Goal: Task Accomplishment & Management: Contribute content

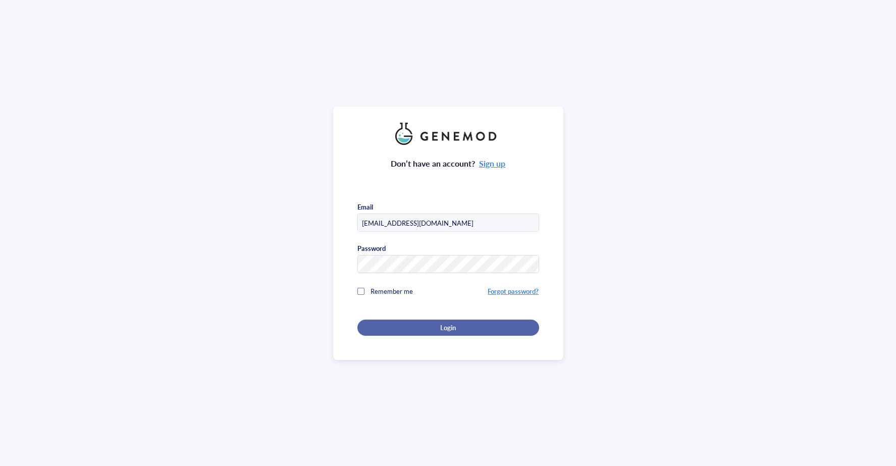
click at [401, 325] on div "Login" at bounding box center [448, 327] width 149 height 9
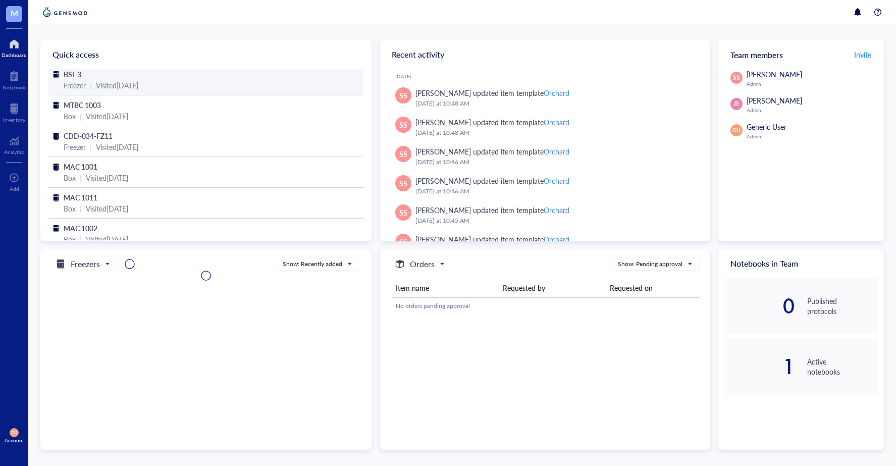
click at [118, 83] on div "Visited [DATE]" at bounding box center [117, 85] width 42 height 11
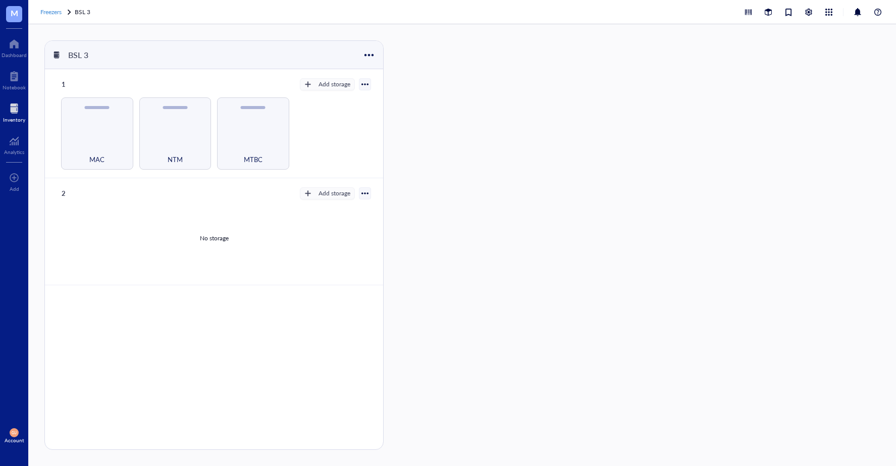
click at [47, 14] on span "Freezers" at bounding box center [50, 12] width 21 height 9
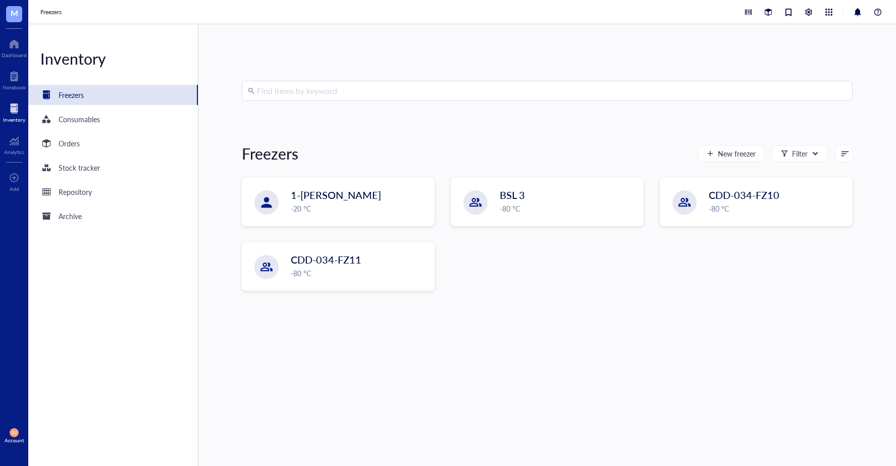
click at [19, 12] on span "M" at bounding box center [14, 14] width 16 height 16
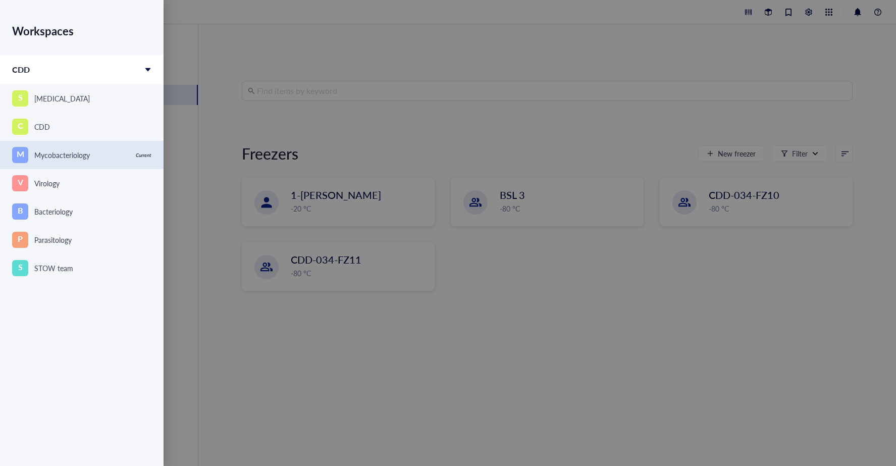
click at [57, 154] on div "Mycobacteriology" at bounding box center [62, 154] width 56 height 11
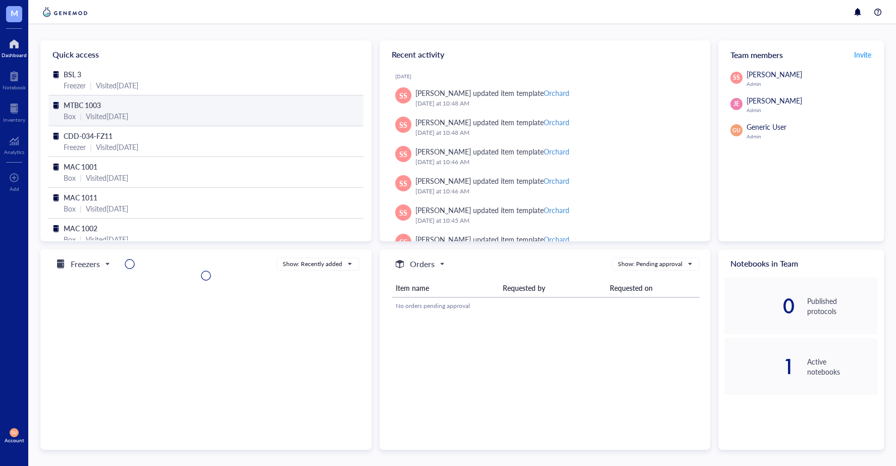
click at [226, 105] on div "MTBC 1003" at bounding box center [206, 104] width 285 height 11
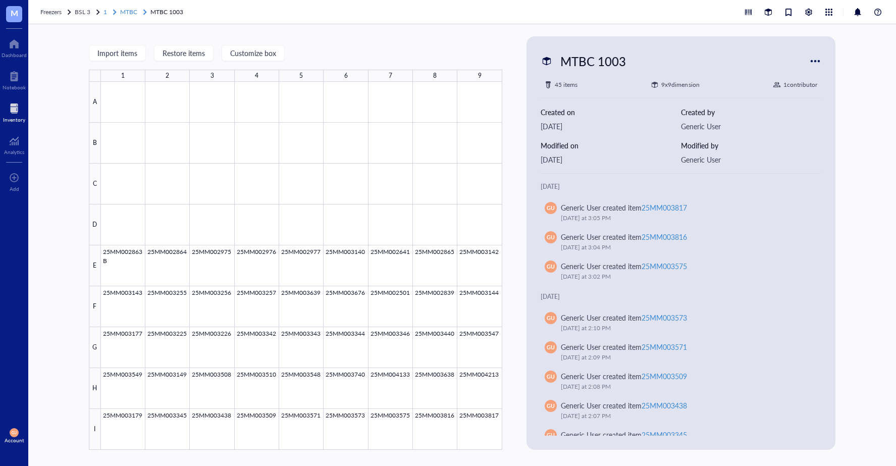
click at [133, 14] on span "MTBC" at bounding box center [128, 12] width 17 height 9
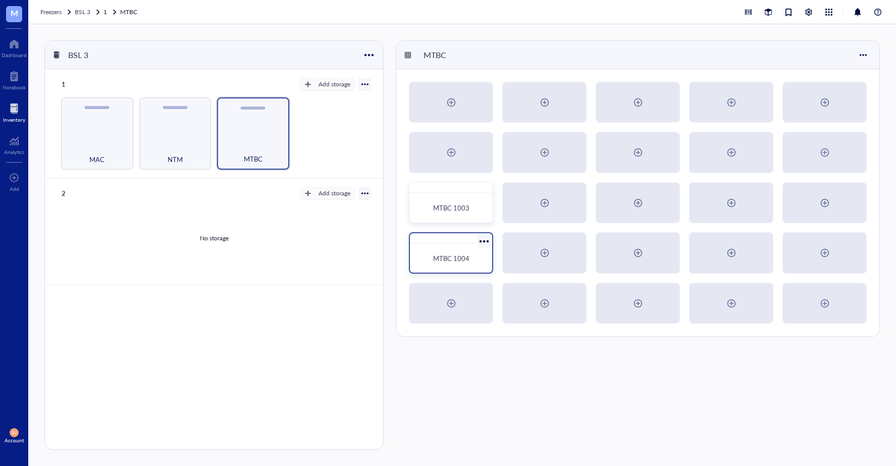
click at [446, 253] on span "MTBC 1004" at bounding box center [451, 258] width 36 height 10
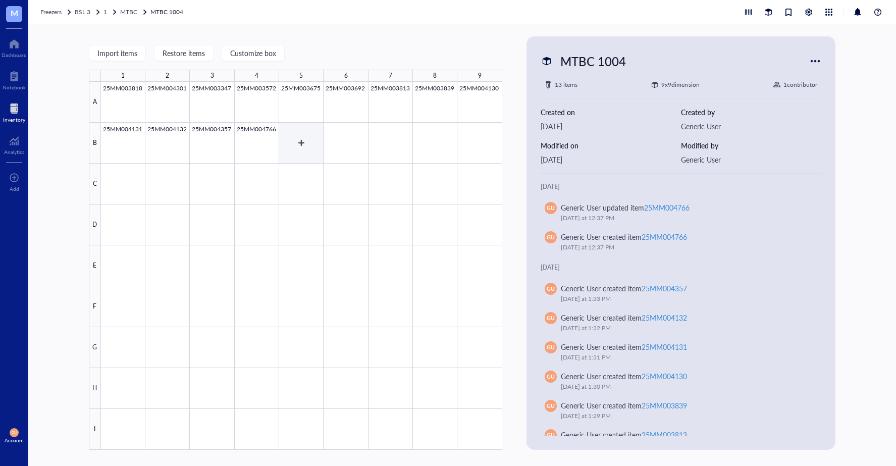
click at [289, 151] on div at bounding box center [301, 266] width 401 height 368
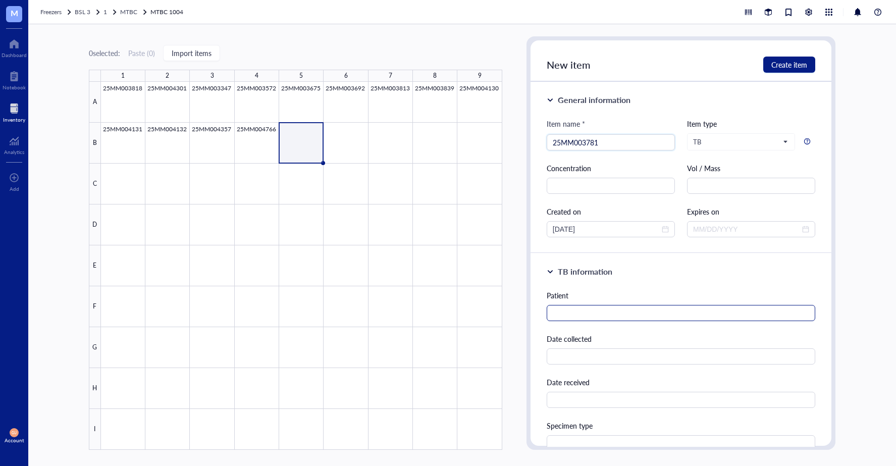
type input "25MM003781"
click at [576, 316] on input "text" at bounding box center [681, 313] width 269 height 16
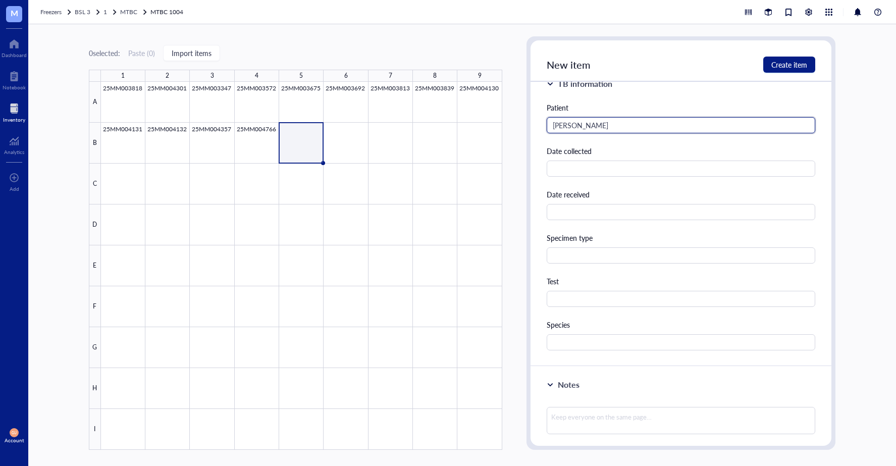
scroll to position [202, 0]
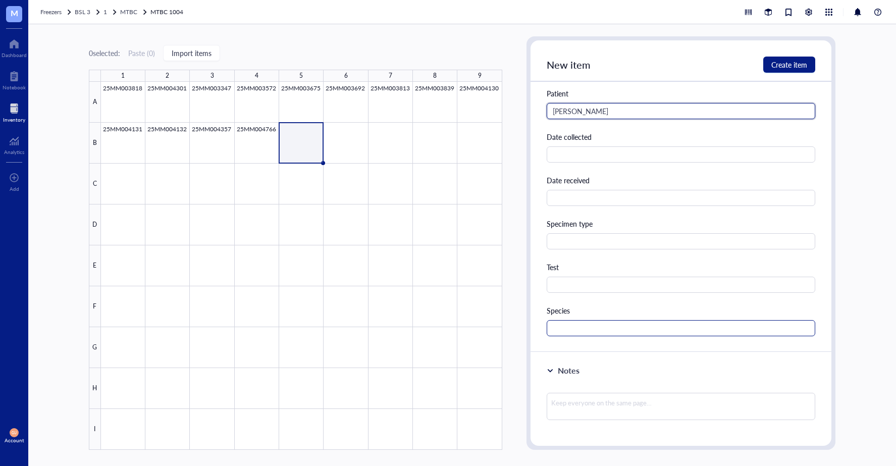
type input "[PERSON_NAME]"
click at [572, 326] on input "text" at bounding box center [681, 328] width 269 height 16
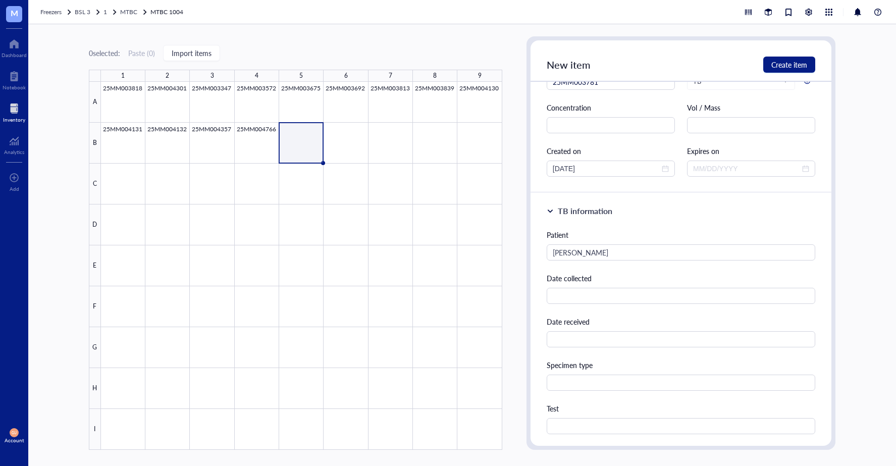
scroll to position [50, 0]
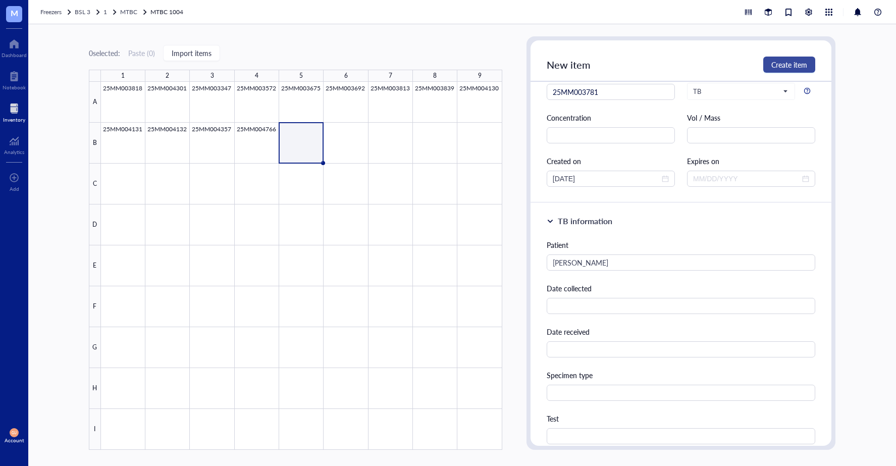
type input "MTBC"
click at [792, 67] on span "Create item" at bounding box center [789, 65] width 36 height 8
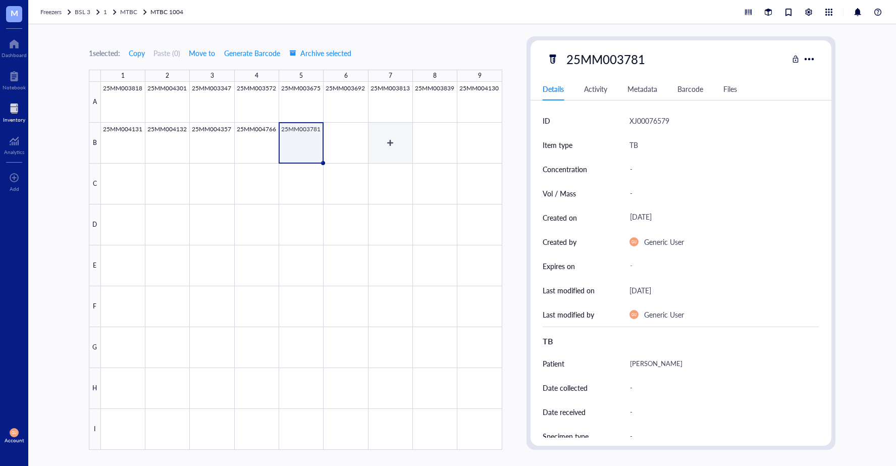
click at [355, 143] on div at bounding box center [301, 266] width 401 height 368
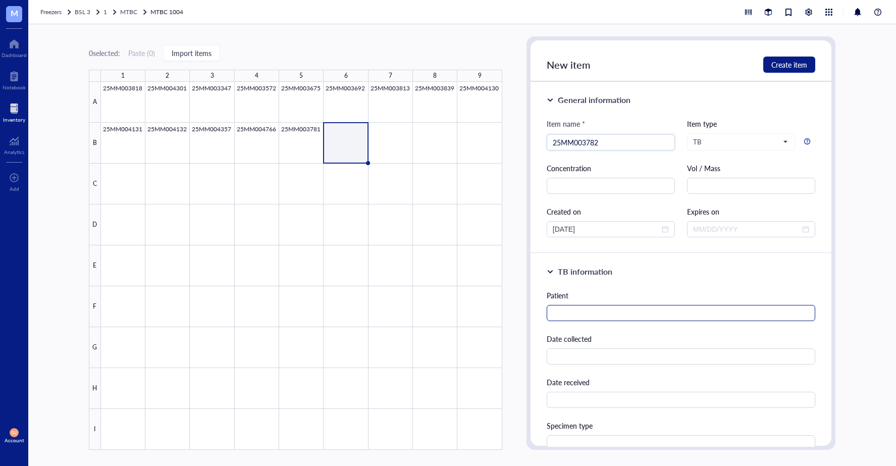
type input "25MM003782"
click at [599, 305] on input "text" at bounding box center [681, 313] width 269 height 16
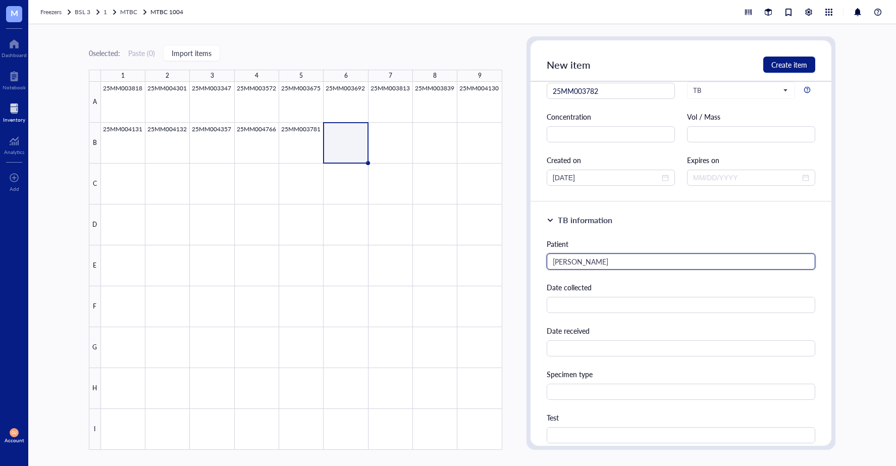
scroll to position [101, 0]
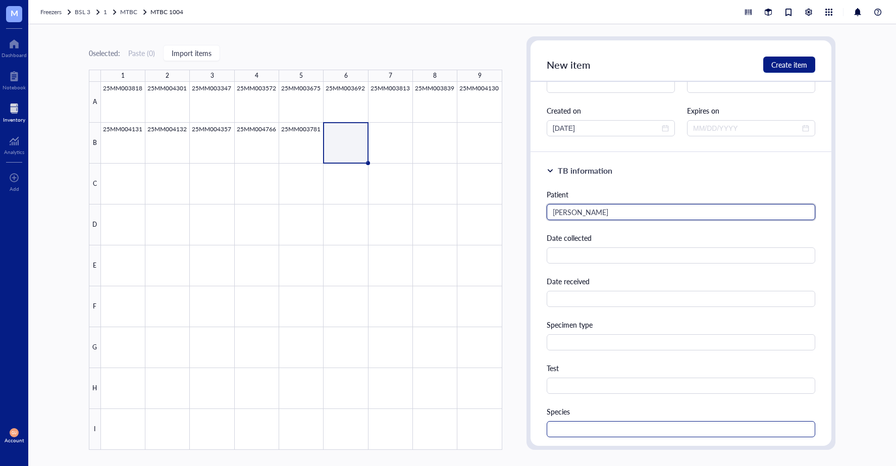
type input "[PERSON_NAME]"
click at [567, 421] on input "text" at bounding box center [681, 429] width 269 height 16
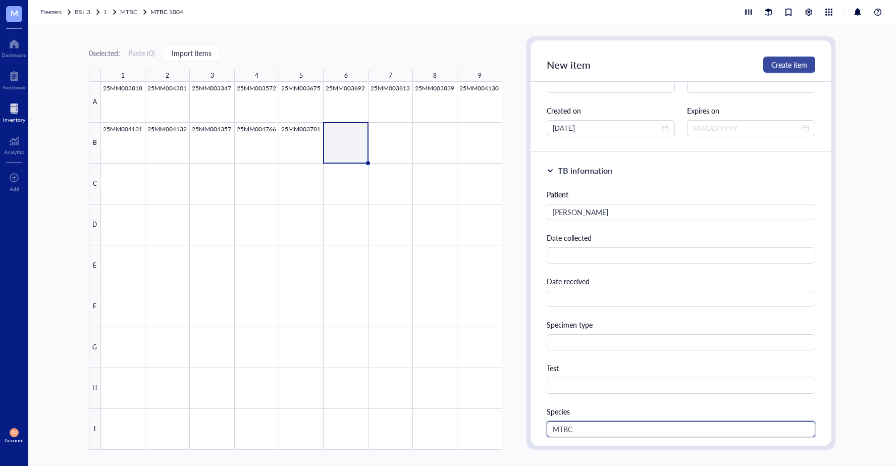
type input "MTBC"
click at [780, 68] on span "Create item" at bounding box center [789, 65] width 36 height 8
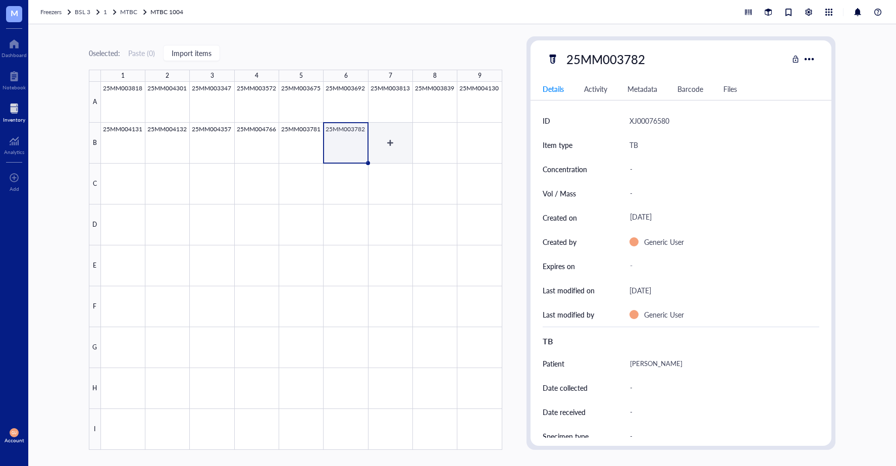
click at [406, 148] on div at bounding box center [301, 266] width 401 height 368
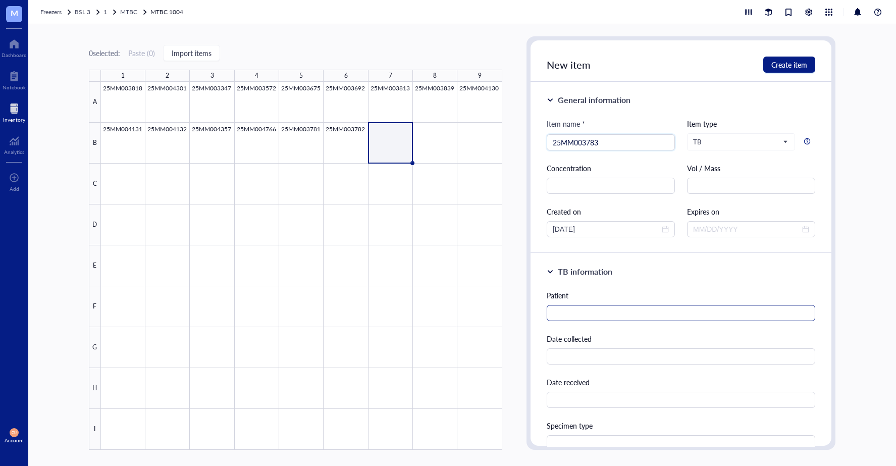
type input "25MM003783"
click at [578, 306] on input "text" at bounding box center [681, 313] width 269 height 16
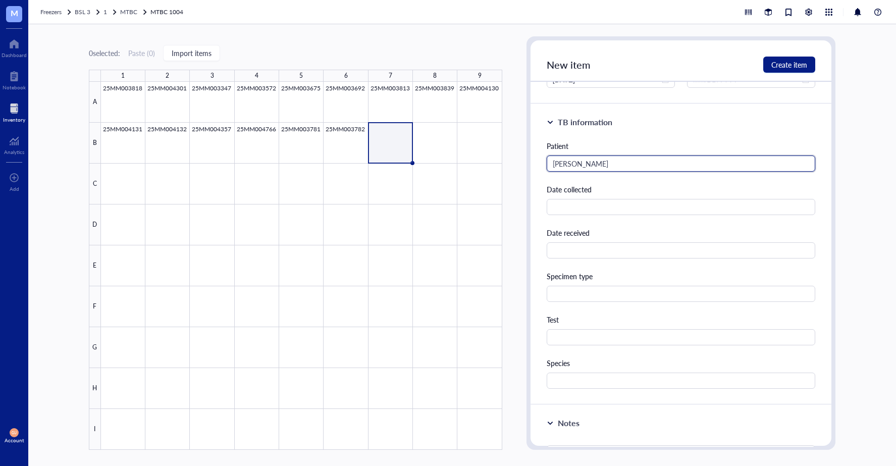
scroll to position [202, 0]
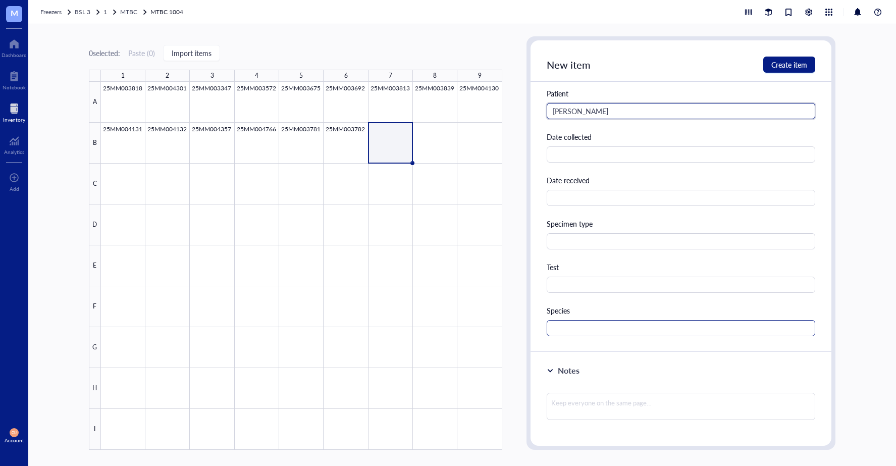
type input "[PERSON_NAME]"
click at [589, 321] on input "text" at bounding box center [681, 328] width 269 height 16
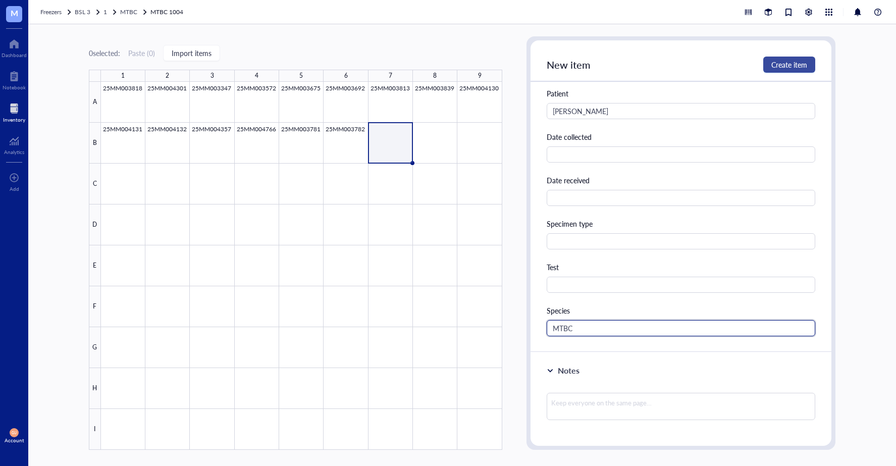
type input "MTBC"
click at [775, 63] on span "Create item" at bounding box center [789, 65] width 36 height 8
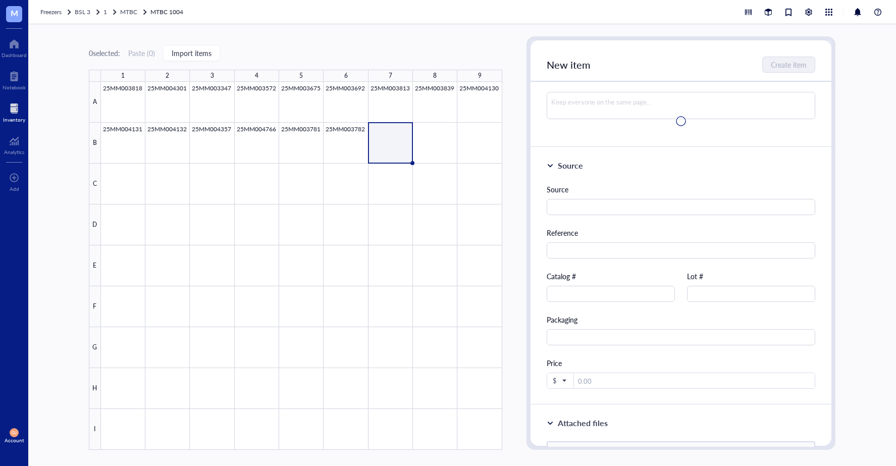
scroll to position [0, 0]
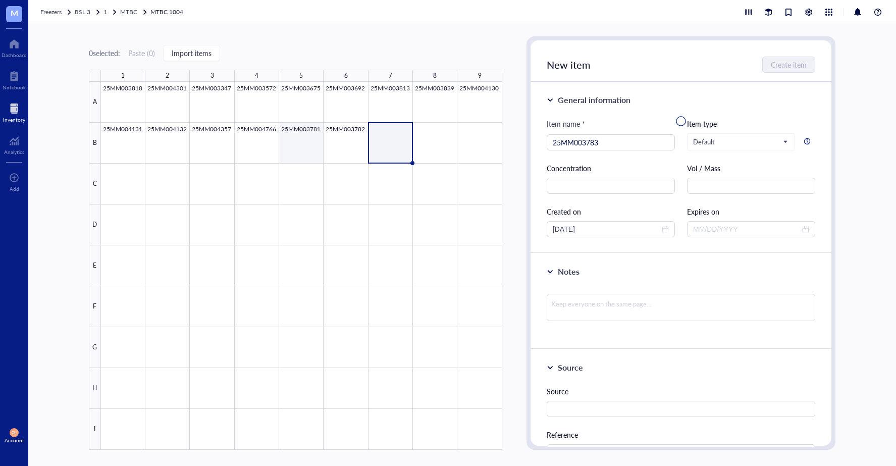
click at [320, 151] on div at bounding box center [301, 266] width 401 height 368
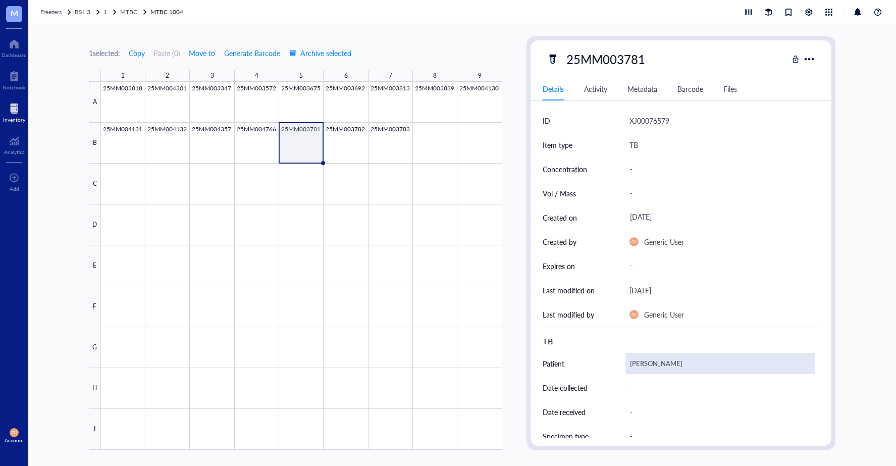
click at [665, 364] on div "[PERSON_NAME]" at bounding box center [720, 363] width 190 height 21
click at [664, 363] on input "[PERSON_NAME]" at bounding box center [720, 363] width 189 height 20
click at [657, 365] on input "[PERSON_NAME]" at bounding box center [720, 363] width 189 height 20
drag, startPoint x: 662, startPoint y: 365, endPoint x: 672, endPoint y: 363, distance: 9.9
click at [664, 365] on input "[PERSON_NAME]" at bounding box center [720, 363] width 189 height 20
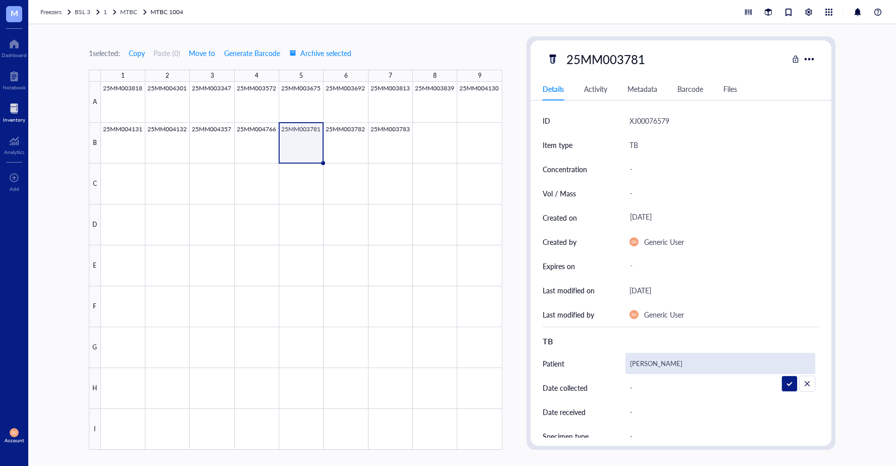
drag, startPoint x: 675, startPoint y: 362, endPoint x: 680, endPoint y: 363, distance: 5.1
click at [676, 362] on input "[PERSON_NAME]" at bounding box center [720, 363] width 189 height 20
drag, startPoint x: 776, startPoint y: 361, endPoint x: 783, endPoint y: 361, distance: 7.6
click at [776, 361] on input "[PERSON_NAME]" at bounding box center [720, 363] width 189 height 20
click at [641, 370] on div "[PERSON_NAME]" at bounding box center [720, 363] width 190 height 21
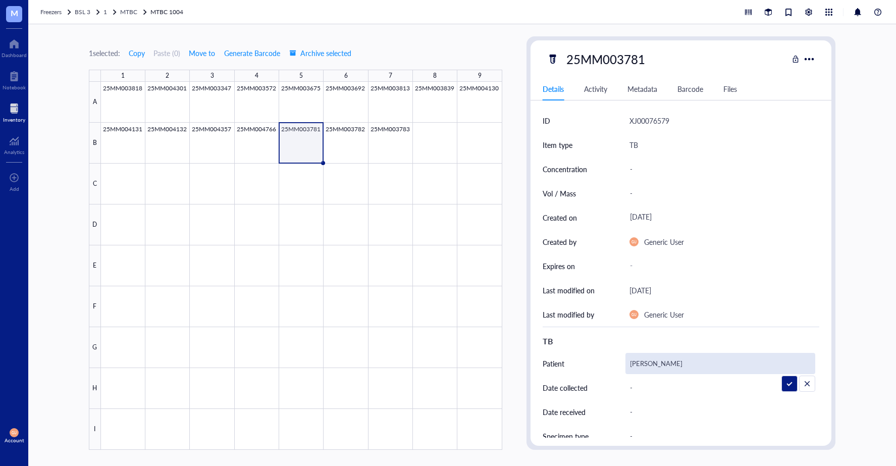
click at [653, 364] on input "[PERSON_NAME]" at bounding box center [720, 363] width 189 height 20
type input "[PERSON_NAME]"
click at [772, 382] on div "-" at bounding box center [720, 387] width 190 height 21
click at [348, 137] on div at bounding box center [301, 266] width 401 height 368
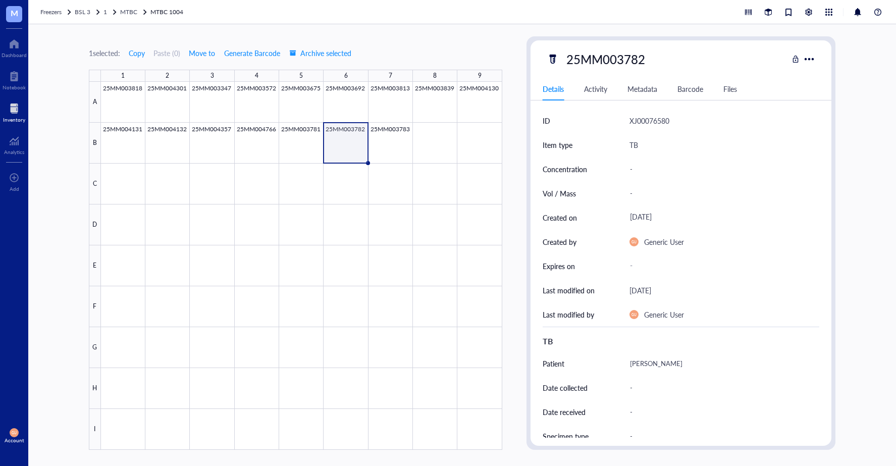
scroll to position [50, 0]
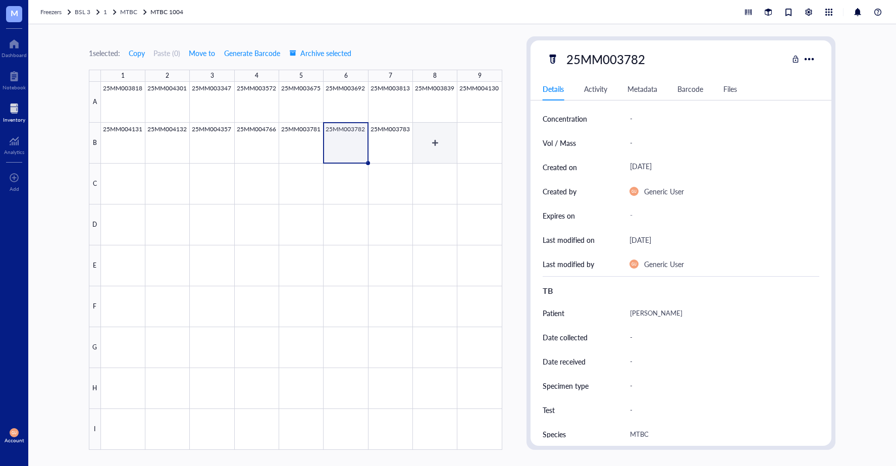
click at [417, 155] on div at bounding box center [301, 266] width 401 height 368
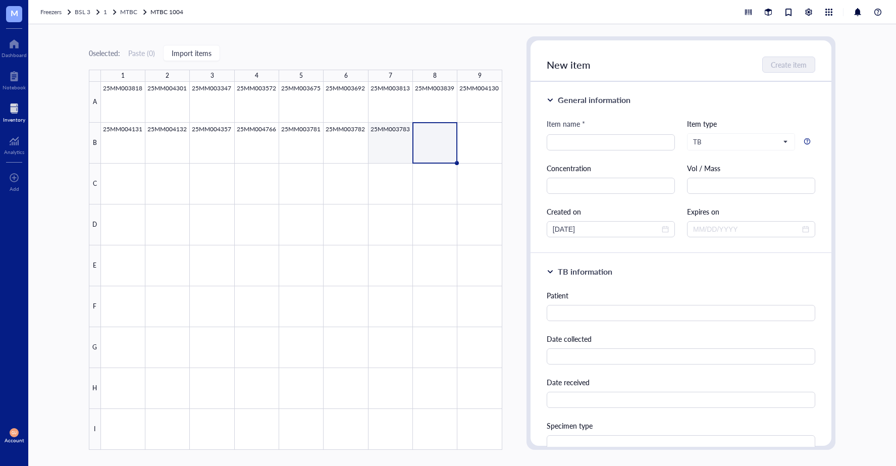
click at [393, 153] on div at bounding box center [301, 266] width 401 height 368
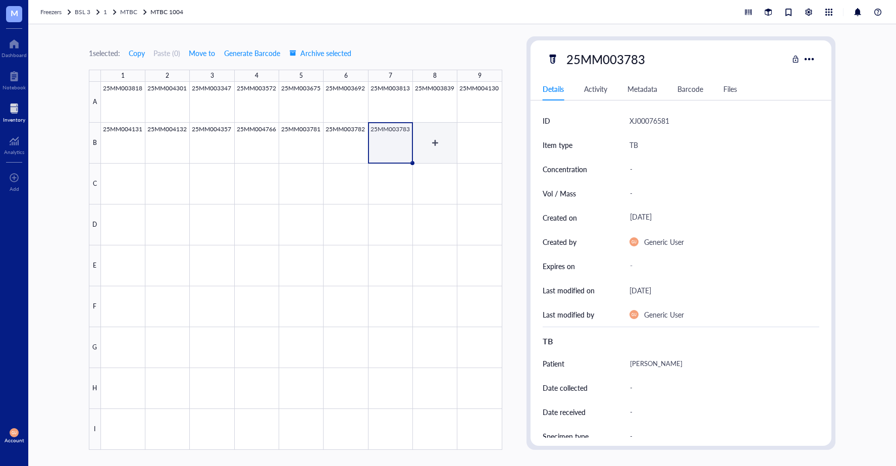
click at [432, 148] on div at bounding box center [301, 266] width 401 height 368
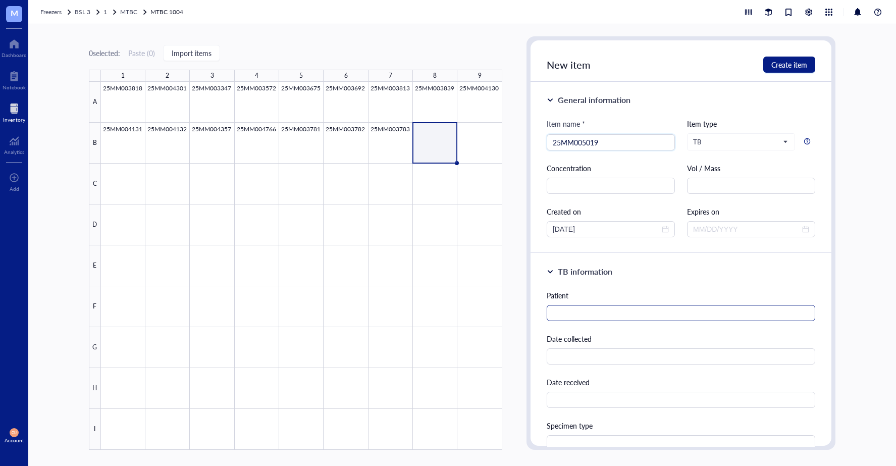
type input "25MM005019"
click at [562, 313] on input "text" at bounding box center [681, 313] width 269 height 16
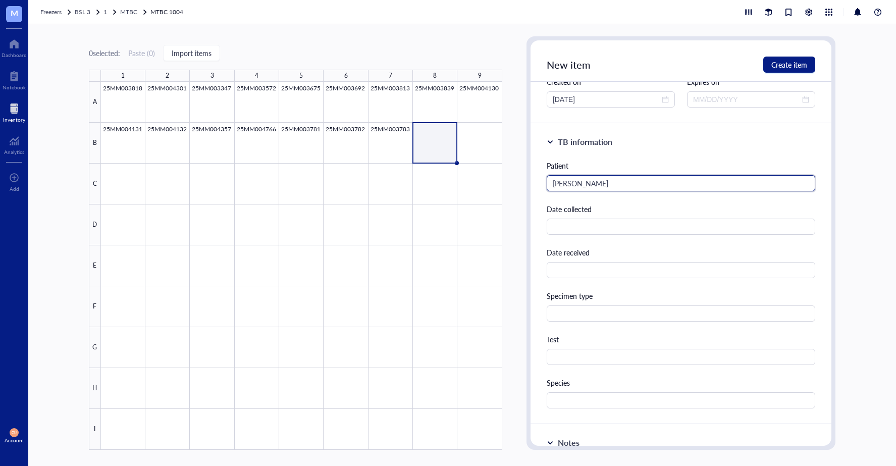
scroll to position [252, 0]
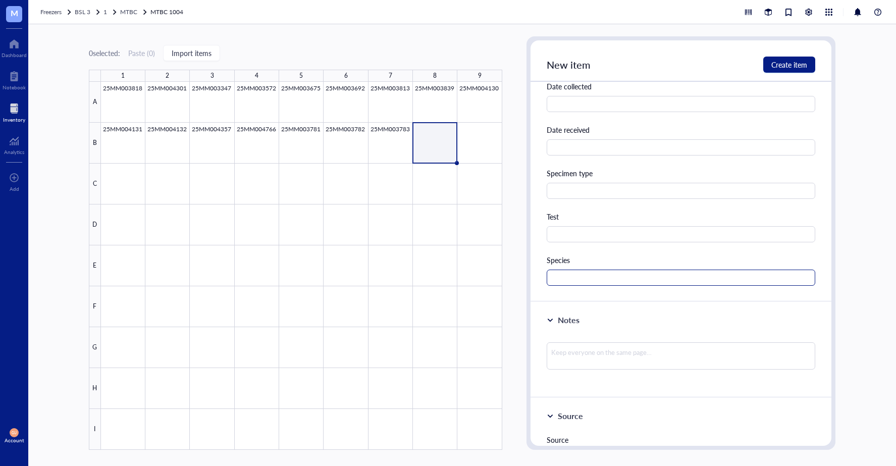
type input "[PERSON_NAME]"
click at [564, 273] on input "text" at bounding box center [681, 278] width 269 height 16
type input "MTBC"
click at [768, 69] on button "Create item" at bounding box center [789, 65] width 52 height 16
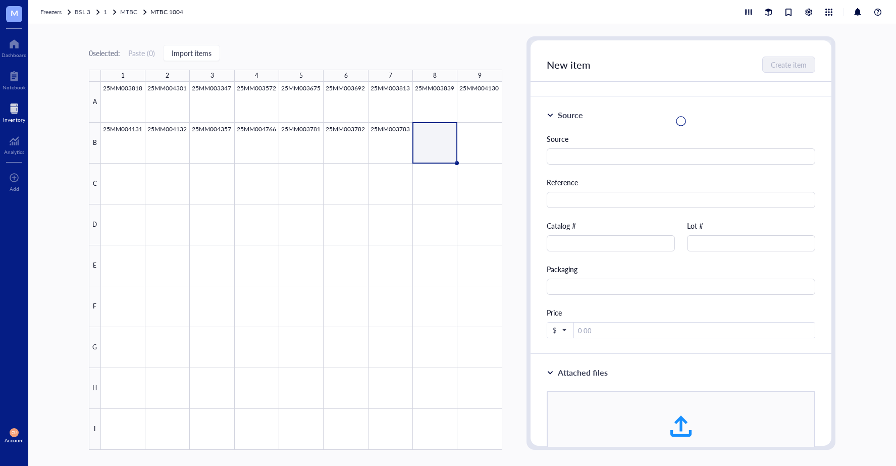
scroll to position [0, 0]
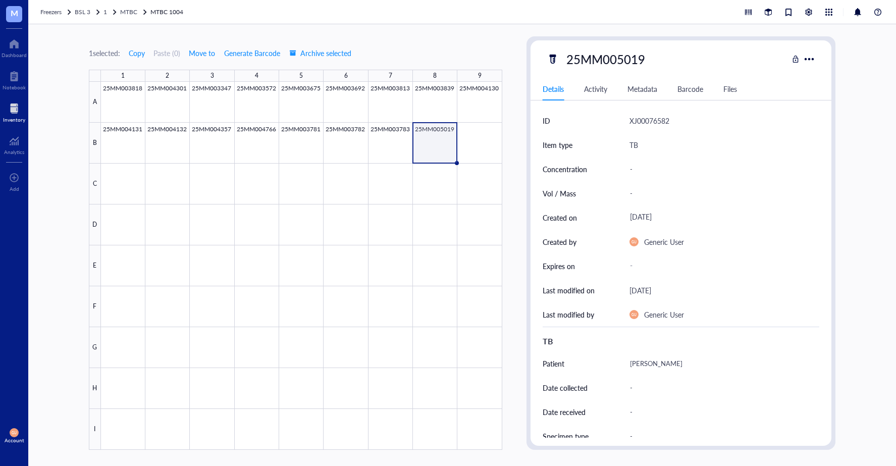
drag, startPoint x: 87, startPoint y: 9, endPoint x: 112, endPoint y: 22, distance: 28.2
click at [87, 9] on span "BSL 3" at bounding box center [83, 12] width 16 height 9
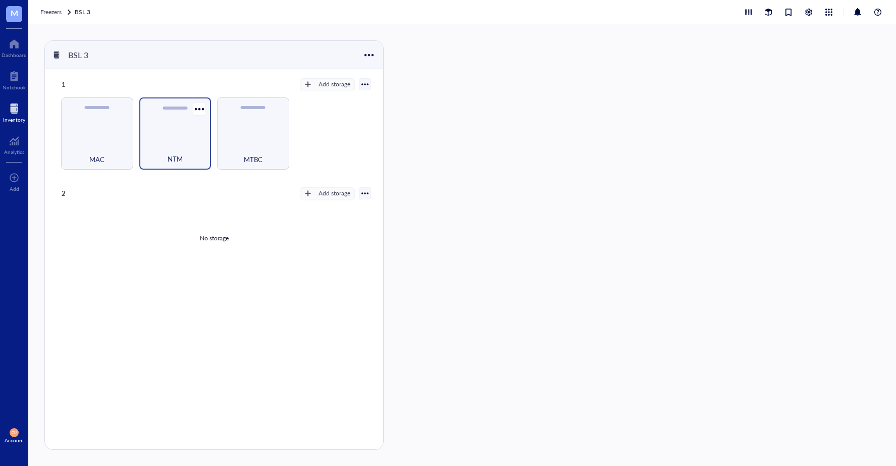
click at [186, 156] on div "NTM" at bounding box center [175, 153] width 62 height 22
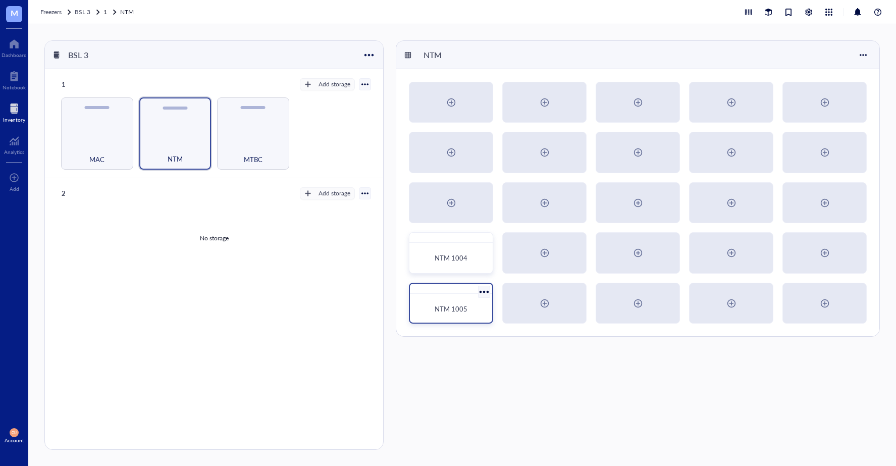
click at [449, 311] on span "NTM 1005" at bounding box center [451, 309] width 33 height 10
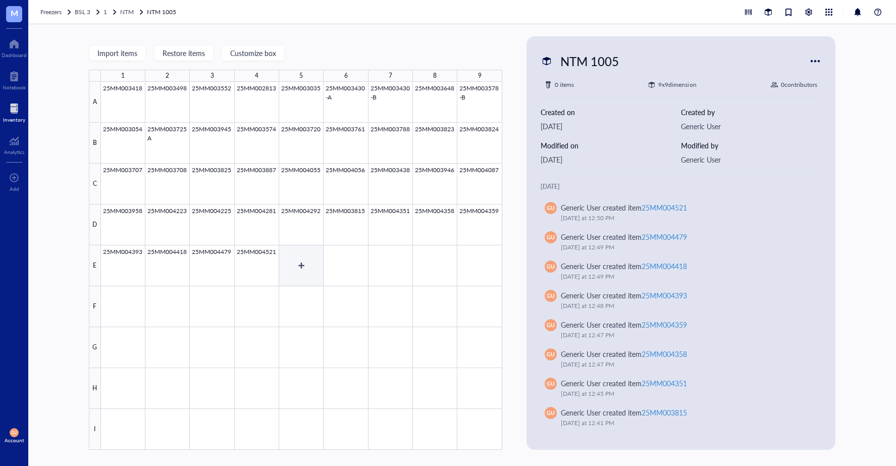
click at [310, 265] on div at bounding box center [301, 266] width 401 height 368
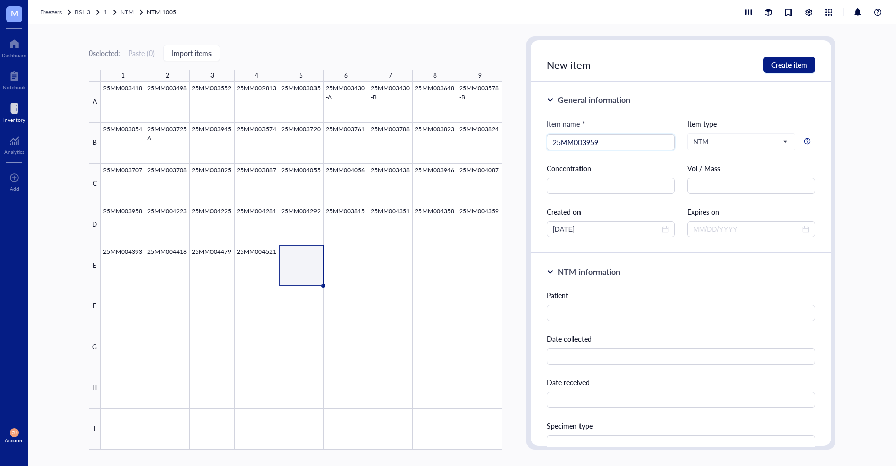
type input "25MM003959"
click at [557, 325] on div "Patient Date collected Date received Specimen type Test Species" at bounding box center [681, 414] width 269 height 248
click at [558, 320] on input "text" at bounding box center [681, 313] width 269 height 16
type input "V"
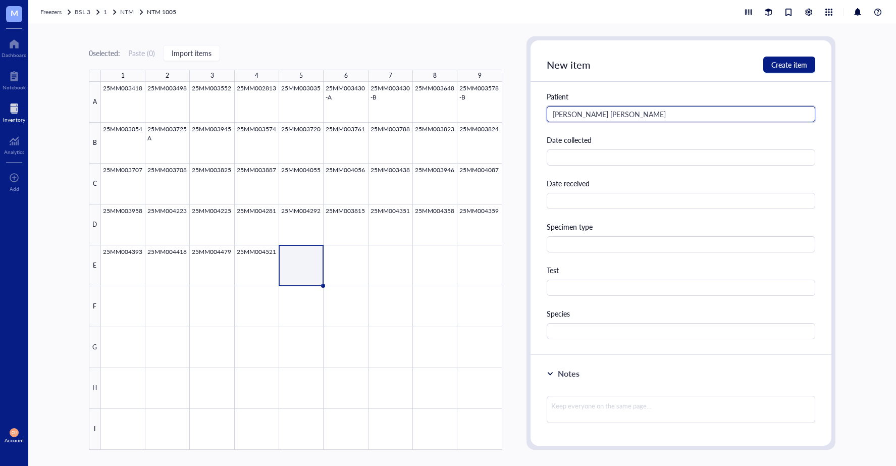
scroll to position [202, 0]
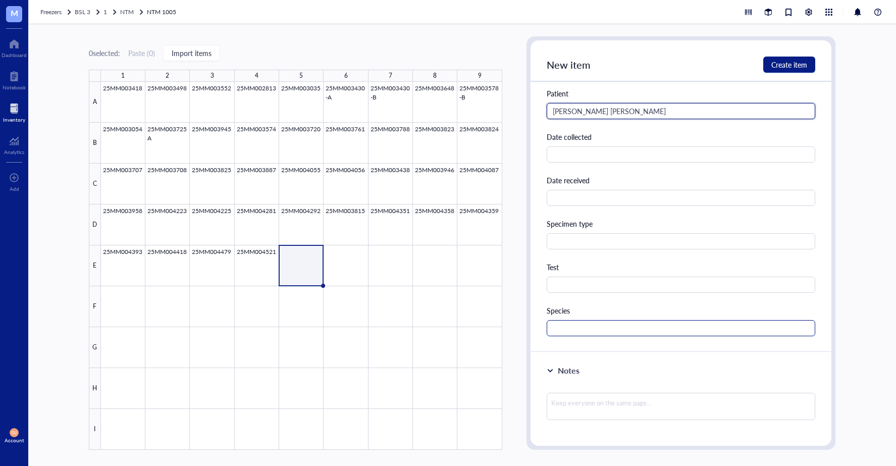
type input "[PERSON_NAME] [PERSON_NAME]"
click at [583, 324] on input "text" at bounding box center [681, 328] width 269 height 16
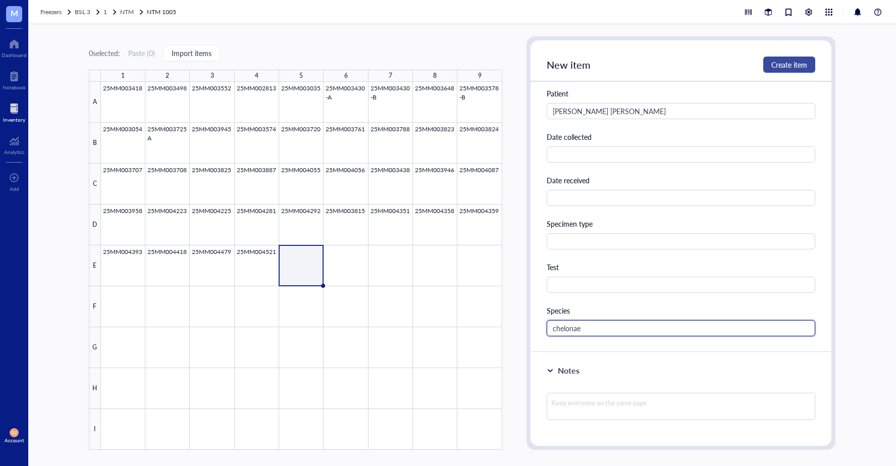
type input "chelonae"
click at [793, 71] on button "Create item" at bounding box center [789, 65] width 52 height 16
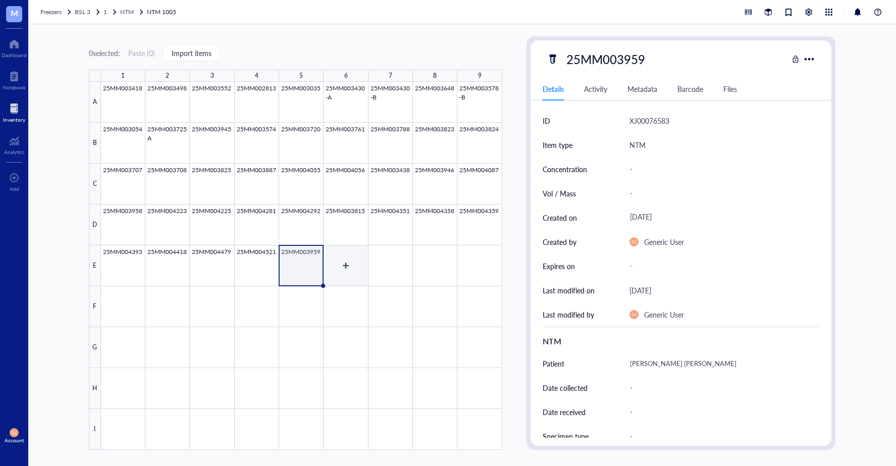
click at [349, 264] on div at bounding box center [301, 266] width 401 height 368
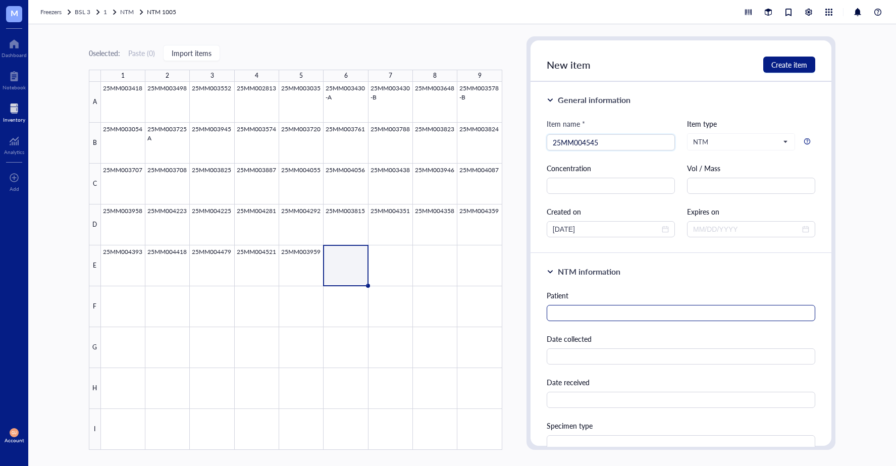
type input "25MM004545"
click at [575, 310] on input "text" at bounding box center [681, 313] width 269 height 16
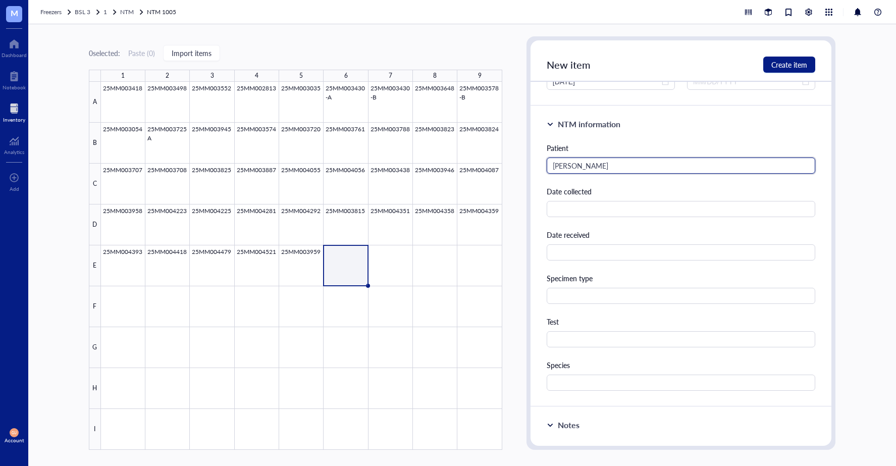
scroll to position [151, 0]
type input "[PERSON_NAME]"
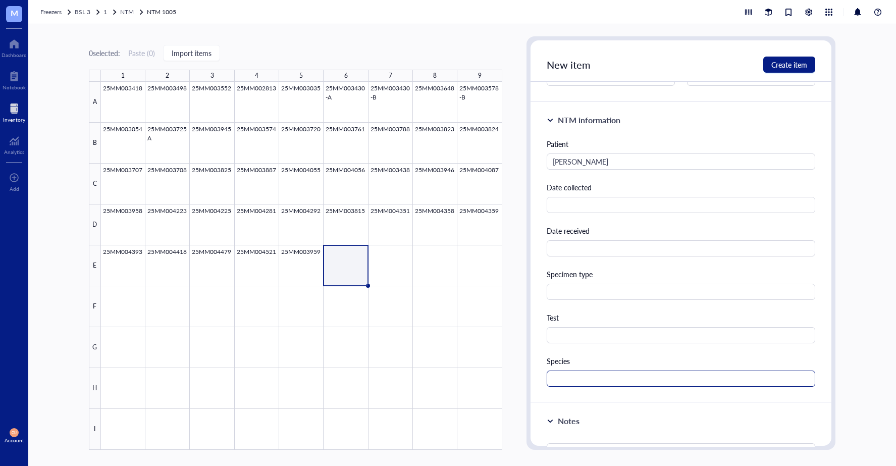
drag, startPoint x: 558, startPoint y: 390, endPoint x: 566, endPoint y: 384, distance: 9.8
click at [559, 389] on div "NTM information [PERSON_NAME] Date collected Date received Specimen type Test S…" at bounding box center [680, 252] width 301 height 301
click at [566, 384] on input "text" at bounding box center [681, 378] width 269 height 16
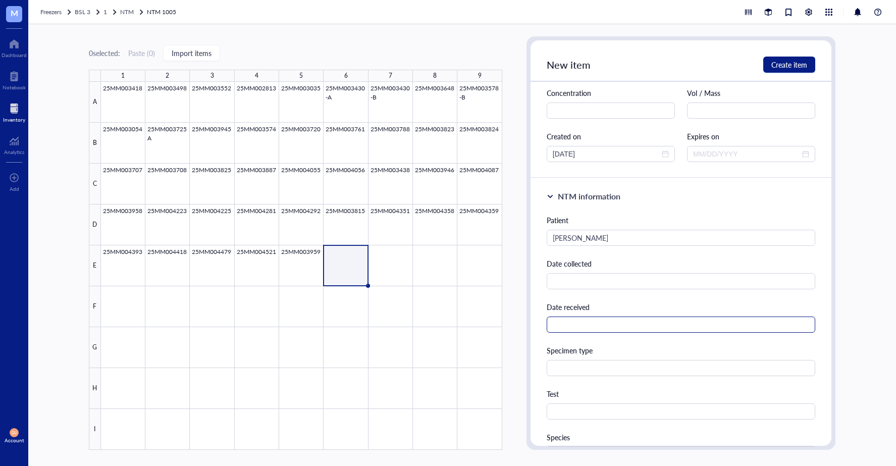
scroll to position [0, 0]
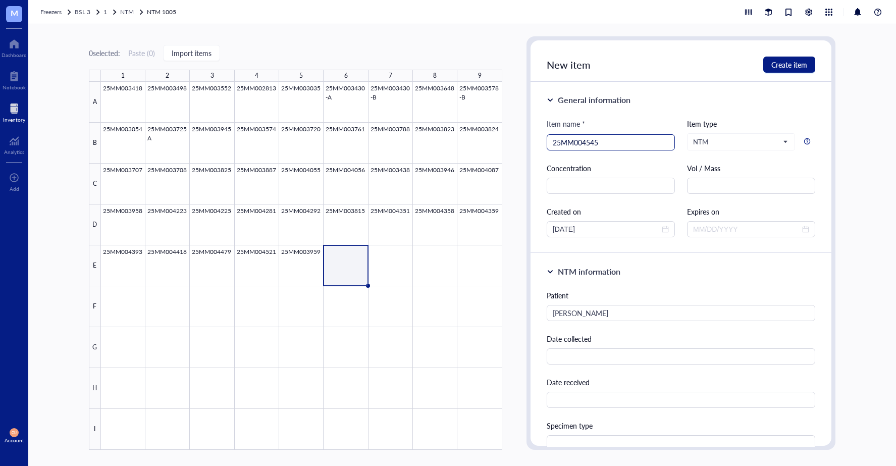
type input "abscessus"
click at [621, 135] on input "25MM004545" at bounding box center [611, 142] width 116 height 15
type input "25MM004545-B"
click at [783, 68] on span "Create item" at bounding box center [789, 65] width 36 height 8
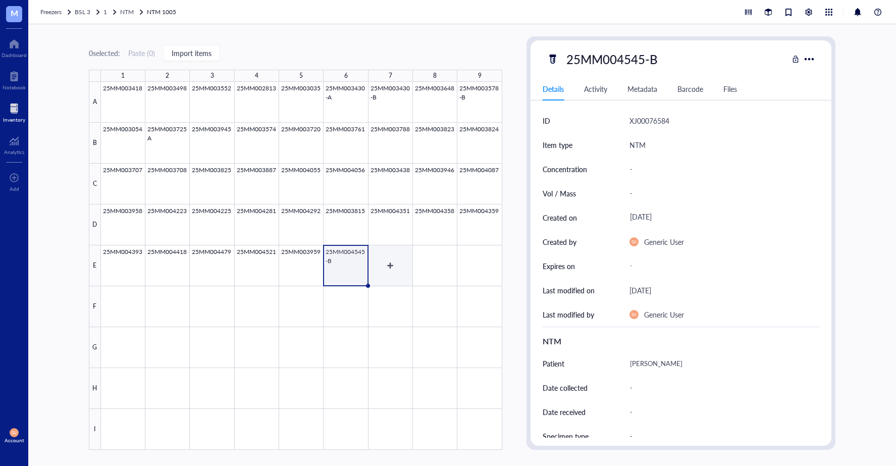
click at [405, 263] on div at bounding box center [301, 266] width 401 height 368
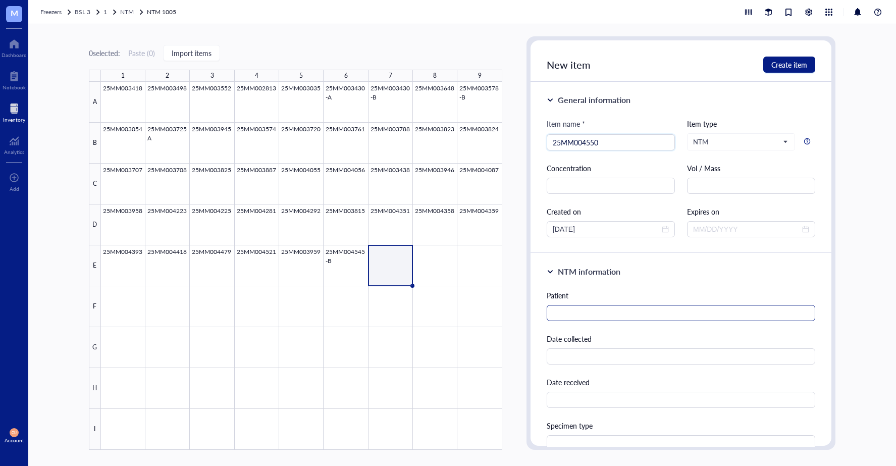
type input "25MM004550"
click at [568, 315] on input "text" at bounding box center [681, 313] width 269 height 16
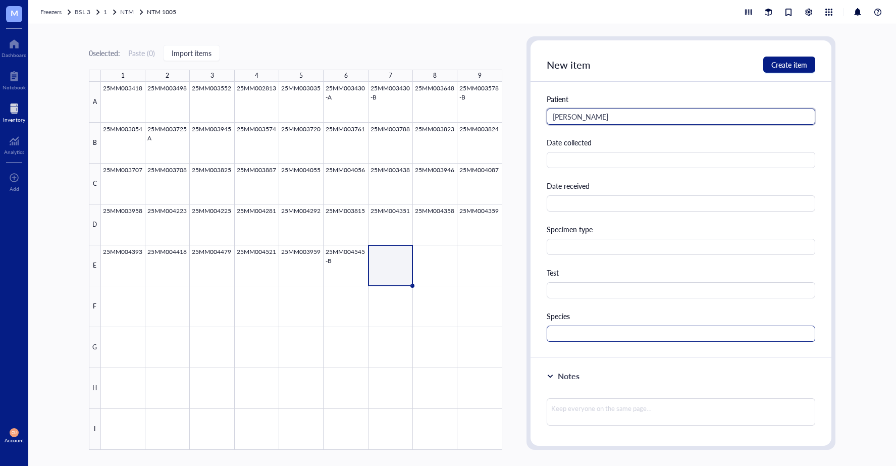
scroll to position [202, 0]
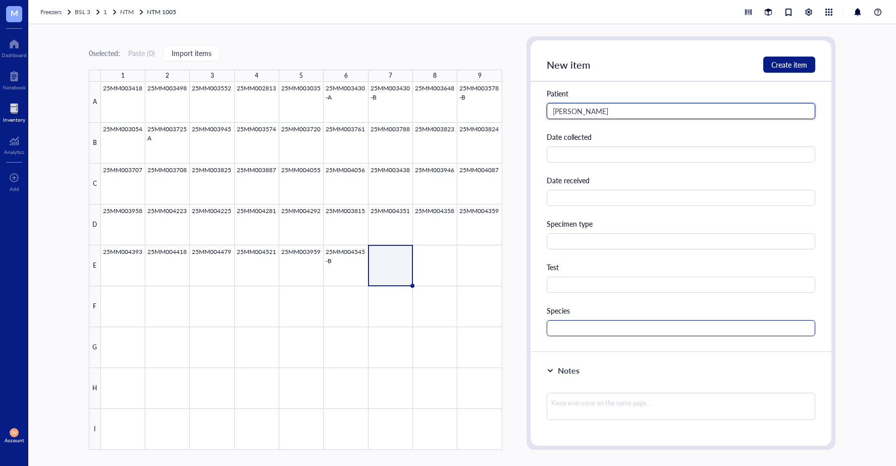
type input "[PERSON_NAME]"
click at [580, 328] on input "text" at bounding box center [681, 328] width 269 height 16
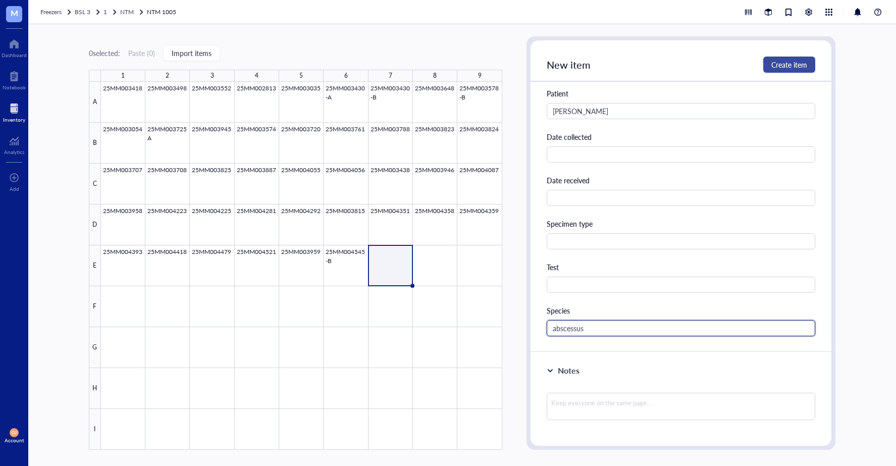
type input "abscessus"
click at [785, 61] on span "Create item" at bounding box center [789, 65] width 36 height 8
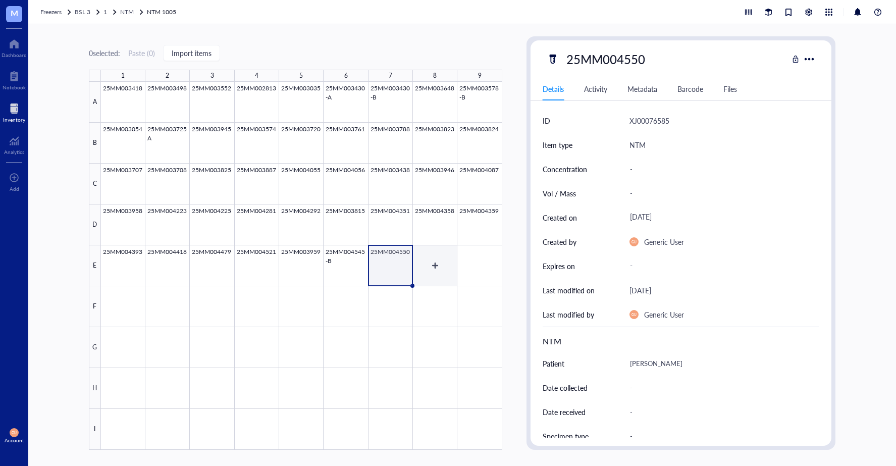
click at [446, 269] on div at bounding box center [301, 266] width 401 height 368
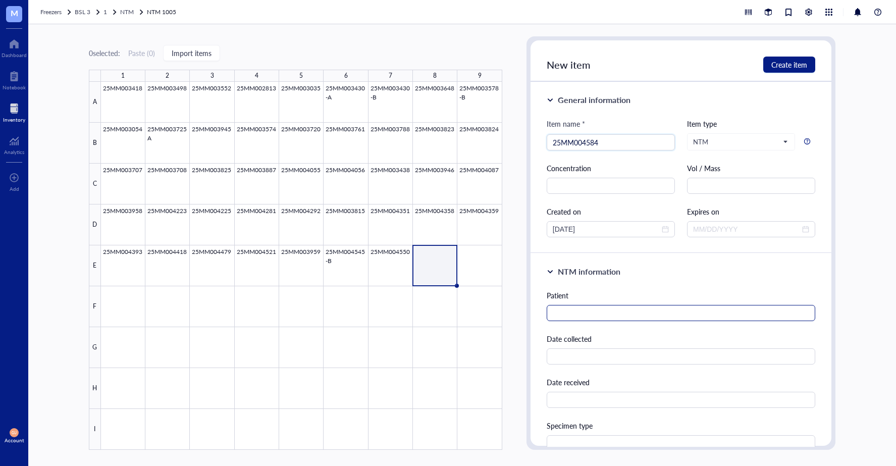
type input "25MM004584"
click at [584, 321] on input "text" at bounding box center [681, 313] width 269 height 16
type input "V"
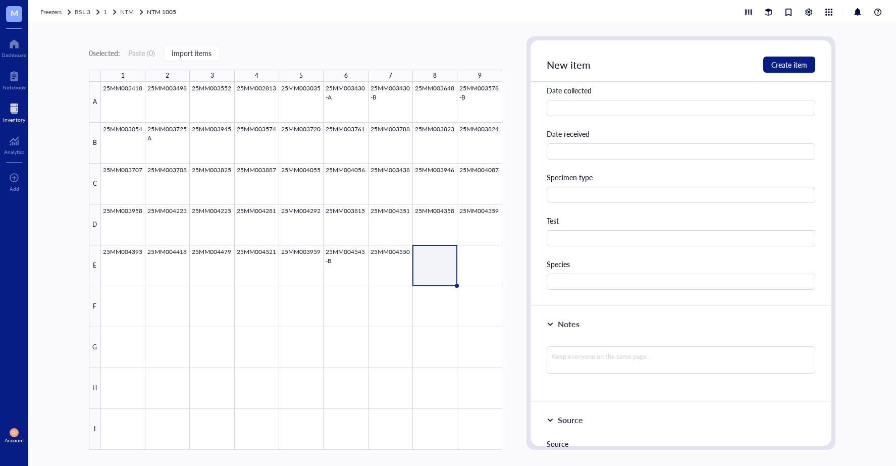
scroll to position [252, 0]
type input "[PERSON_NAME]"
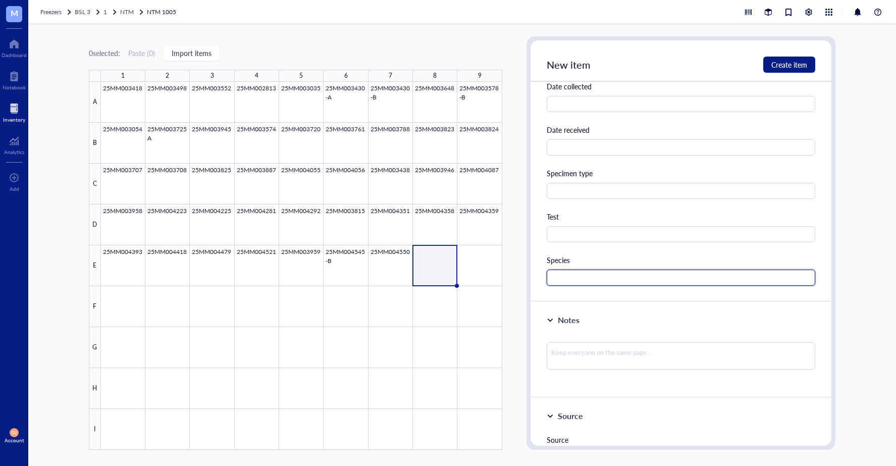
click at [610, 277] on input "text" at bounding box center [681, 278] width 269 height 16
type input "lentiflavum"
click at [776, 70] on button "Create item" at bounding box center [789, 65] width 52 height 16
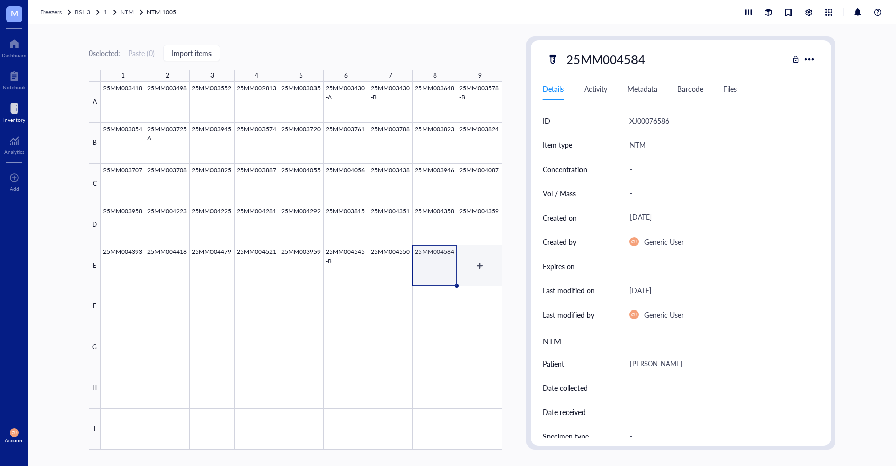
click at [480, 271] on div at bounding box center [301, 266] width 401 height 368
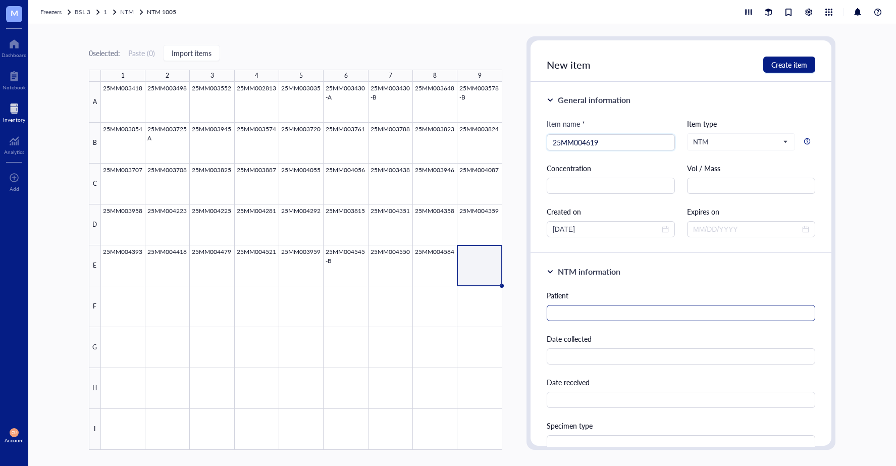
type input "25MM004619"
click at [632, 316] on input "text" at bounding box center [681, 313] width 269 height 16
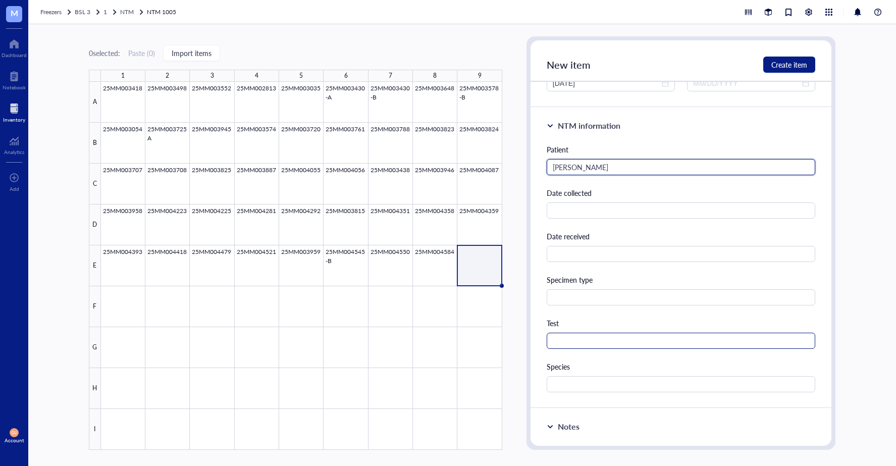
scroll to position [151, 0]
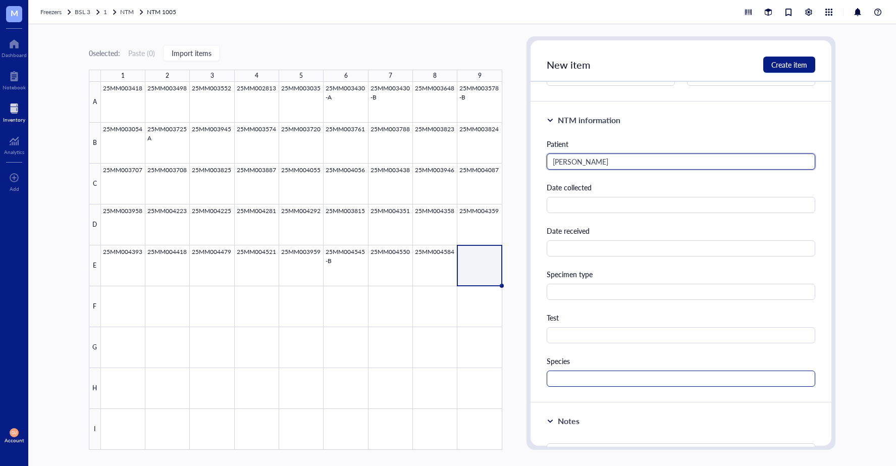
type input "[PERSON_NAME]"
click at [589, 378] on input "text" at bounding box center [681, 378] width 269 height 16
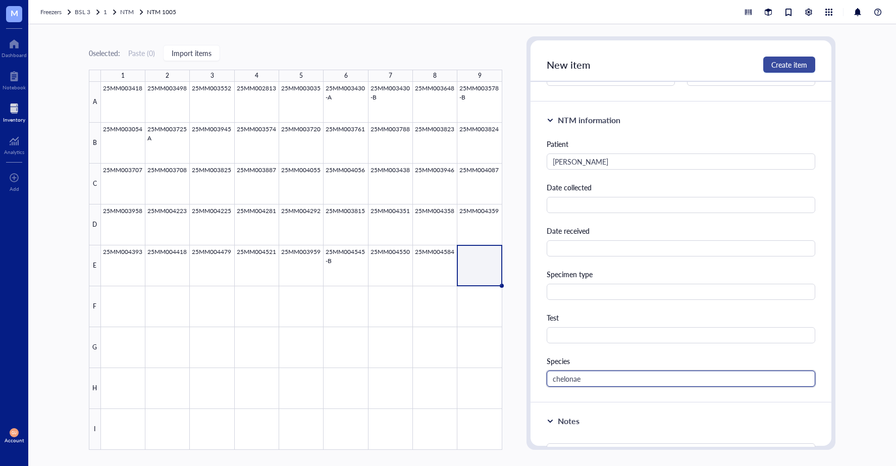
type input "chelonae"
click at [807, 68] on span "Create item" at bounding box center [789, 65] width 36 height 8
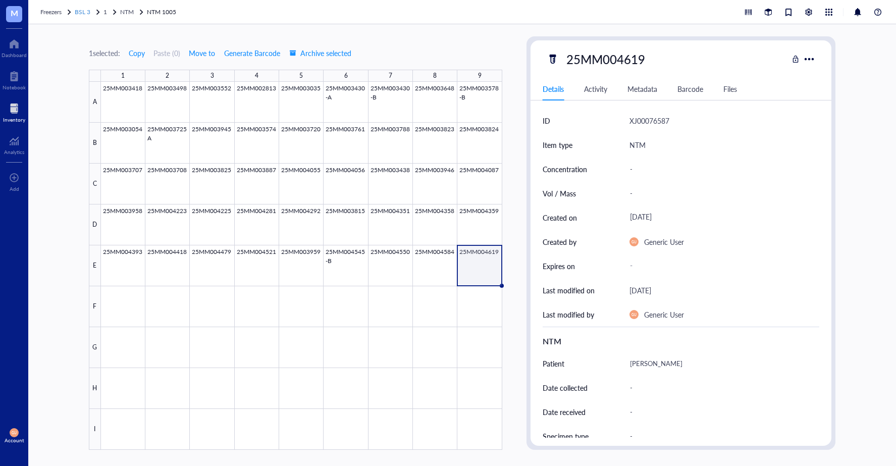
click at [92, 12] on div "BSL 3" at bounding box center [88, 12] width 27 height 10
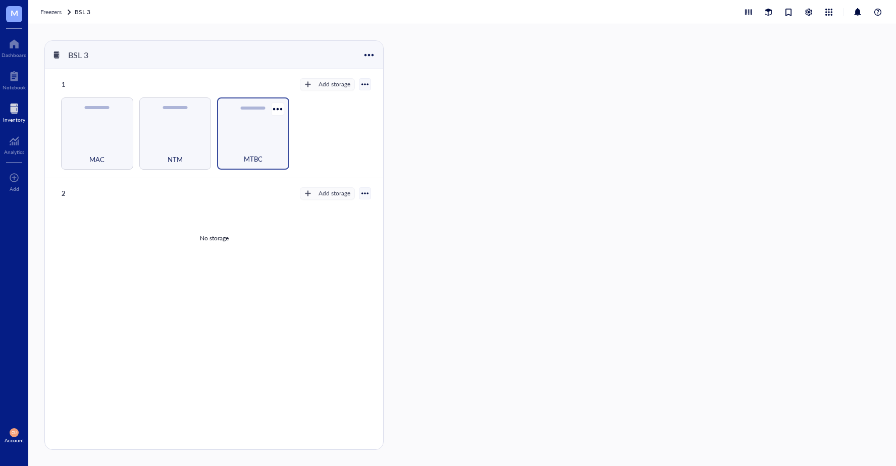
click at [254, 147] on div "MTBC" at bounding box center [253, 153] width 62 height 22
click at [115, 135] on div "MAC" at bounding box center [97, 133] width 72 height 72
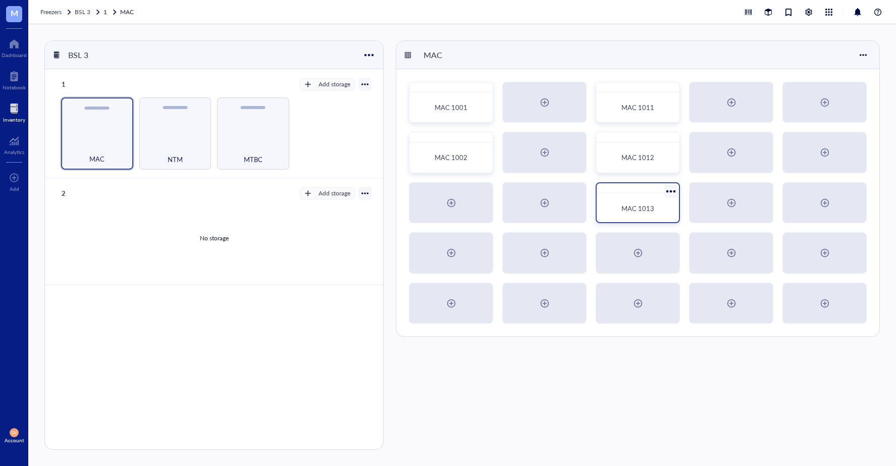
click at [631, 193] on div "MAC 1013" at bounding box center [638, 202] width 84 height 41
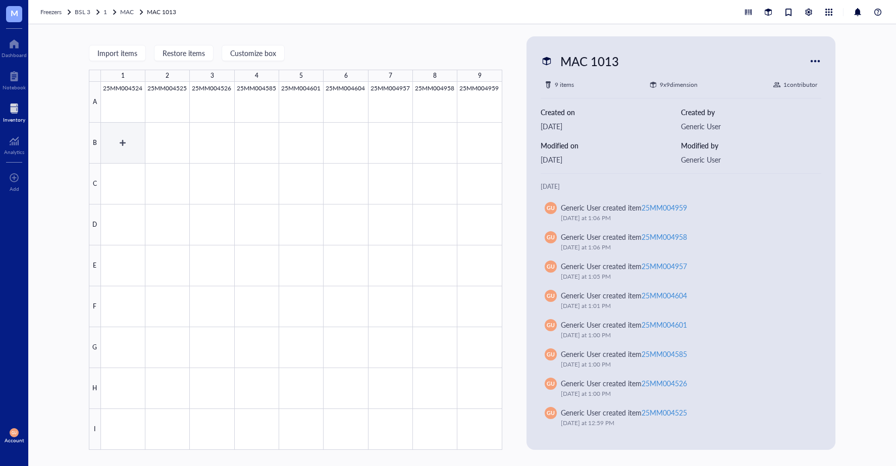
drag, startPoint x: 128, startPoint y: 142, endPoint x: 241, endPoint y: 162, distance: 115.3
click at [128, 142] on div at bounding box center [301, 266] width 401 height 368
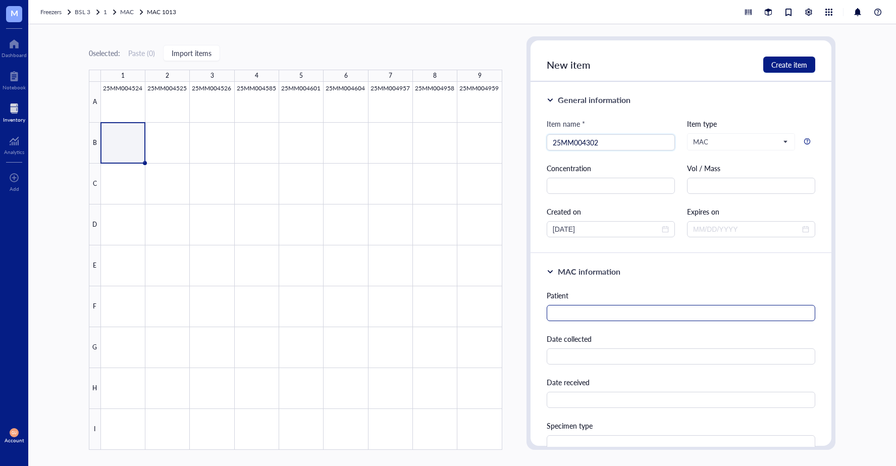
type input "25MM004302"
click at [569, 308] on input "text" at bounding box center [681, 313] width 269 height 16
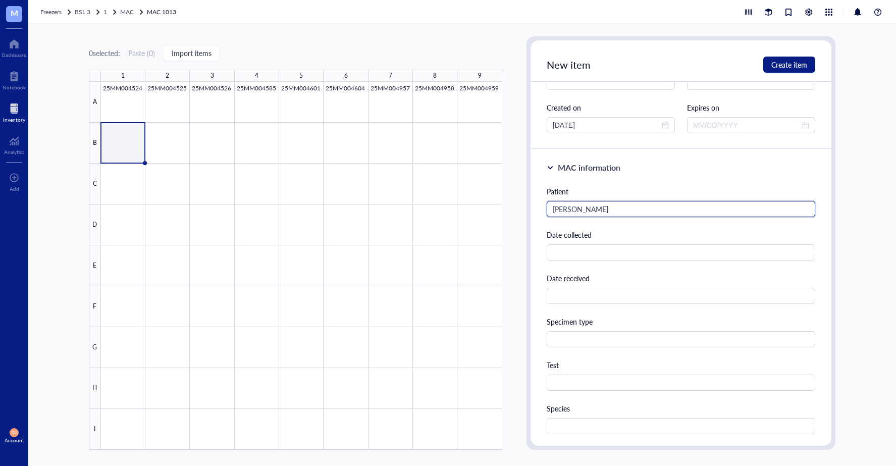
scroll to position [252, 0]
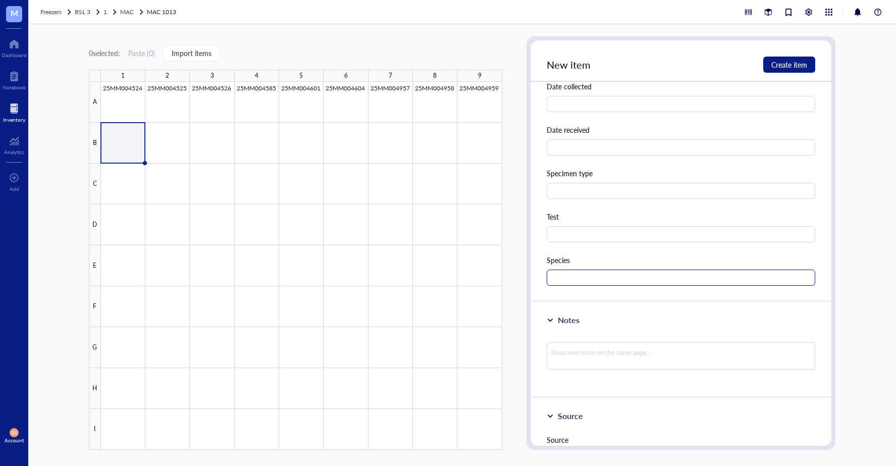
type input "[PERSON_NAME]"
click at [593, 281] on input "text" at bounding box center [681, 278] width 269 height 16
type input "MAC"
click at [789, 61] on span "Create item" at bounding box center [789, 65] width 36 height 8
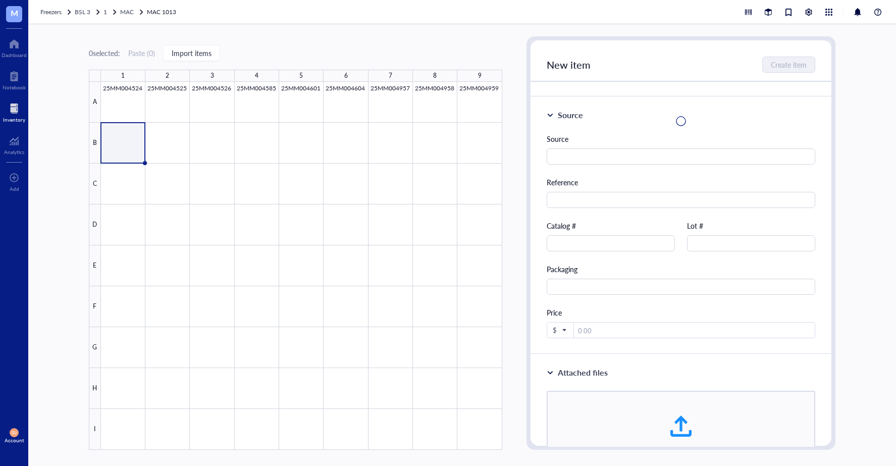
scroll to position [0, 0]
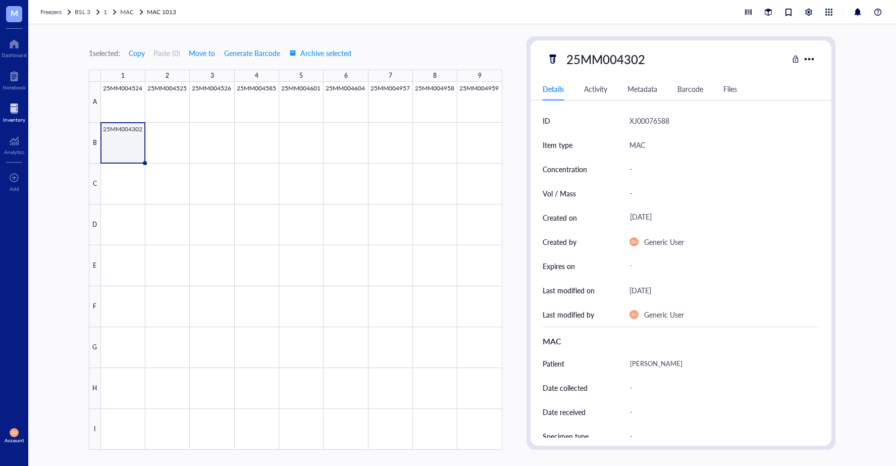
click at [150, 145] on div at bounding box center [301, 266] width 401 height 368
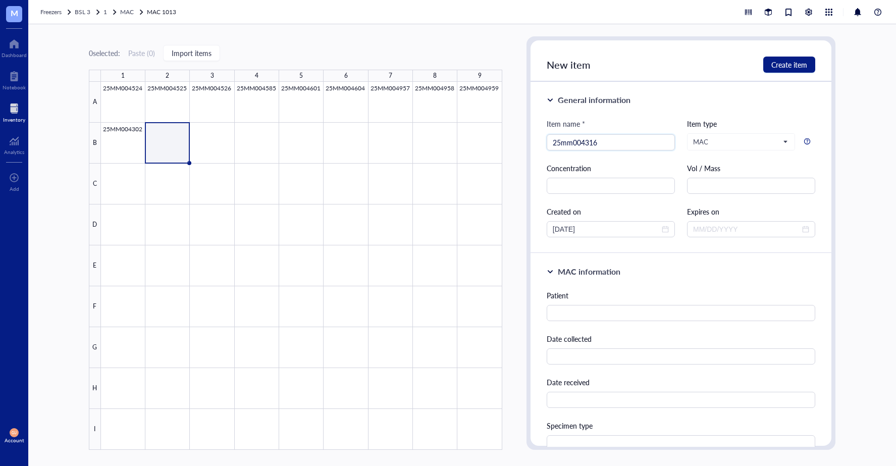
drag, startPoint x: 571, startPoint y: 145, endPoint x: 584, endPoint y: 161, distance: 20.1
click at [573, 146] on input "25mm004316" at bounding box center [611, 142] width 116 height 15
type input "25MM004316"
click at [589, 309] on input "text" at bounding box center [681, 313] width 269 height 16
type input "H"
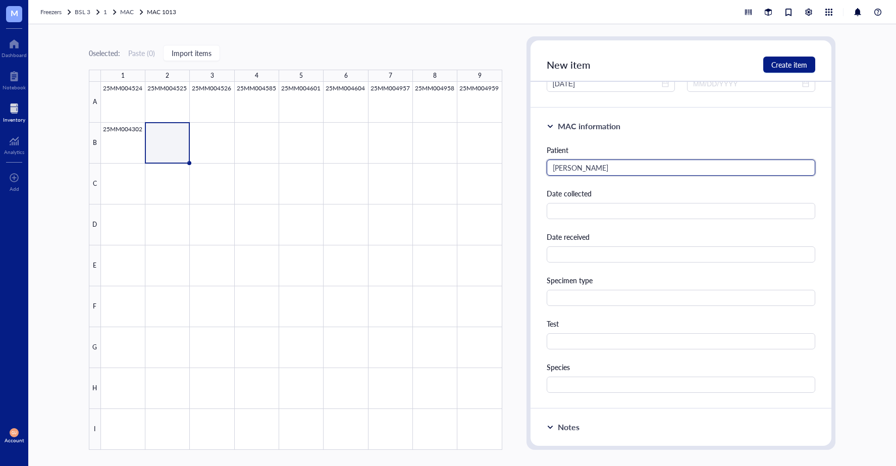
scroll to position [202, 0]
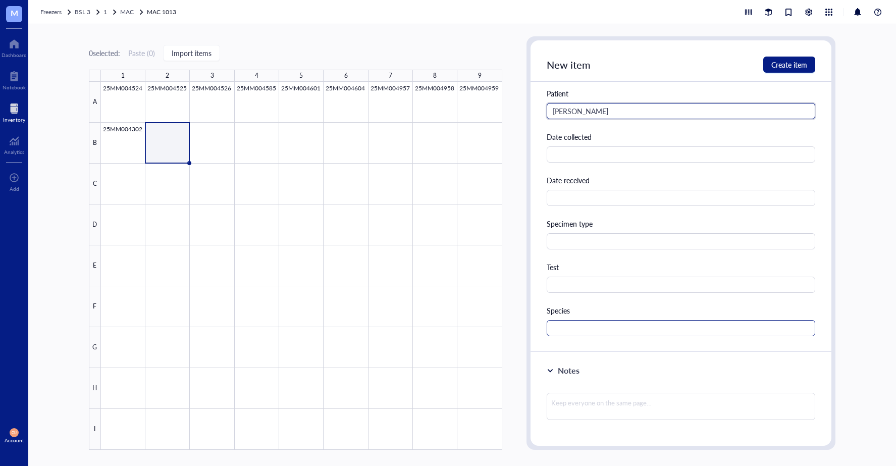
type input "[PERSON_NAME]"
click at [567, 326] on input "text" at bounding box center [681, 328] width 269 height 16
type input "A"
type input "MAC"
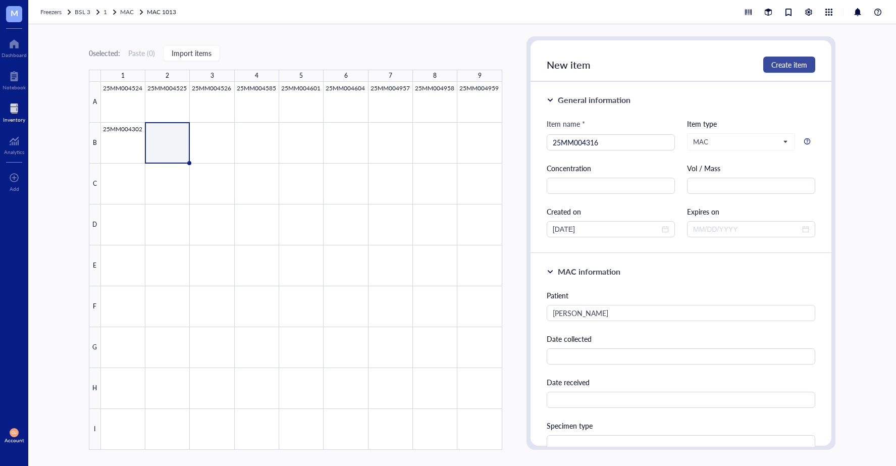
click at [781, 66] on span "Create item" at bounding box center [789, 65] width 36 height 8
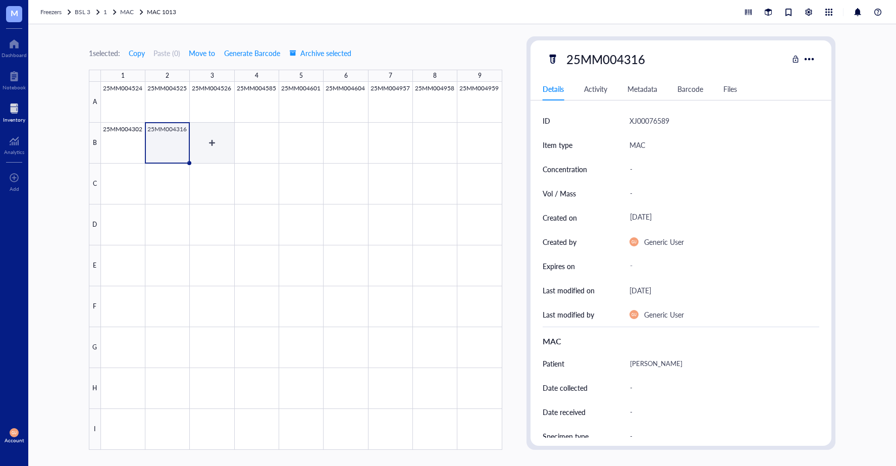
click at [225, 143] on div at bounding box center [301, 266] width 401 height 368
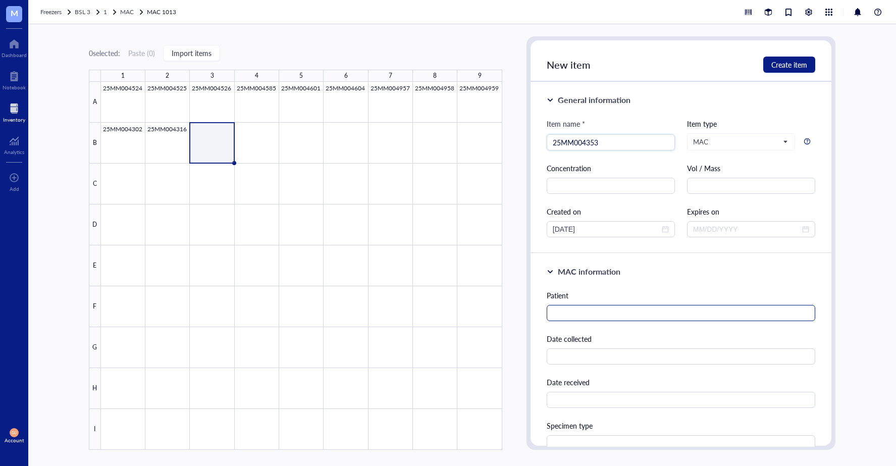
type input "25MM004353"
click at [570, 306] on input "text" at bounding box center [681, 313] width 269 height 16
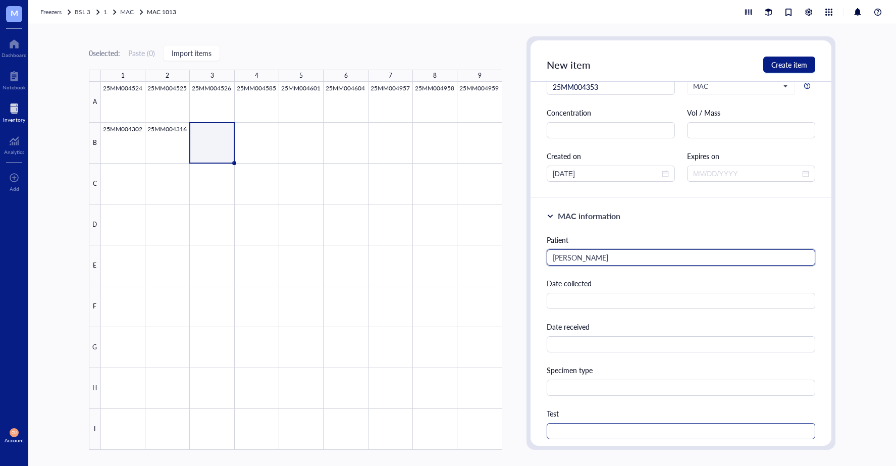
scroll to position [202, 0]
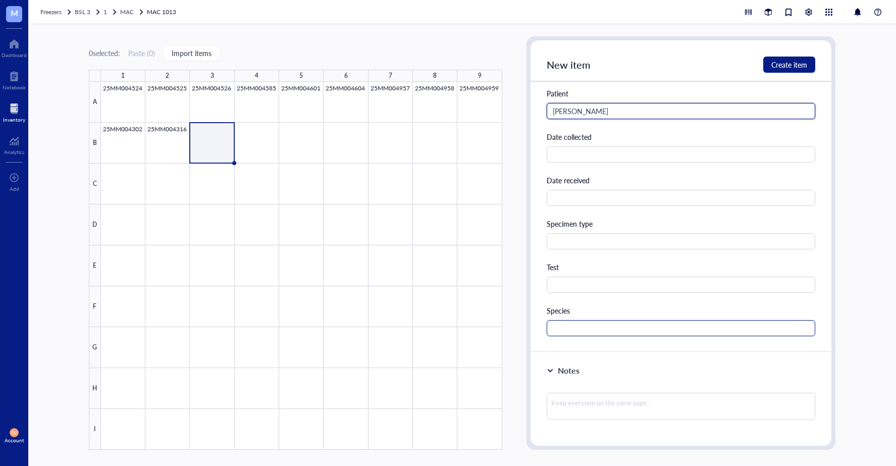
type input "[PERSON_NAME]"
click at [581, 323] on input "text" at bounding box center [681, 328] width 269 height 16
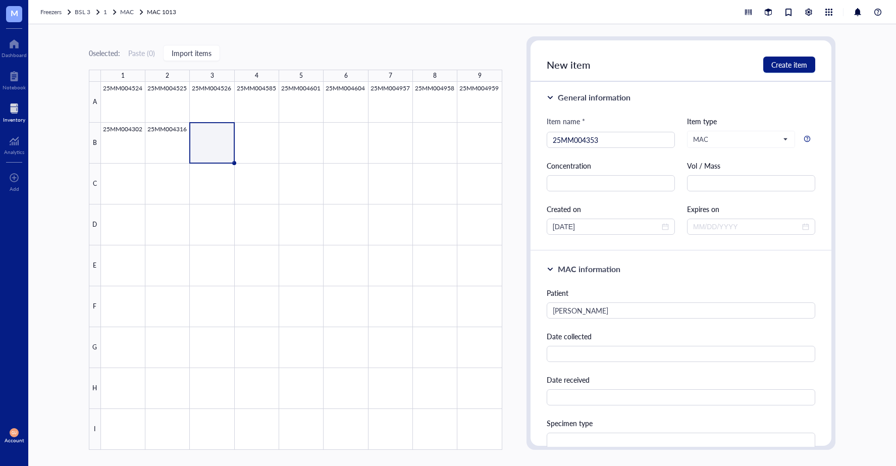
scroll to position [0, 0]
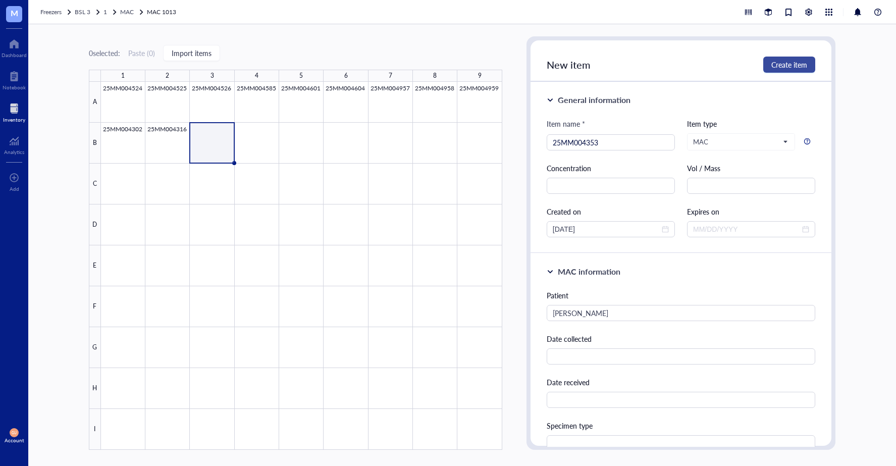
type input "MAC"
click at [781, 67] on span "Create item" at bounding box center [789, 65] width 36 height 8
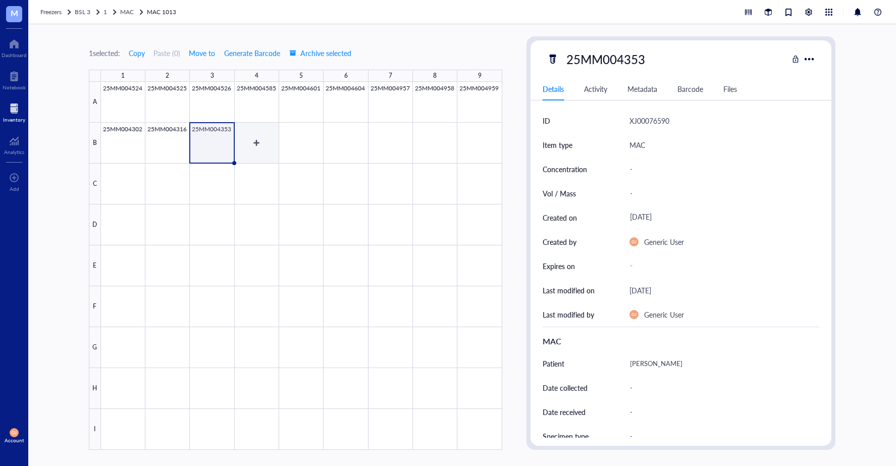
click at [257, 151] on div at bounding box center [301, 266] width 401 height 368
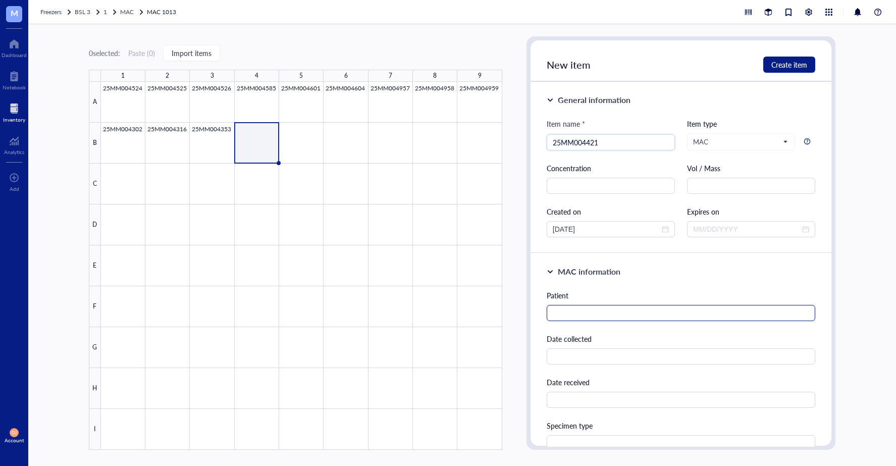
type input "25MM004421"
click at [590, 314] on input "text" at bounding box center [681, 313] width 269 height 16
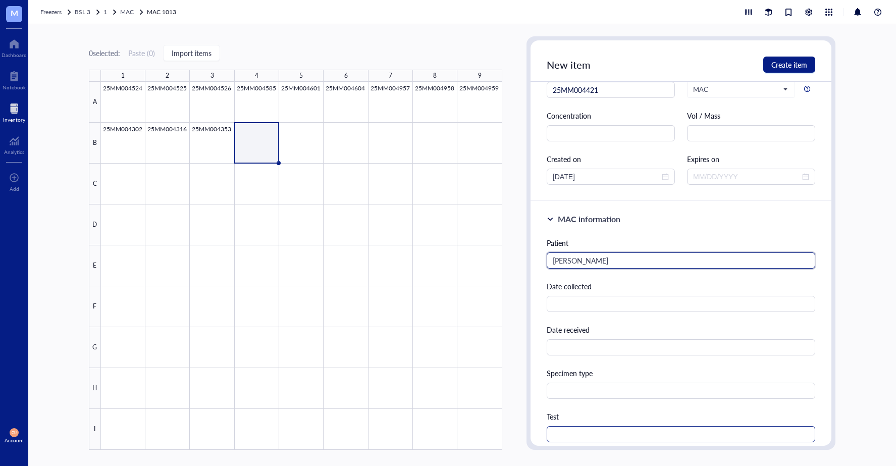
scroll to position [151, 0]
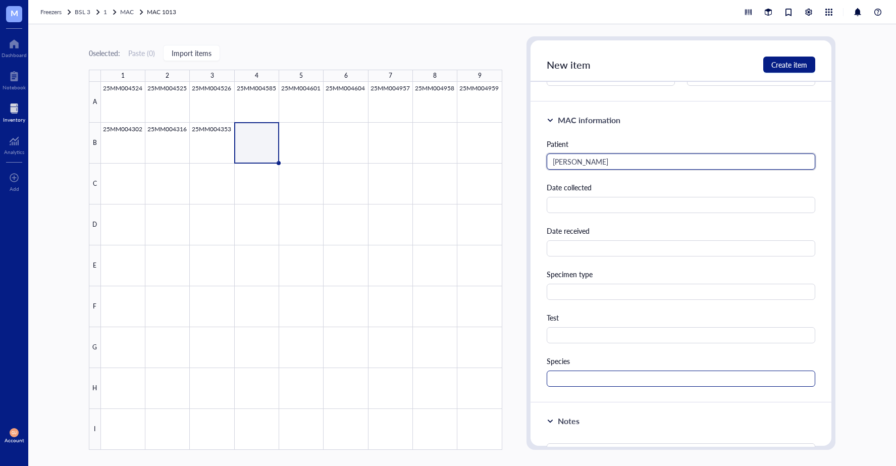
type input "[PERSON_NAME]"
click at [583, 383] on input "text" at bounding box center [681, 378] width 269 height 16
type input "MAC"
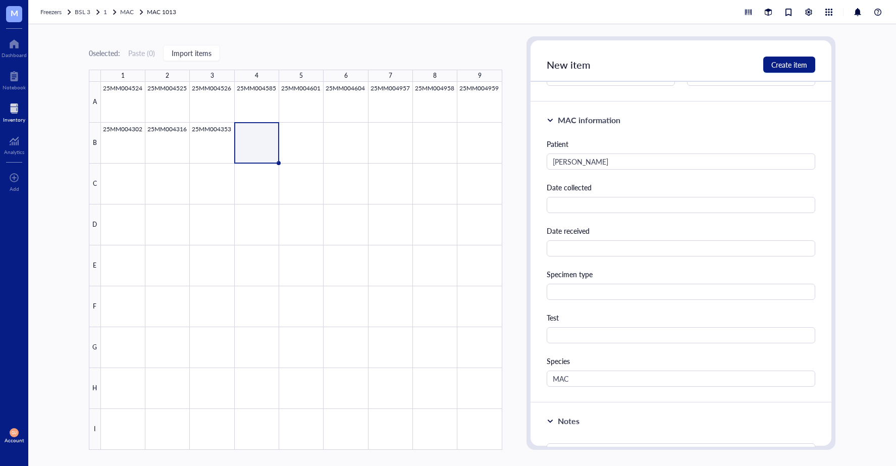
click at [803, 56] on div "New item Create item" at bounding box center [680, 60] width 301 height 41
click at [802, 63] on span "Create item" at bounding box center [789, 65] width 36 height 8
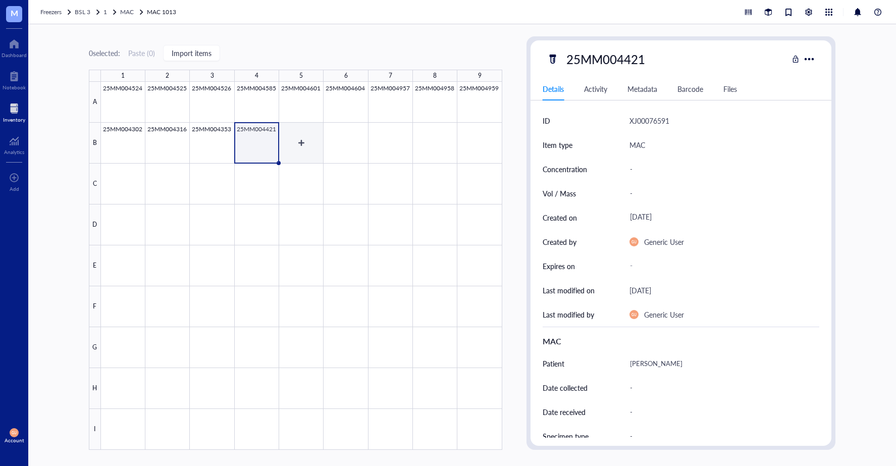
click at [297, 139] on div at bounding box center [301, 266] width 401 height 368
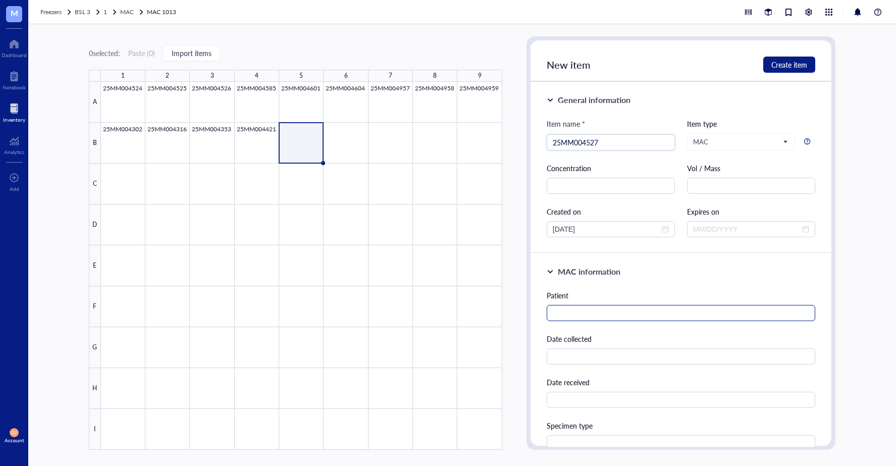
type input "25MM004527"
click at [594, 320] on input "text" at bounding box center [681, 313] width 269 height 16
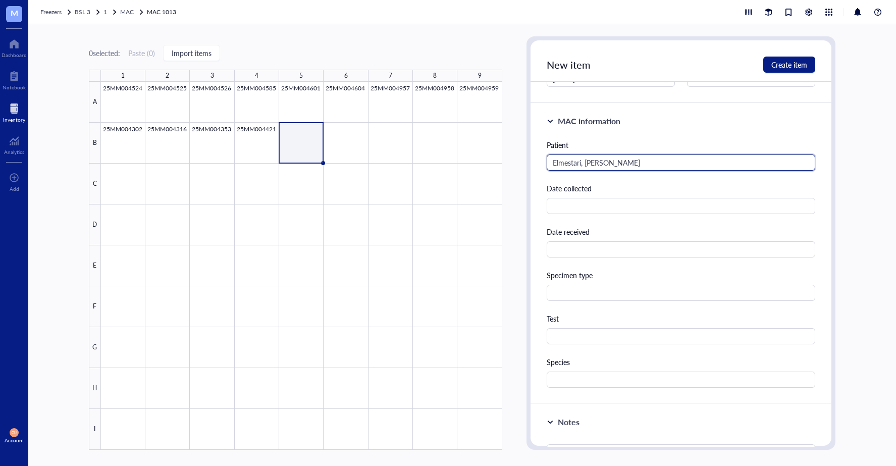
scroll to position [202, 0]
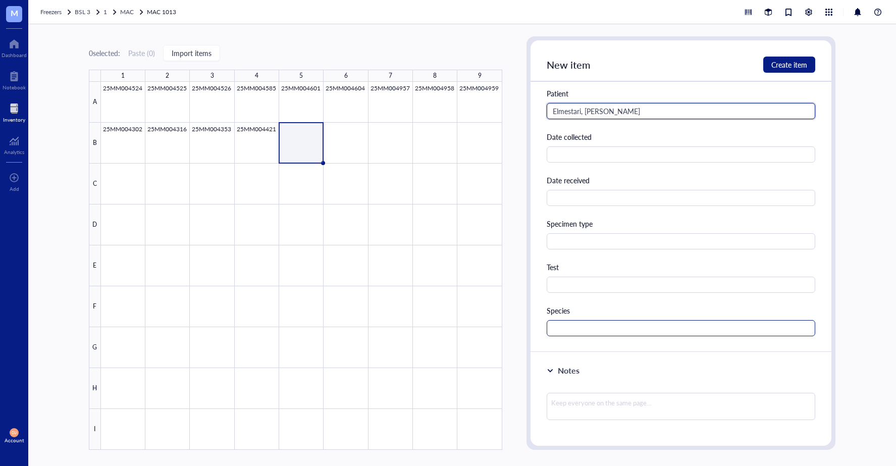
type input "Elmestari, [PERSON_NAME]"
click at [566, 332] on input "text" at bounding box center [681, 328] width 269 height 16
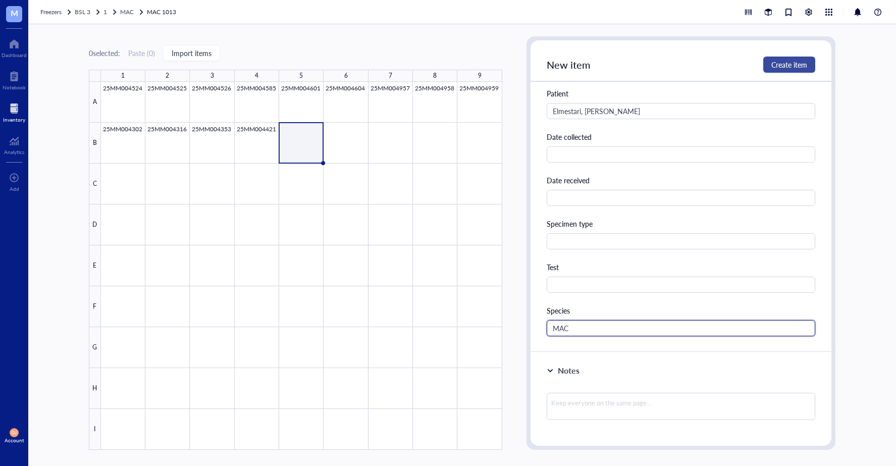
type input "MAC"
click at [788, 62] on span "Create item" at bounding box center [789, 65] width 36 height 8
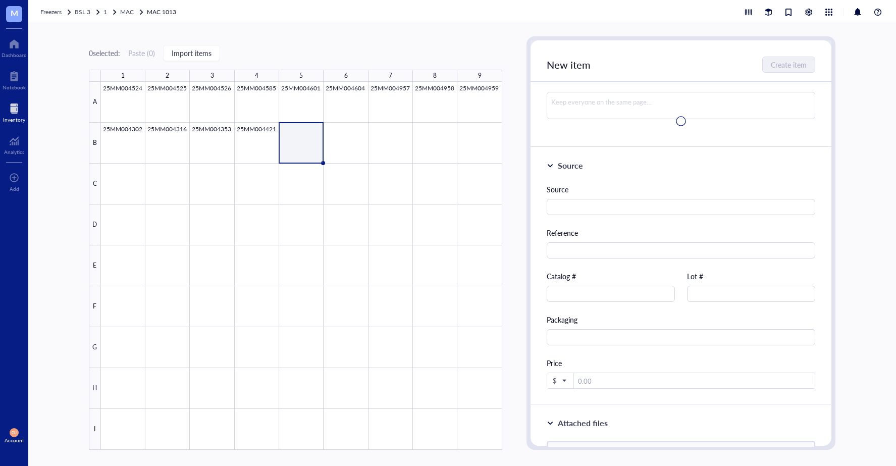
scroll to position [0, 0]
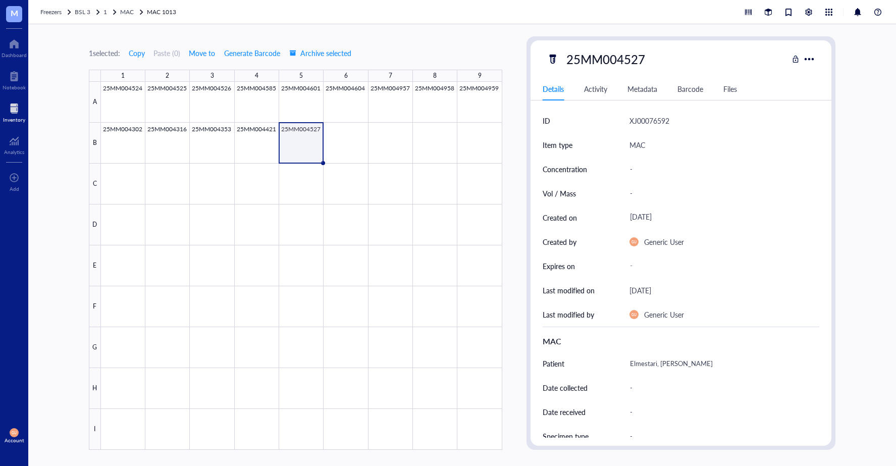
click at [341, 142] on div at bounding box center [301, 266] width 401 height 368
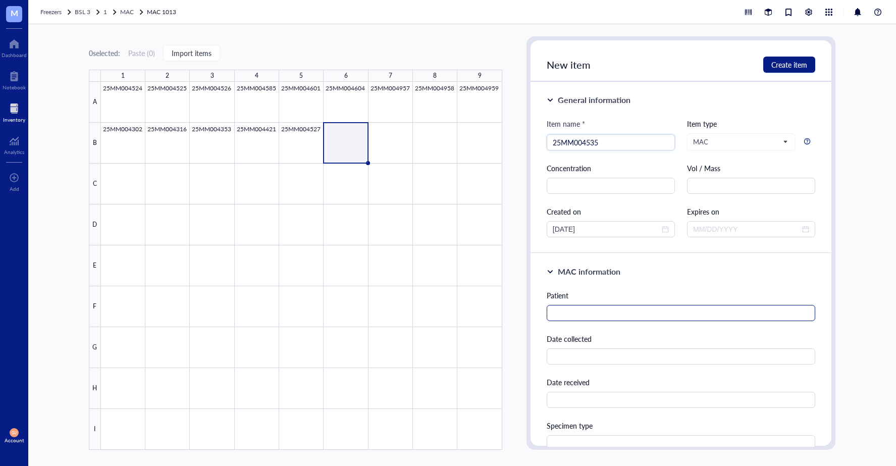
type input "25MM004535"
click at [627, 313] on input "text" at bounding box center [681, 313] width 269 height 16
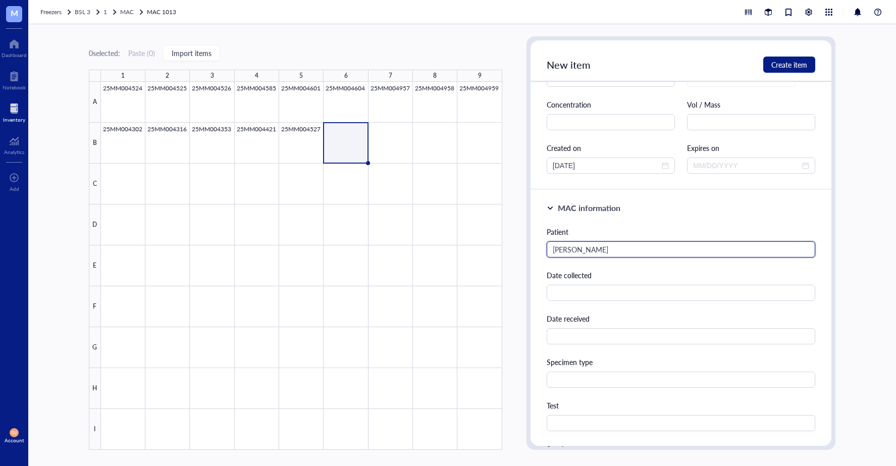
scroll to position [202, 0]
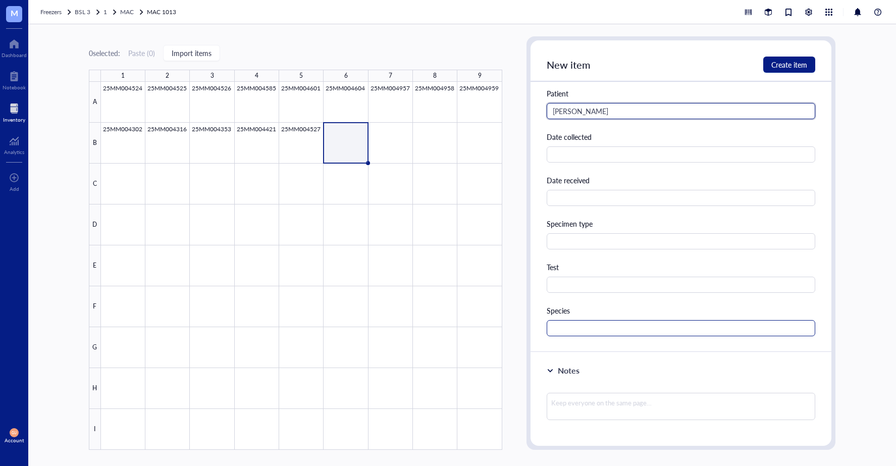
type input "[PERSON_NAME]"
click at [584, 325] on input "text" at bounding box center [681, 328] width 269 height 16
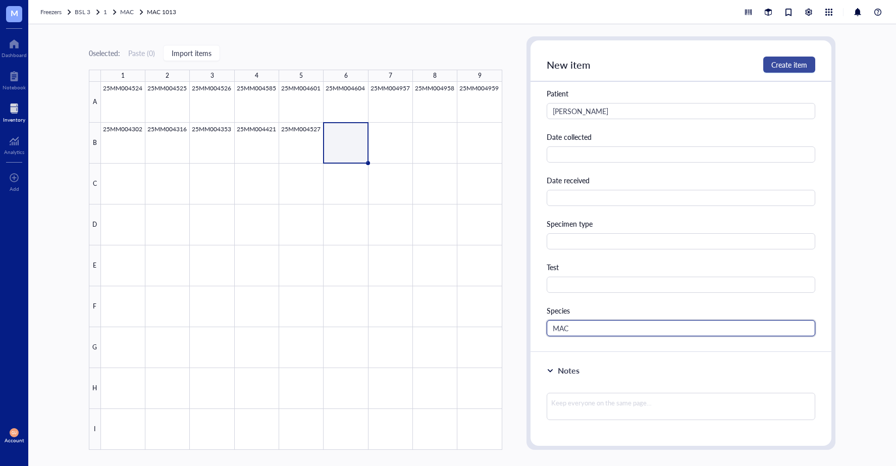
type input "MAC"
click at [781, 63] on span "Create item" at bounding box center [789, 65] width 36 height 8
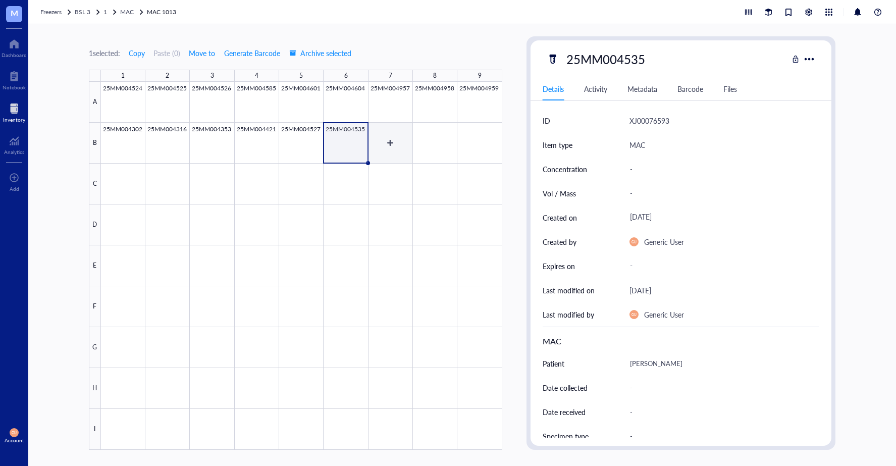
click at [386, 157] on div at bounding box center [301, 266] width 401 height 368
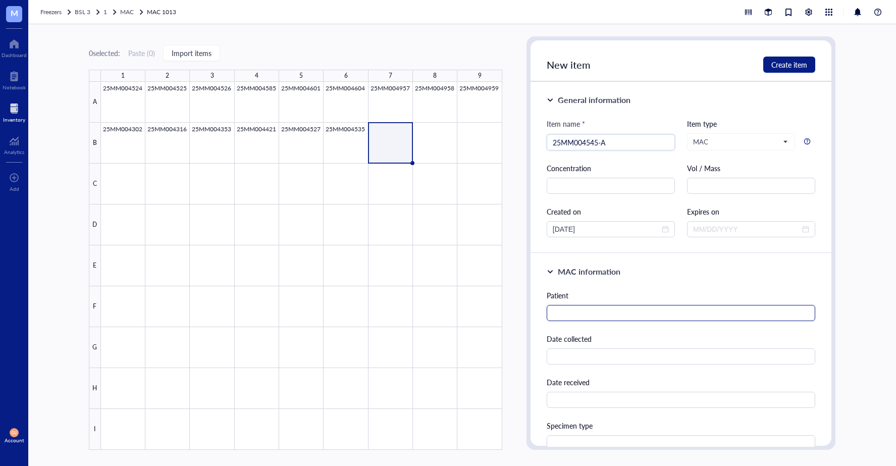
type input "25MM004545-A"
click at [580, 310] on input "text" at bounding box center [681, 313] width 269 height 16
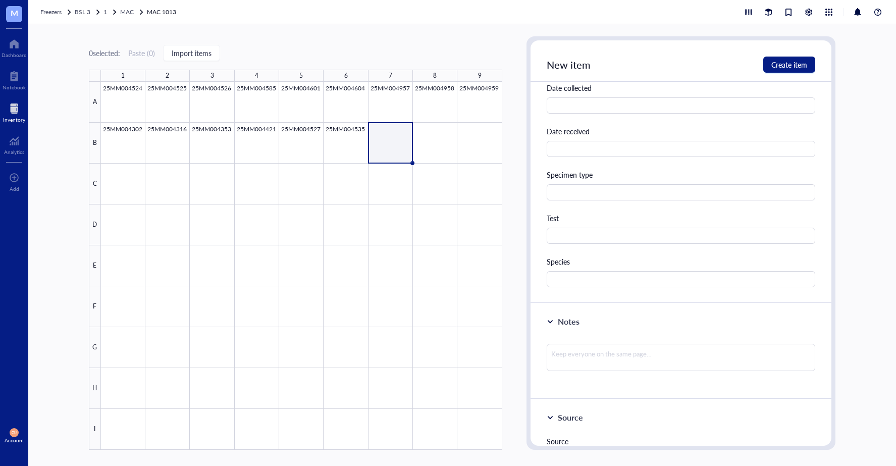
scroll to position [252, 0]
type input "[PERSON_NAME]"
click at [598, 285] on input "text" at bounding box center [681, 278] width 269 height 16
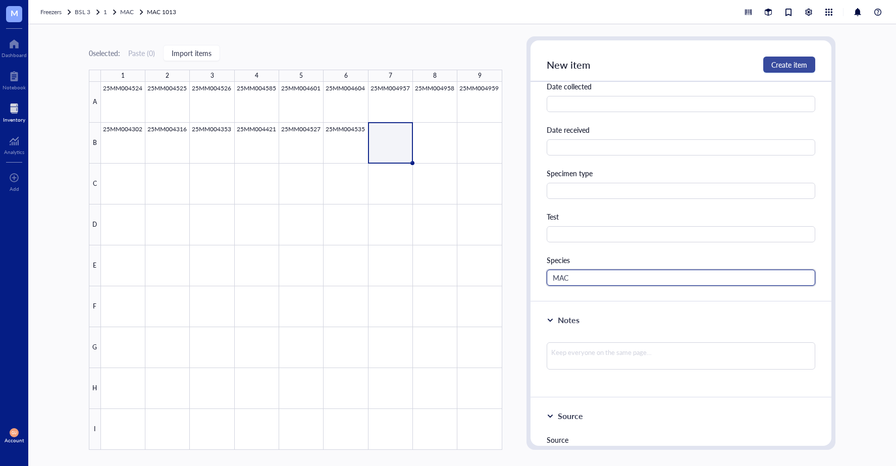
type input "MAC"
click at [785, 66] on span "Create item" at bounding box center [789, 65] width 36 height 8
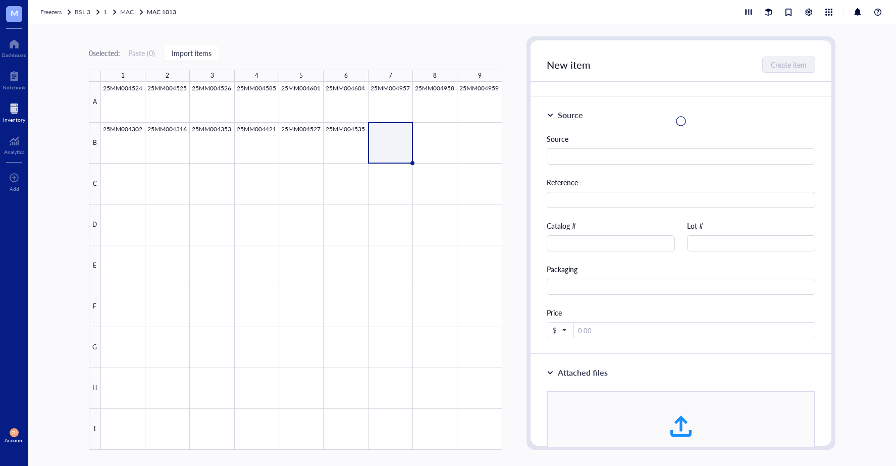
scroll to position [0, 0]
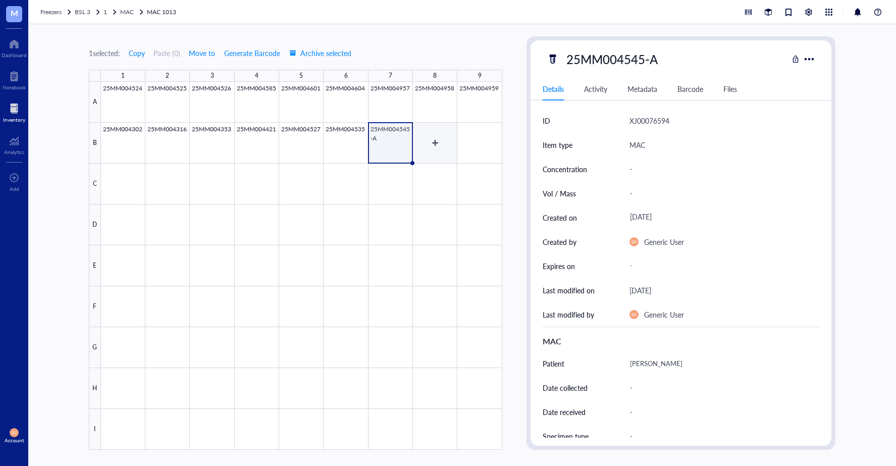
click at [442, 135] on div at bounding box center [301, 266] width 401 height 368
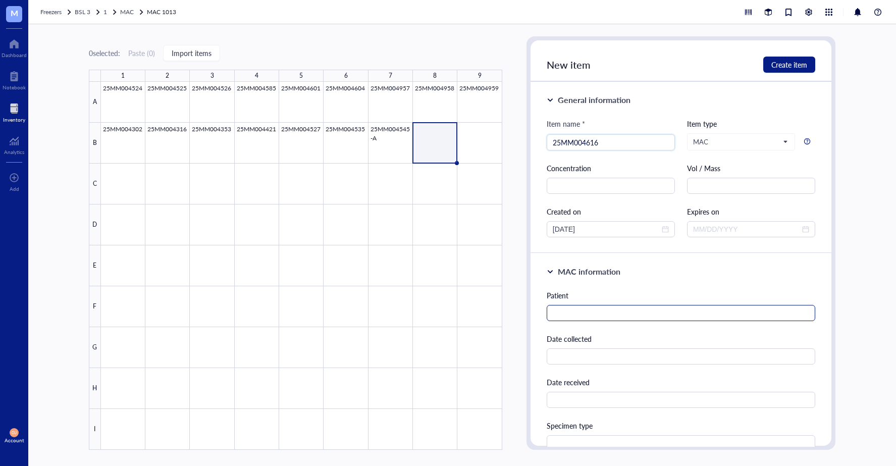
type input "25MM004616"
click at [568, 308] on input "text" at bounding box center [681, 313] width 269 height 16
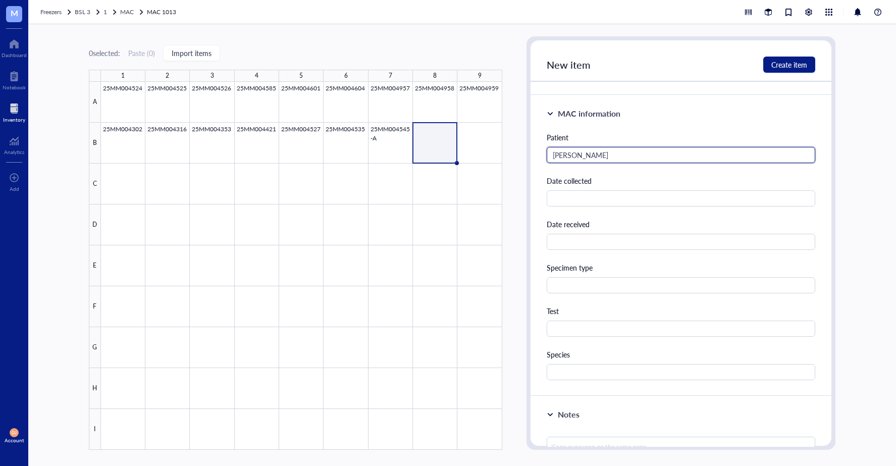
scroll to position [202, 0]
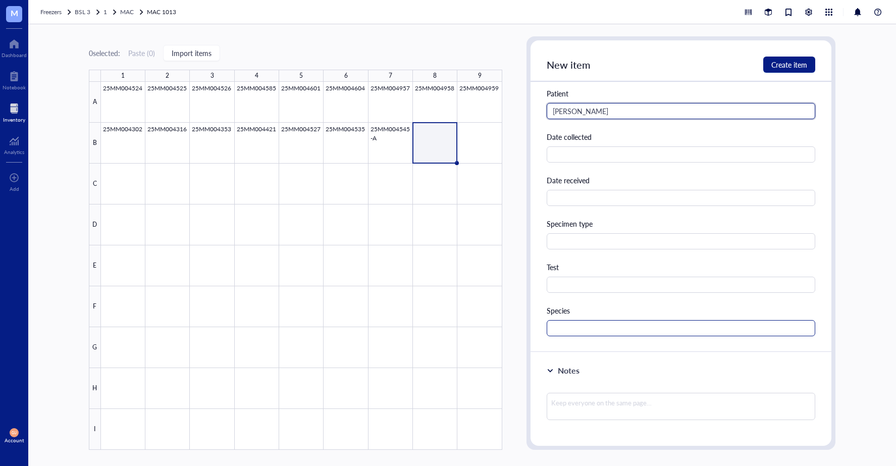
type input "[PERSON_NAME]"
click at [574, 320] on input "text" at bounding box center [681, 328] width 269 height 16
type input "MAC"
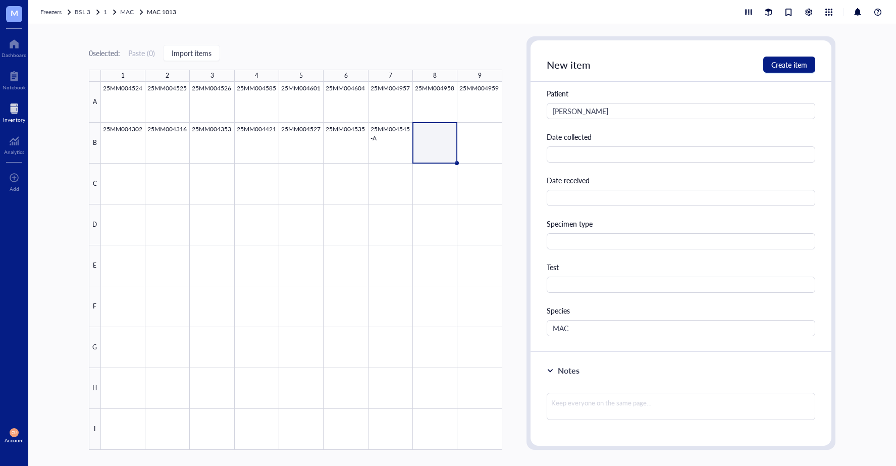
click at [791, 37] on div "New item Create item General information Item name * 25MM004616 Item type MAC C…" at bounding box center [680, 242] width 309 height 413
click at [776, 57] on button "Create item" at bounding box center [789, 65] width 52 height 16
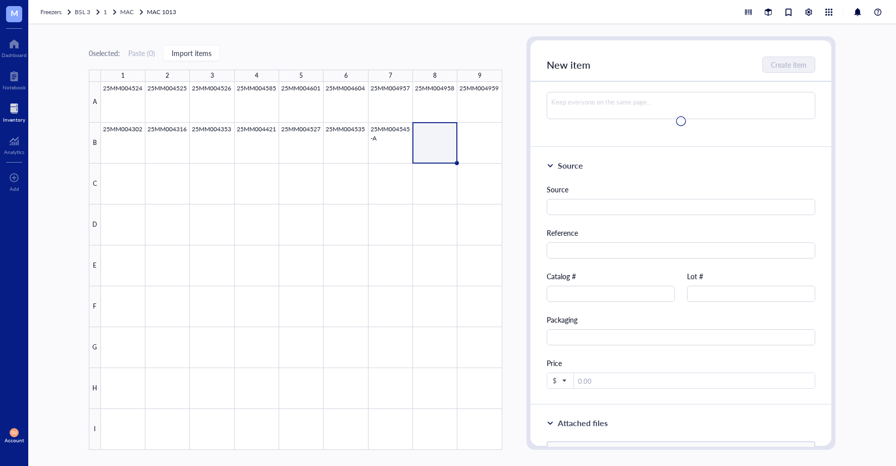
scroll to position [0, 0]
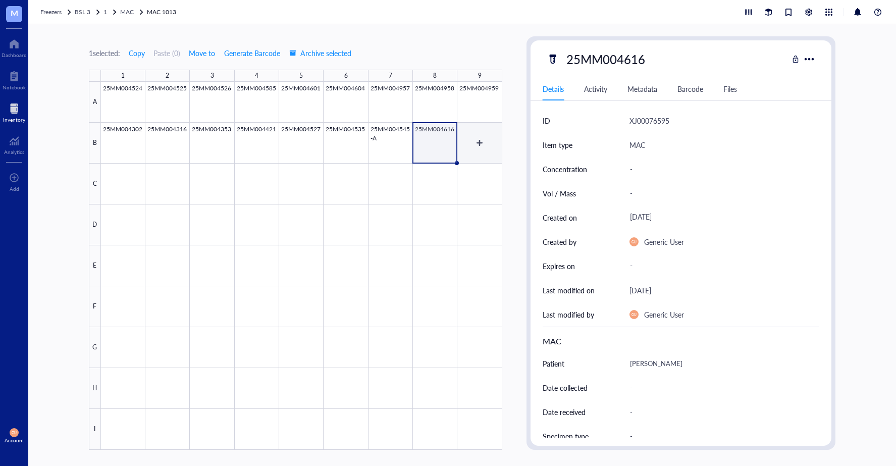
drag, startPoint x: 471, startPoint y: 147, endPoint x: 515, endPoint y: 144, distance: 43.5
click at [472, 147] on div at bounding box center [301, 266] width 401 height 368
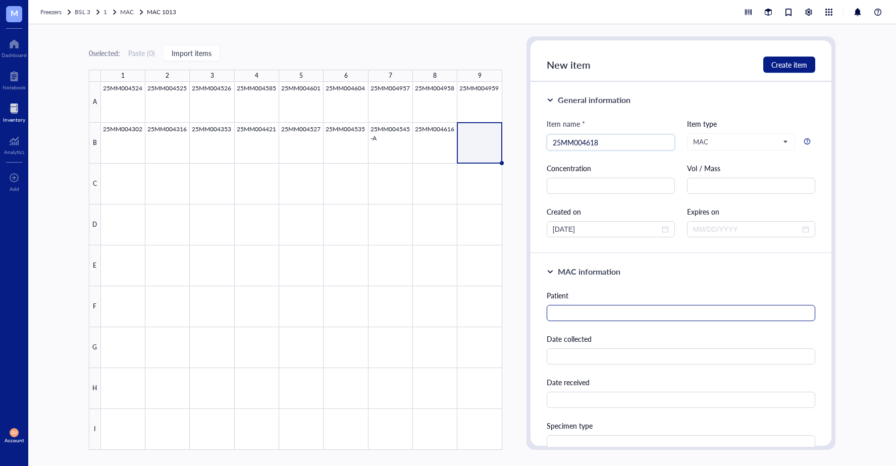
type input "25MM004618"
click at [649, 320] on input "text" at bounding box center [681, 313] width 269 height 16
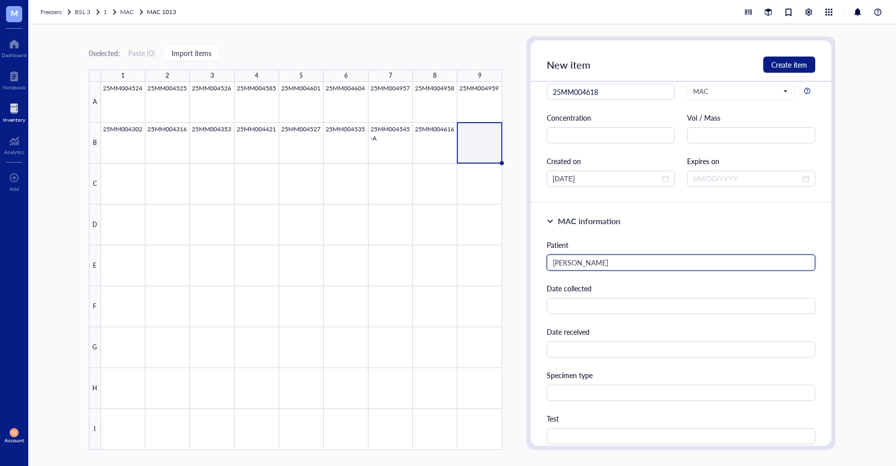
scroll to position [202, 0]
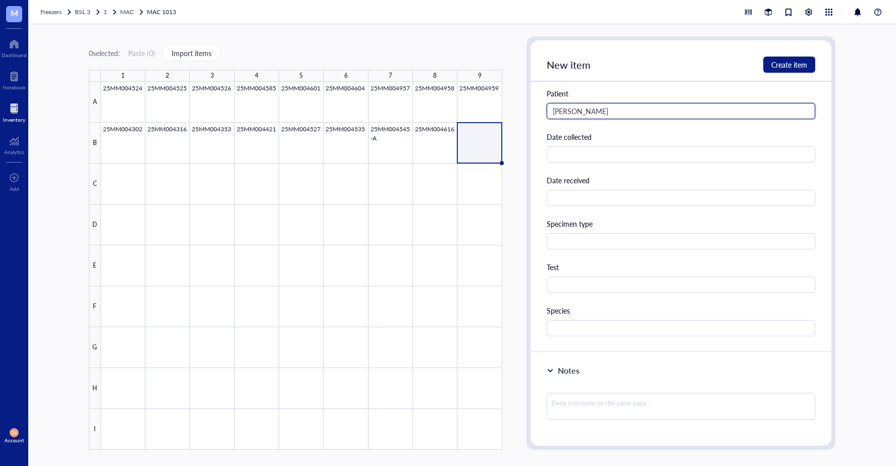
type input "[PERSON_NAME]"
click at [569, 316] on div "Species" at bounding box center [681, 320] width 269 height 31
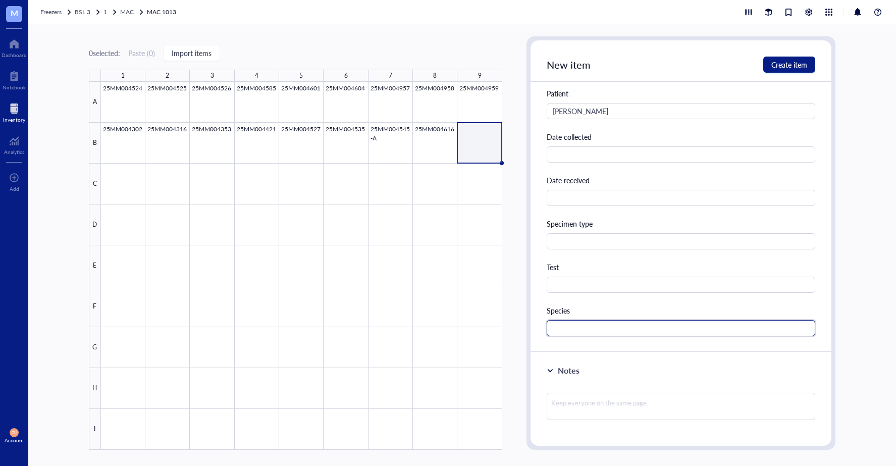
click at [563, 325] on input "text" at bounding box center [681, 328] width 269 height 16
type input "MAC"
click at [793, 67] on span "Create item" at bounding box center [789, 65] width 36 height 8
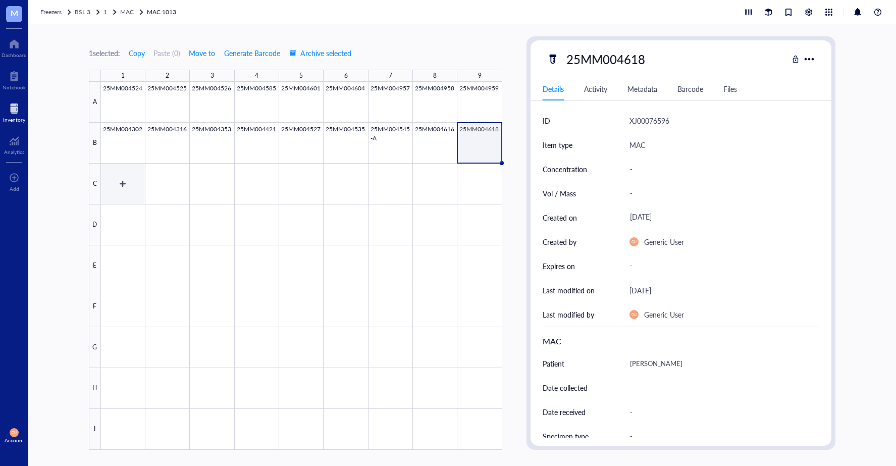
click at [112, 191] on div at bounding box center [301, 266] width 401 height 368
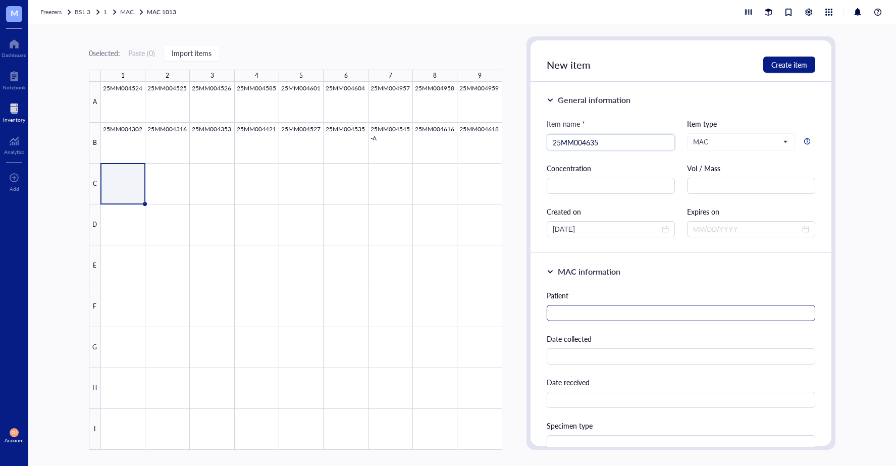
type input "25MM004635"
click at [618, 314] on input "text" at bounding box center [681, 313] width 269 height 16
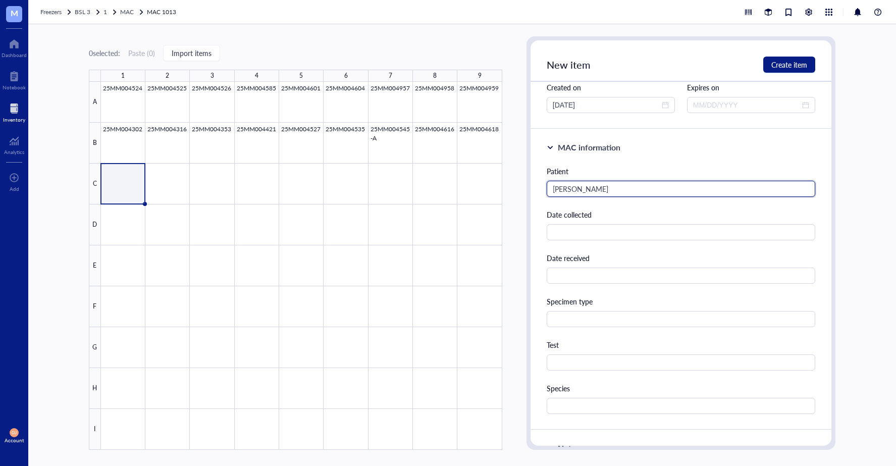
scroll to position [151, 0]
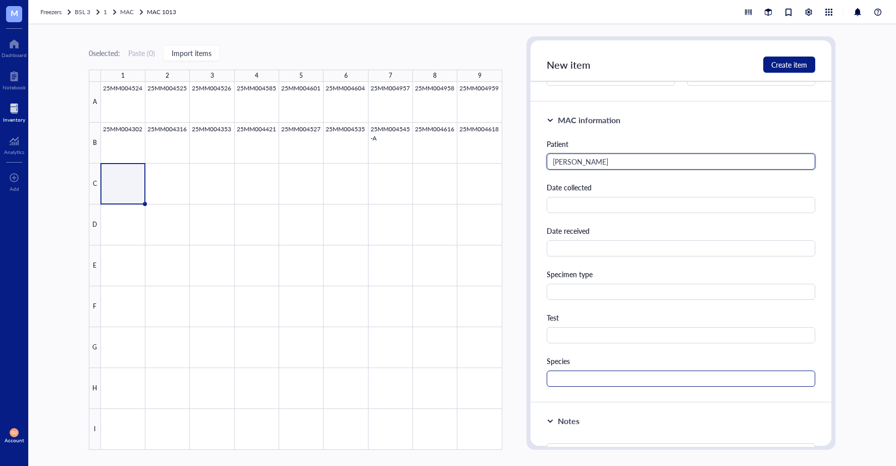
type input "[PERSON_NAME]"
click at [592, 381] on input "text" at bounding box center [681, 378] width 269 height 16
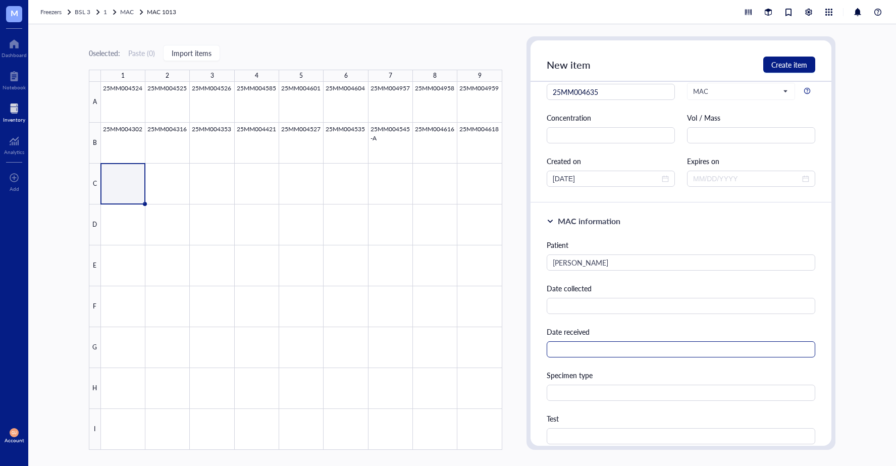
scroll to position [0, 0]
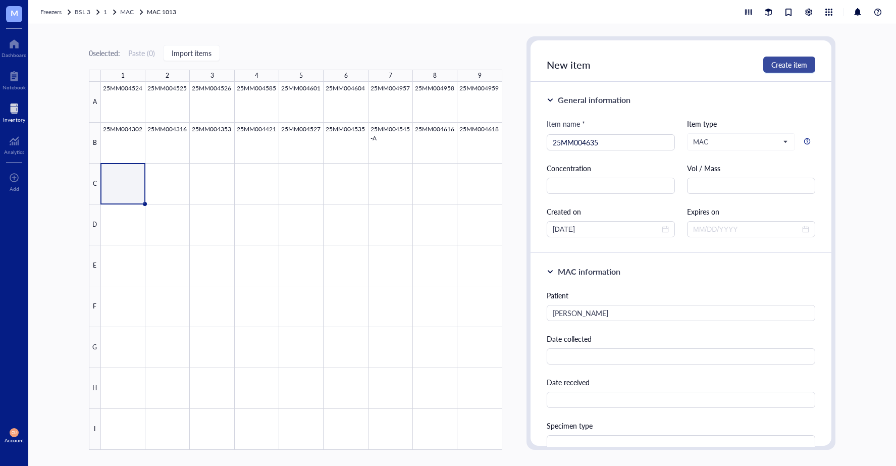
type input "MAC"
click at [779, 71] on button "Create item" at bounding box center [789, 65] width 52 height 16
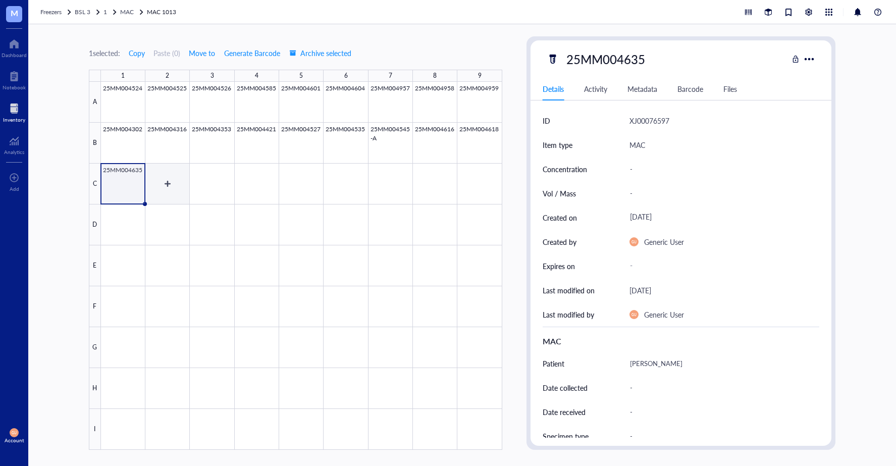
click at [160, 188] on div at bounding box center [301, 266] width 401 height 368
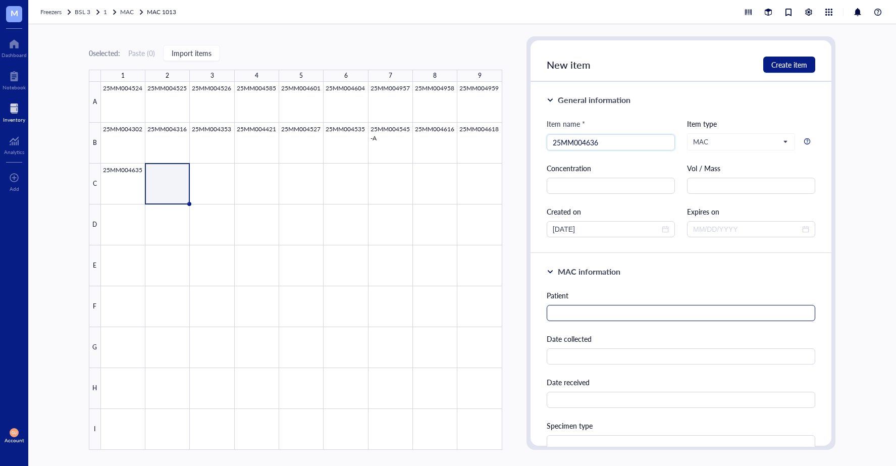
type input "25MM004636"
click at [636, 317] on input "text" at bounding box center [681, 313] width 269 height 16
type input "a"
type input "Z"
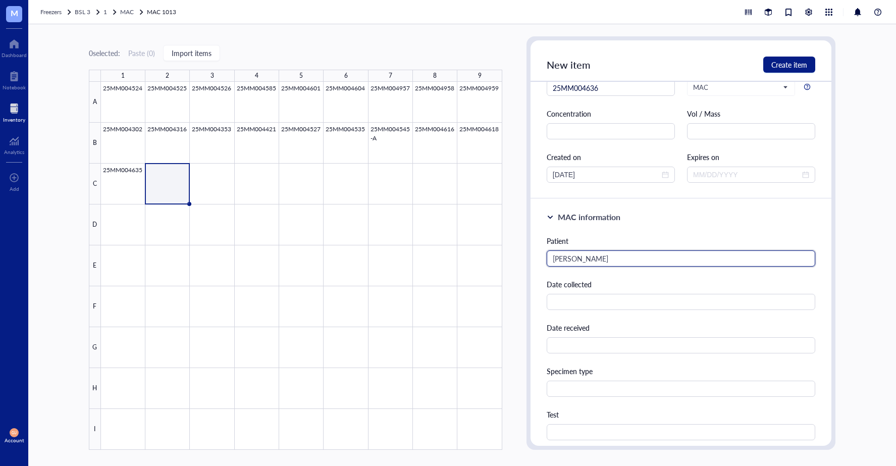
scroll to position [101, 0]
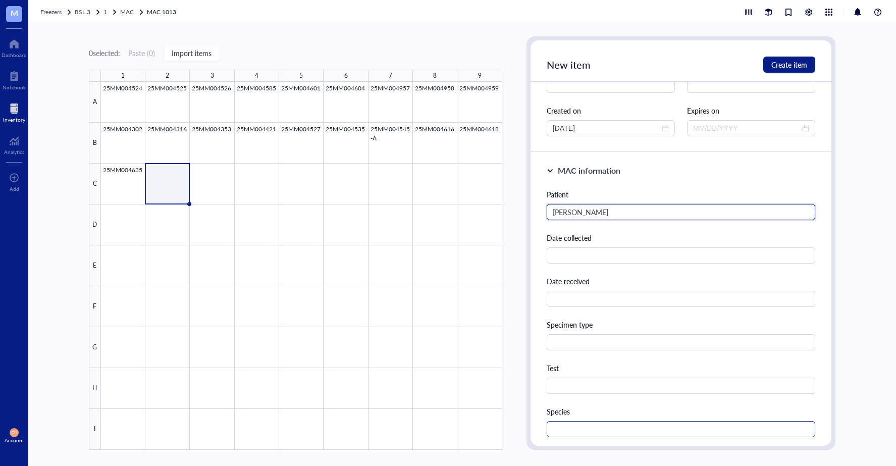
type input "[PERSON_NAME]"
click at [563, 425] on input "text" at bounding box center [681, 429] width 269 height 16
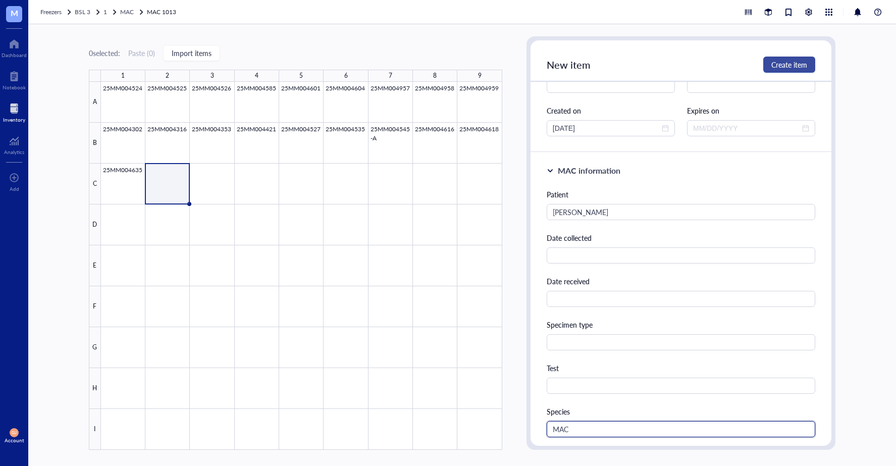
type input "MAC"
click at [791, 69] on span "Create item" at bounding box center [789, 65] width 36 height 8
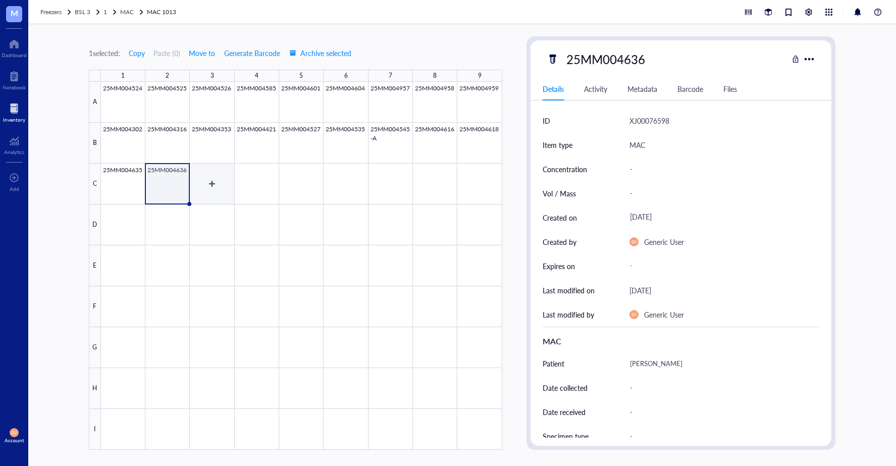
click at [219, 189] on div at bounding box center [301, 266] width 401 height 368
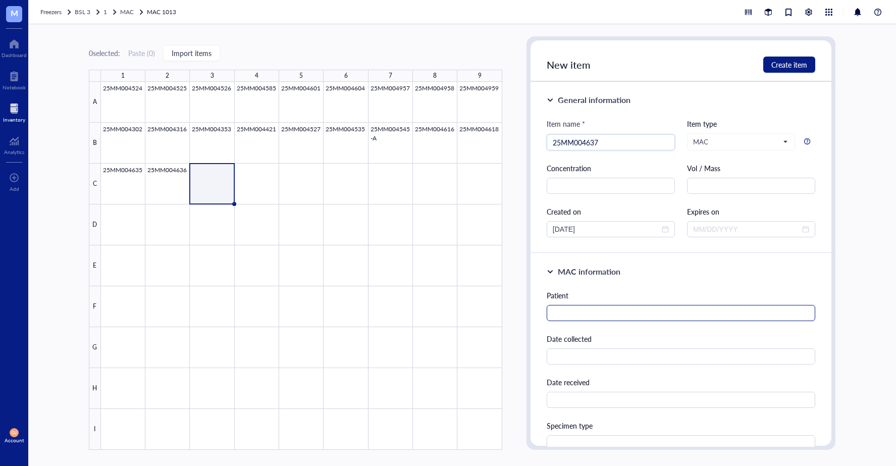
type input "25MM004637"
click at [579, 316] on input "text" at bounding box center [681, 313] width 269 height 16
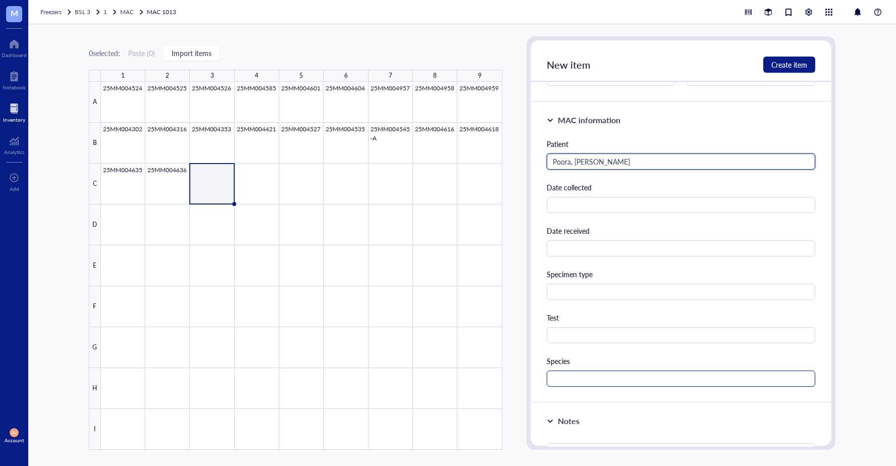
type input "Poora, [PERSON_NAME]"
click at [584, 380] on input "text" at bounding box center [681, 378] width 269 height 16
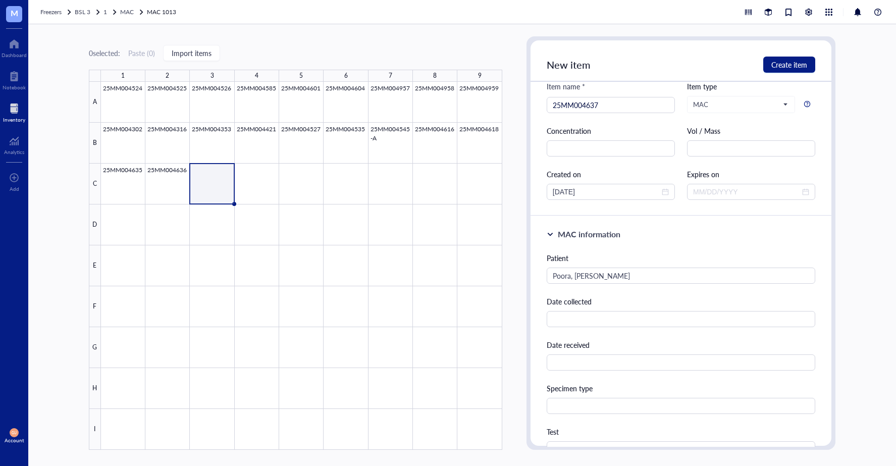
scroll to position [0, 0]
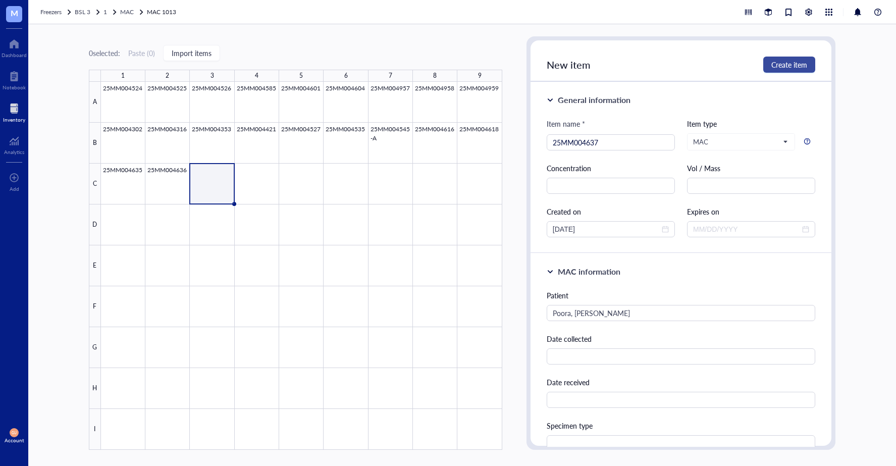
type input "MAC"
click at [789, 61] on span "Create item" at bounding box center [789, 65] width 36 height 8
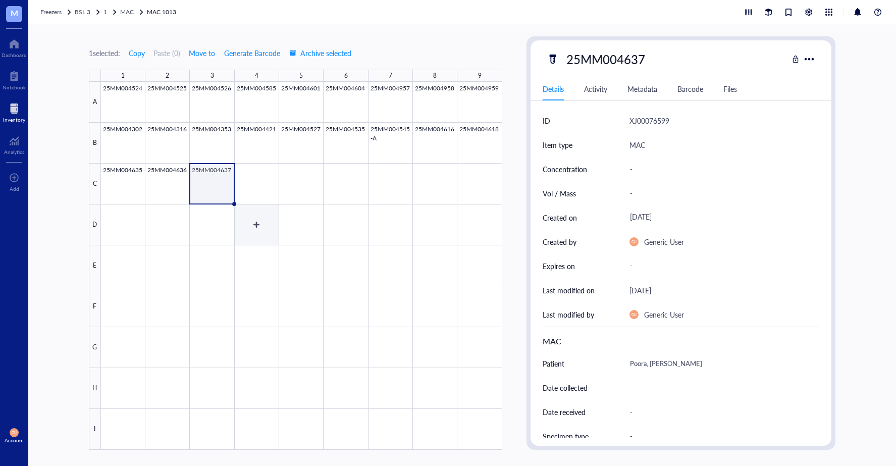
click at [254, 185] on div at bounding box center [301, 266] width 401 height 368
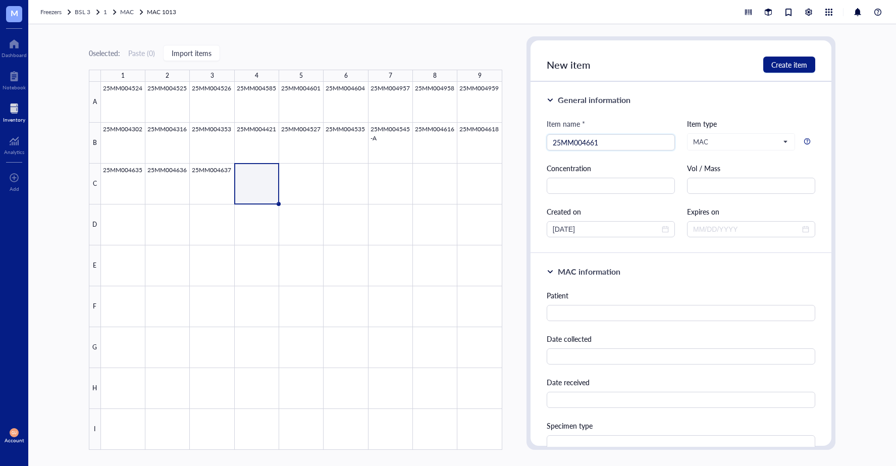
type input "25MM004661"
click at [606, 329] on div "Patient Date collected Date received Specimen type Test Species" at bounding box center [681, 414] width 269 height 248
click at [608, 313] on input "text" at bounding box center [681, 313] width 269 height 16
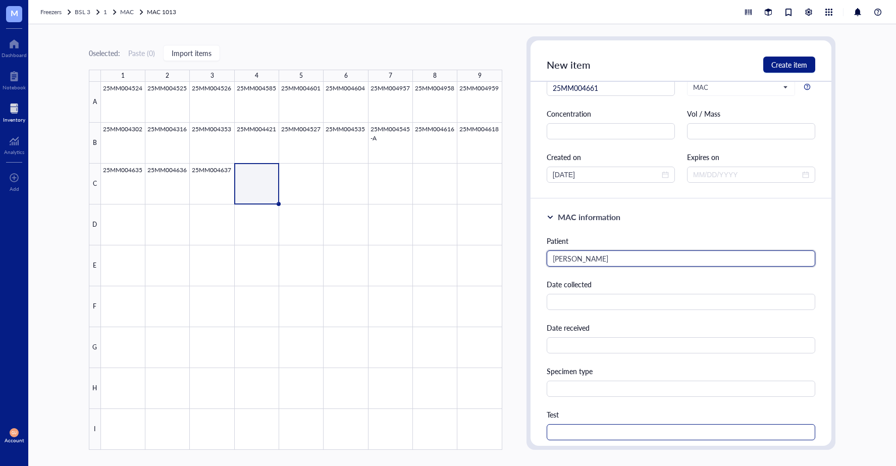
scroll to position [151, 0]
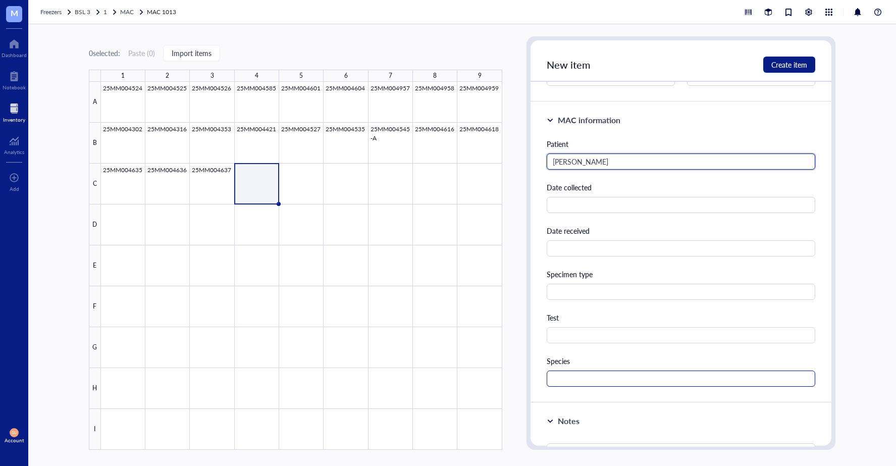
type input "[PERSON_NAME]"
click at [580, 380] on input "text" at bounding box center [681, 378] width 269 height 16
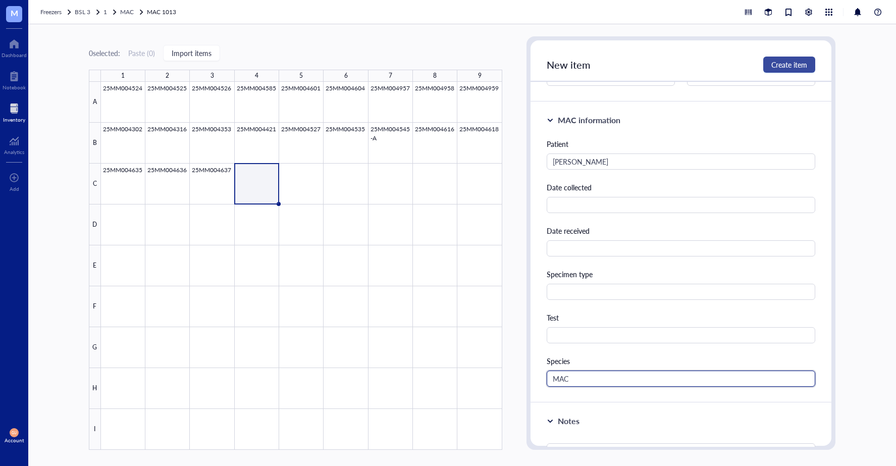
type input "MAC"
click at [794, 61] on span "Create item" at bounding box center [789, 65] width 36 height 8
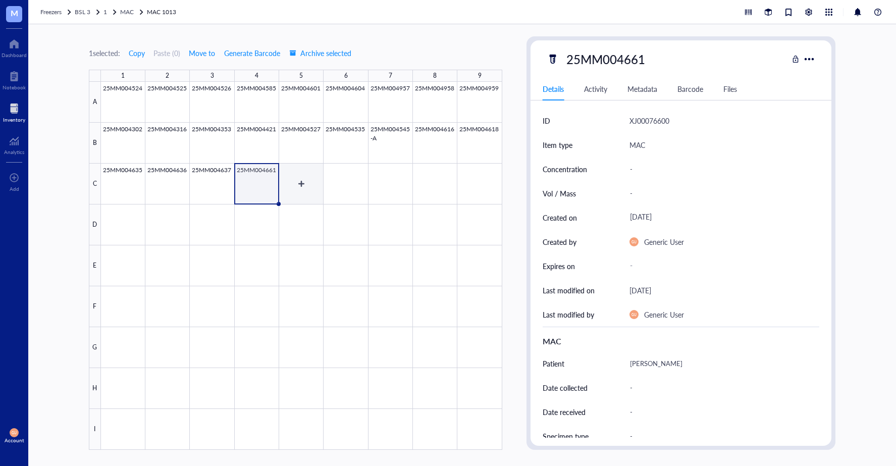
click at [305, 178] on div at bounding box center [301, 266] width 401 height 368
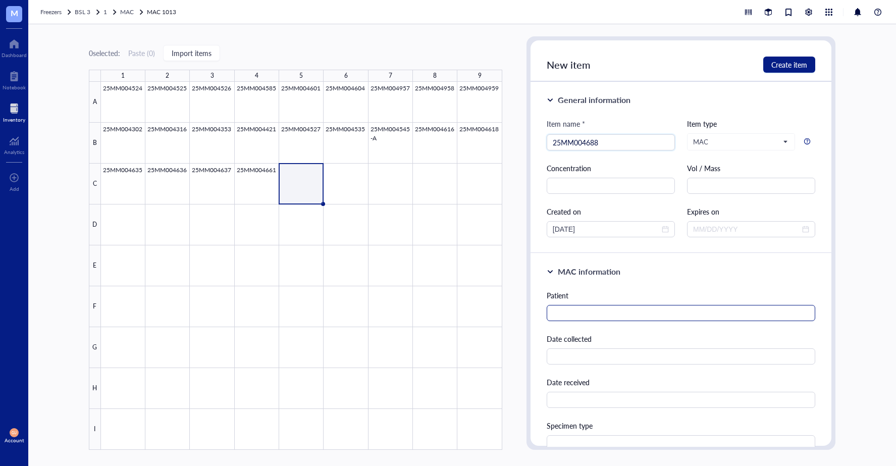
type input "25MM004688"
click at [577, 310] on input "text" at bounding box center [681, 313] width 269 height 16
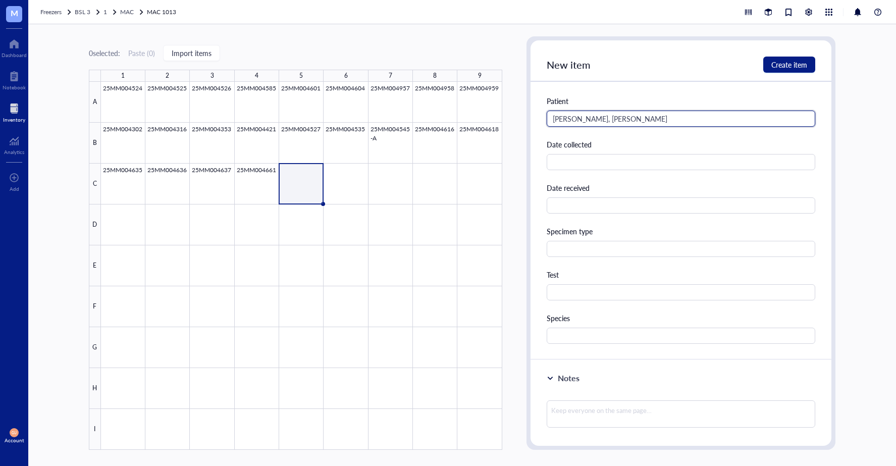
scroll to position [252, 0]
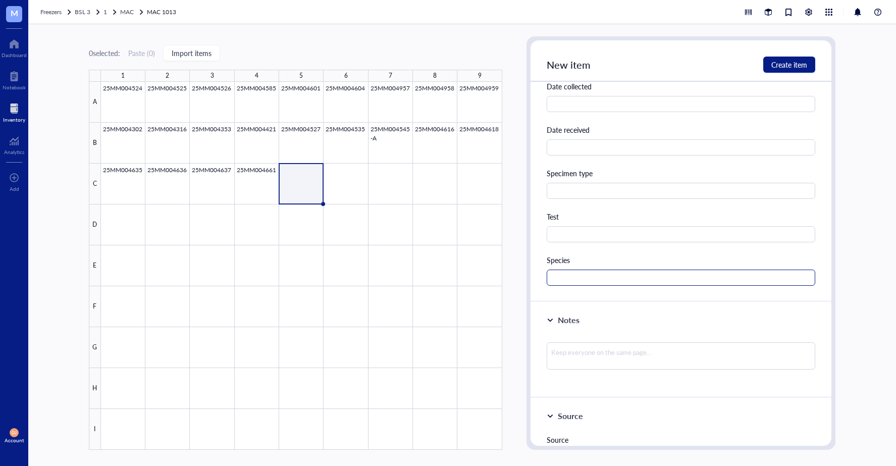
type input "[PERSON_NAME], [PERSON_NAME]"
click at [595, 276] on input "text" at bounding box center [681, 278] width 269 height 16
type input "MAC"
click at [792, 63] on span "Create item" at bounding box center [789, 65] width 36 height 8
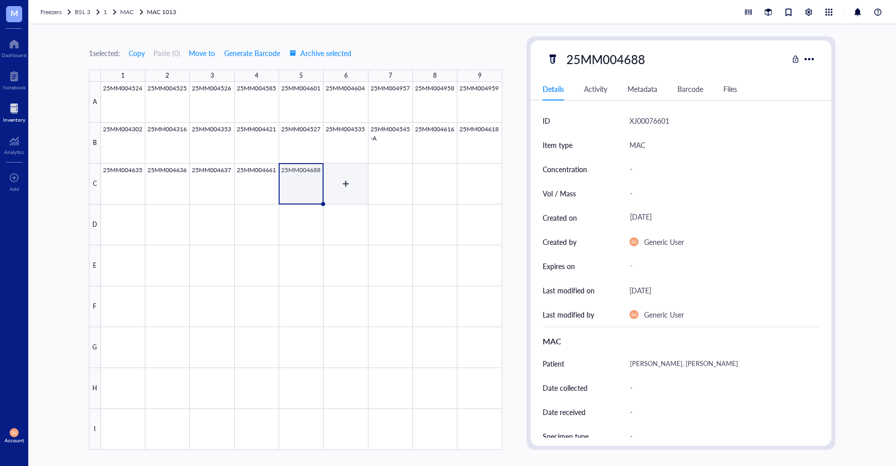
click at [346, 192] on div at bounding box center [301, 266] width 401 height 368
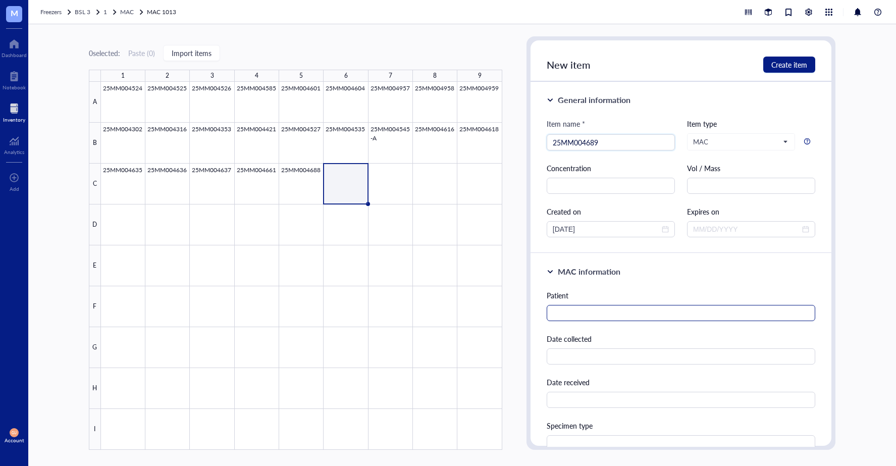
type input "25MM004689"
click at [568, 312] on input "text" at bounding box center [681, 313] width 269 height 16
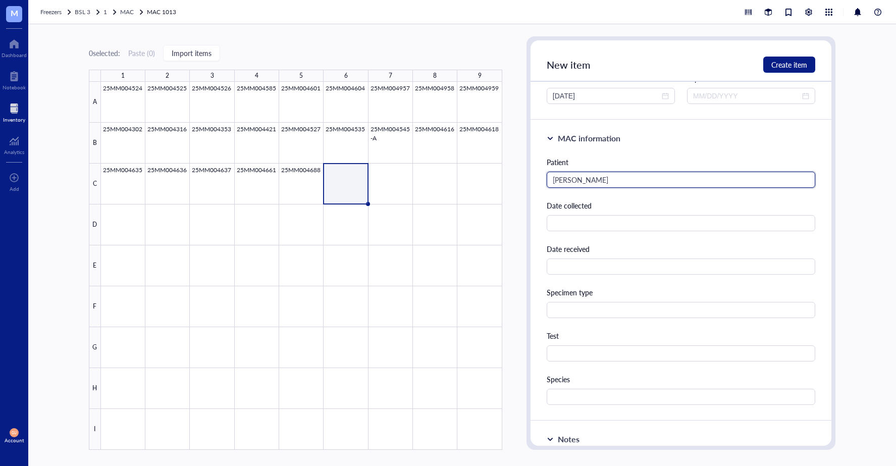
scroll to position [151, 0]
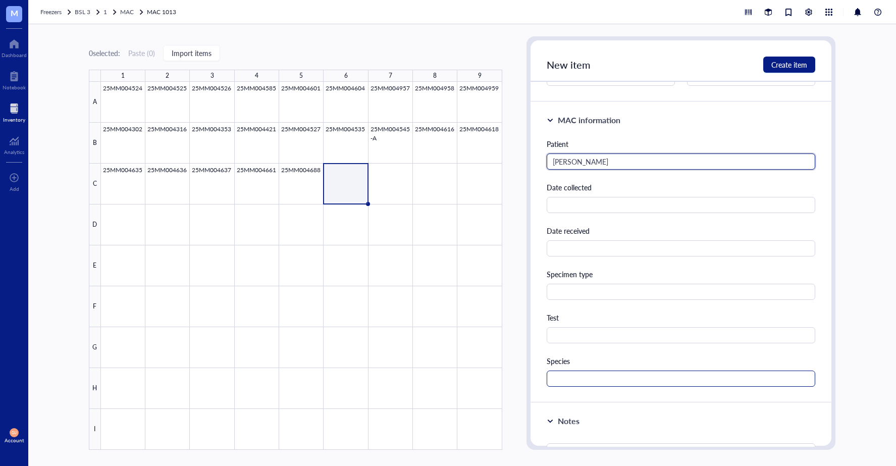
type input "[PERSON_NAME]"
click at [562, 376] on input "text" at bounding box center [681, 378] width 269 height 16
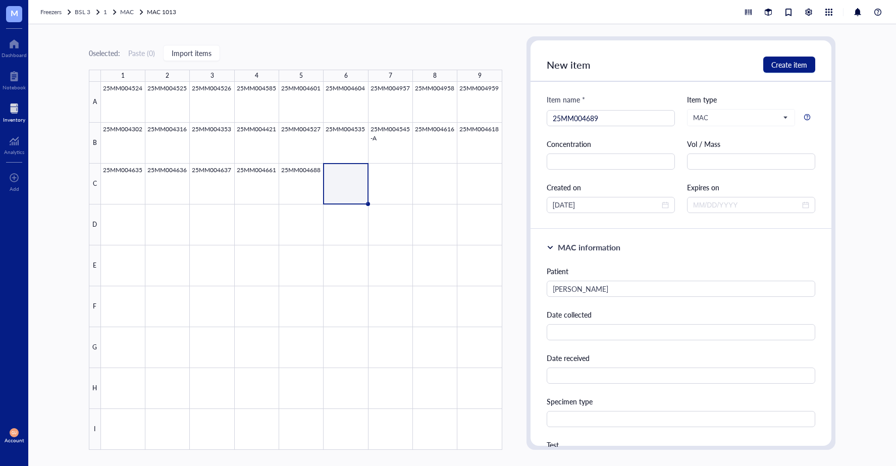
scroll to position [0, 0]
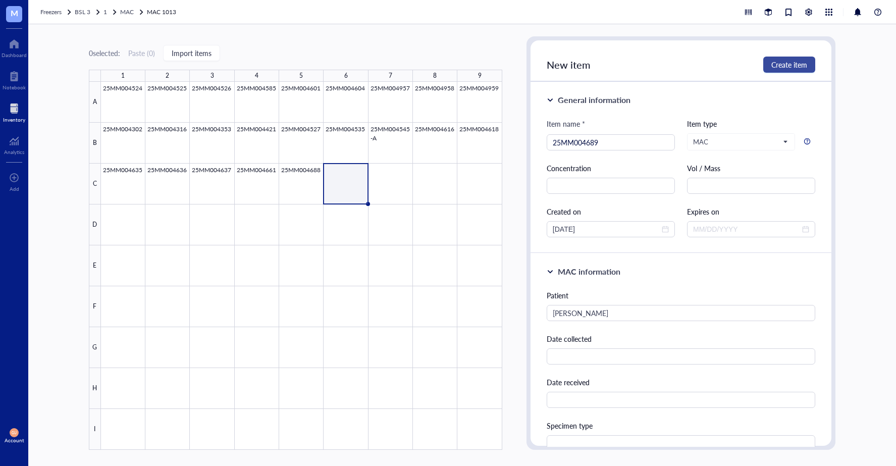
type input "MAC"
click at [780, 61] on span "Create item" at bounding box center [789, 65] width 36 height 8
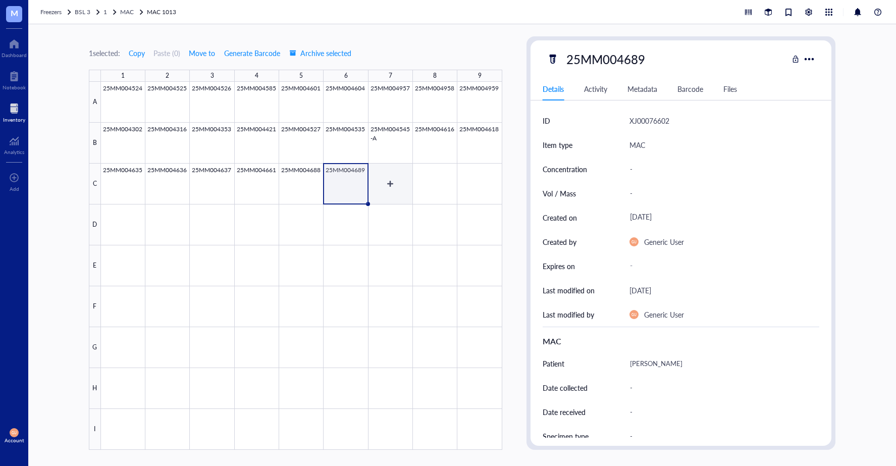
click at [386, 181] on div at bounding box center [301, 266] width 401 height 368
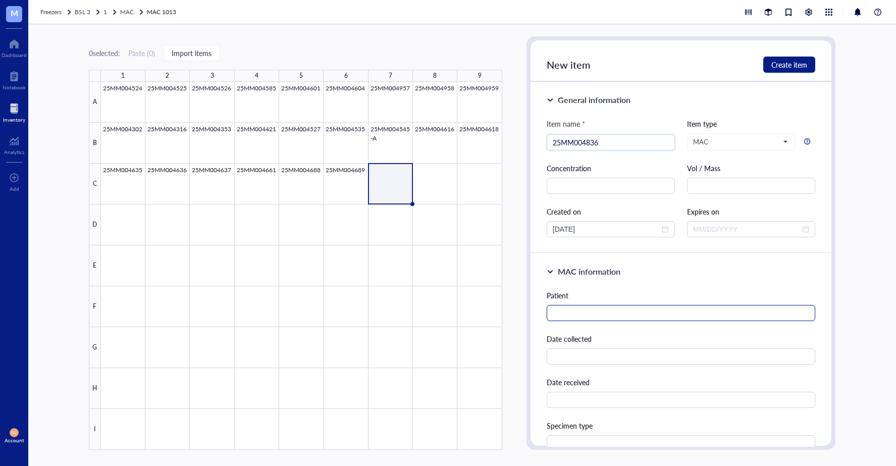
type input "25MM004836"
click at [585, 311] on input "text" at bounding box center [681, 313] width 269 height 16
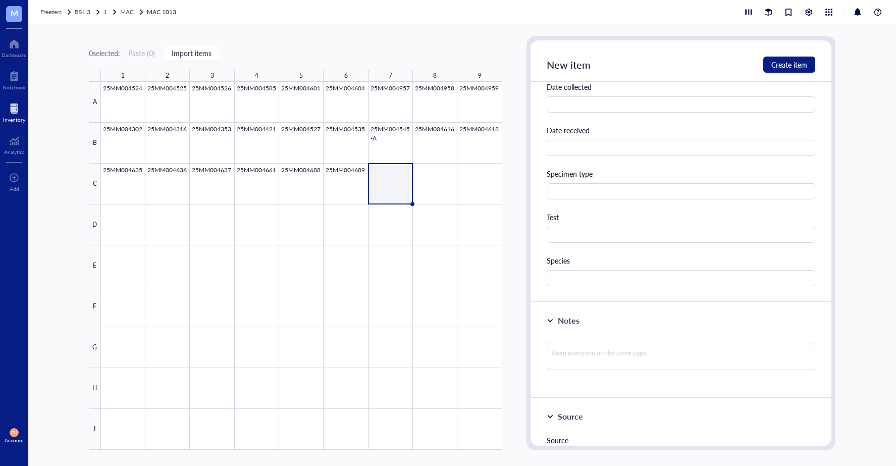
scroll to position [252, 0]
type input "[PERSON_NAME]"
click at [583, 281] on input "text" at bounding box center [681, 278] width 269 height 16
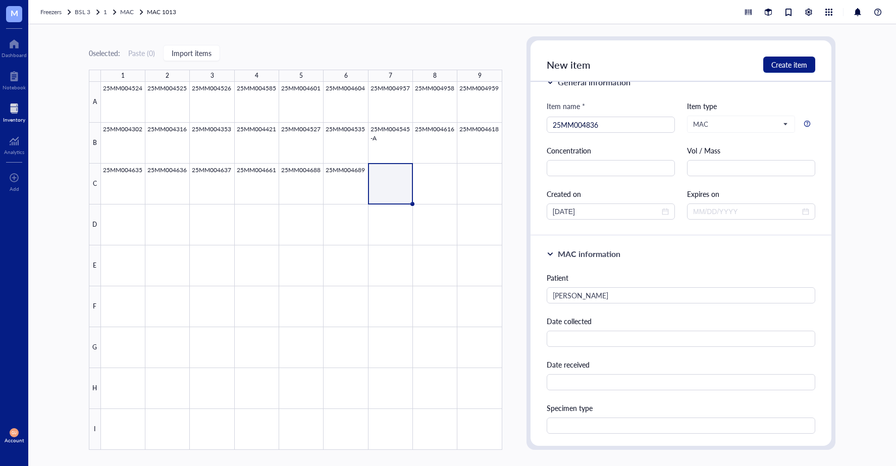
scroll to position [0, 0]
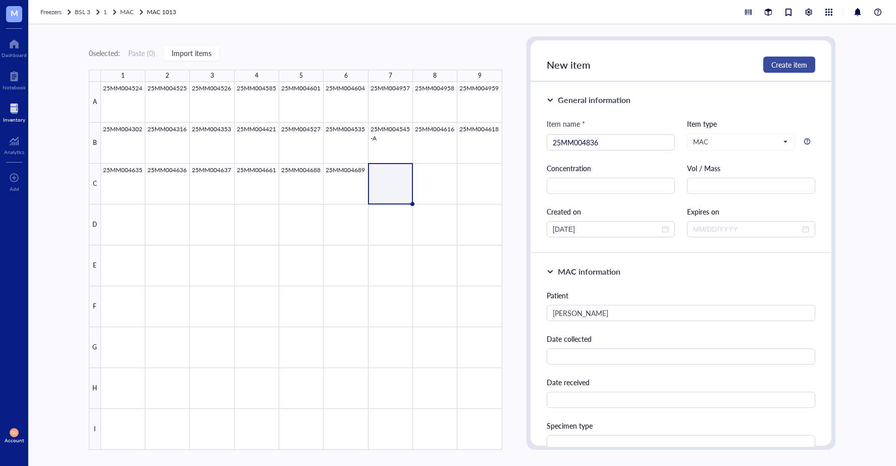
type input "MAC"
click at [768, 63] on button "Create item" at bounding box center [789, 65] width 52 height 16
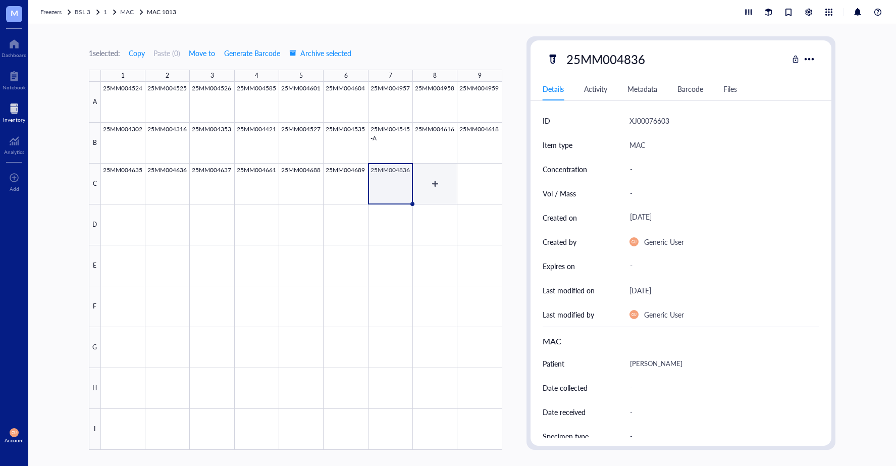
drag, startPoint x: 445, startPoint y: 189, endPoint x: 513, endPoint y: 185, distance: 68.3
click at [447, 189] on div at bounding box center [301, 266] width 401 height 368
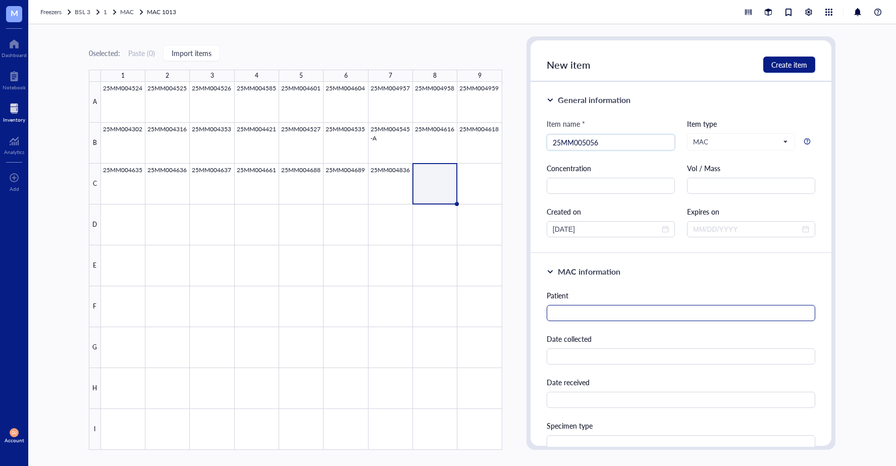
type input "25MM005056"
click at [645, 318] on input "text" at bounding box center [681, 313] width 269 height 16
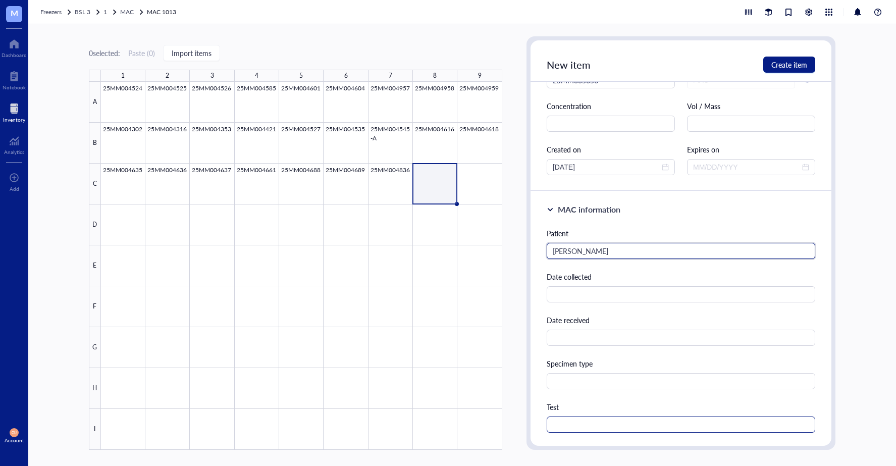
scroll to position [151, 0]
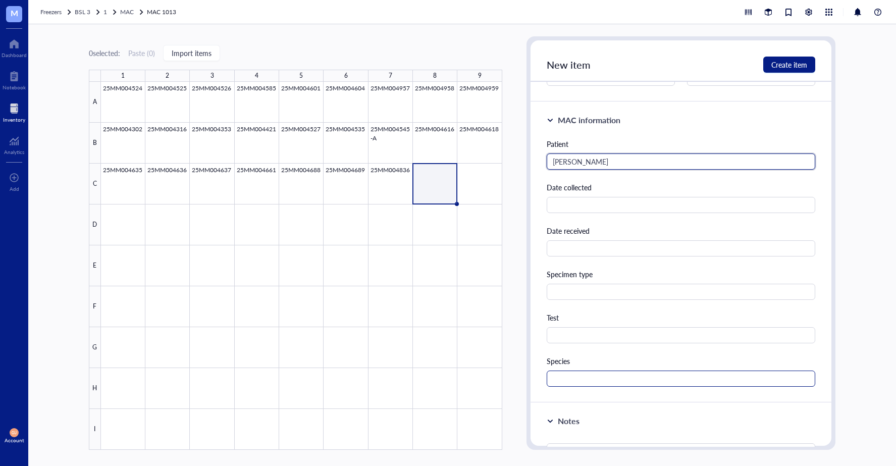
type input "[PERSON_NAME]"
drag, startPoint x: 579, startPoint y: 374, endPoint x: 578, endPoint y: 364, distance: 9.7
click at [579, 374] on input "text" at bounding box center [681, 378] width 269 height 16
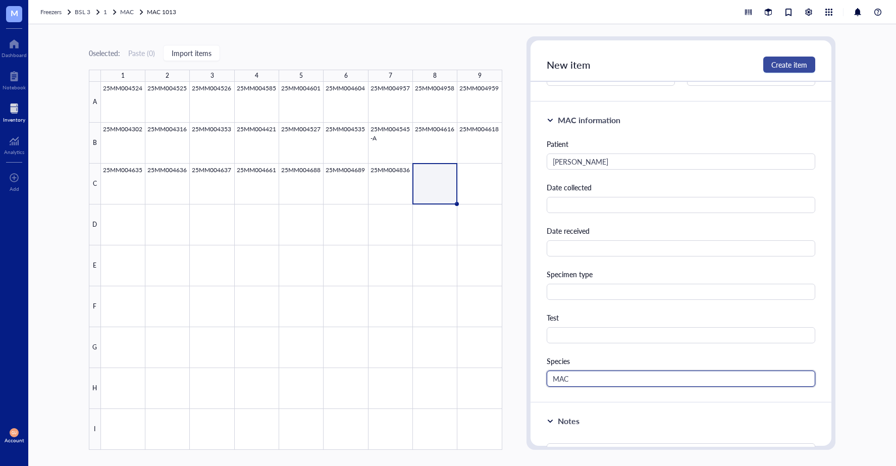
type input "MAC"
click at [799, 59] on button "Create item" at bounding box center [789, 65] width 52 height 16
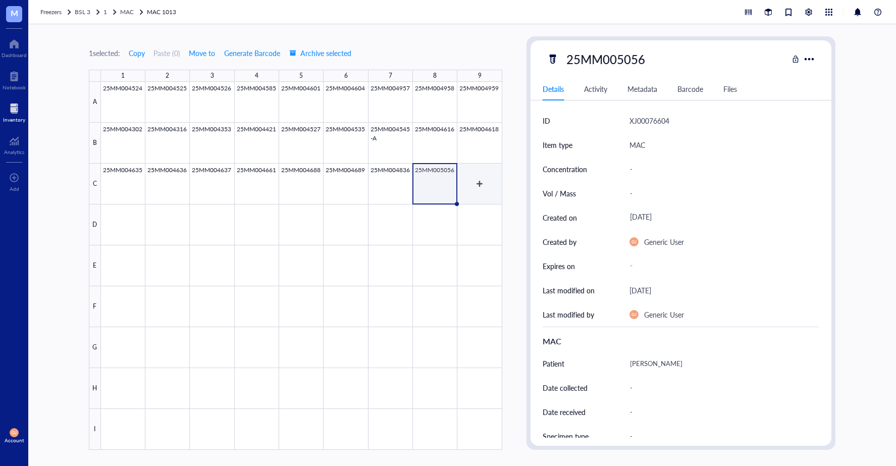
click at [484, 181] on div at bounding box center [301, 266] width 401 height 368
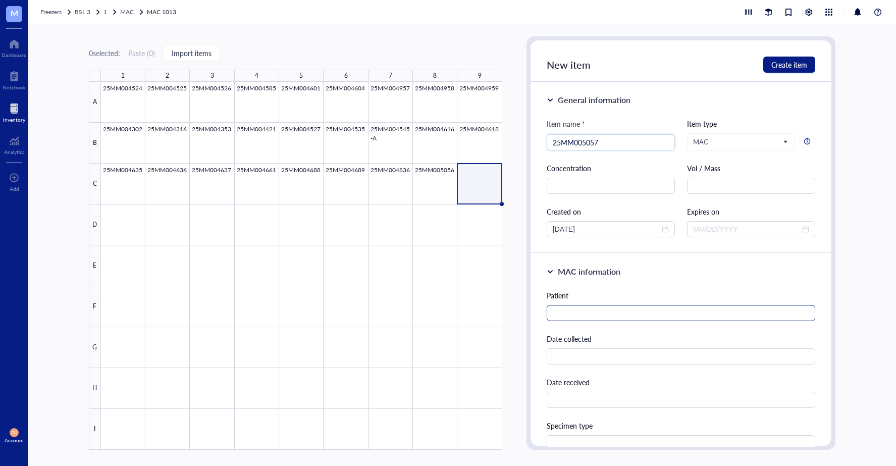
type input "25MM005057"
click at [574, 313] on input "text" at bounding box center [681, 313] width 269 height 16
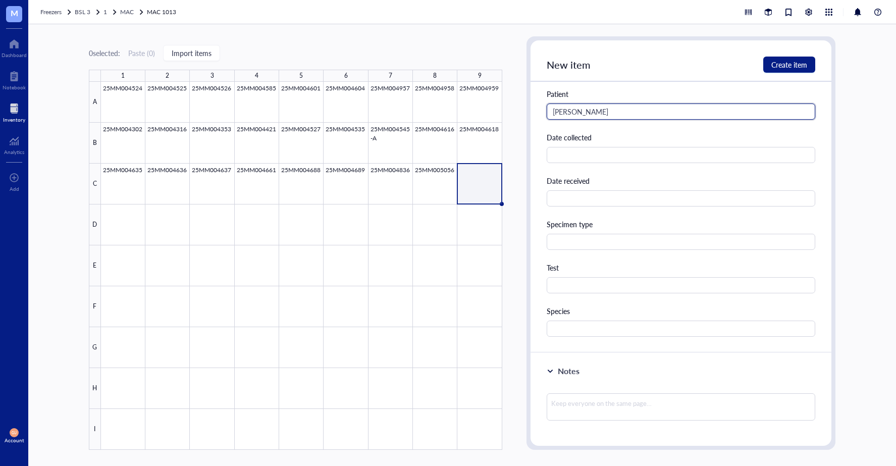
scroll to position [202, 0]
type input "[PERSON_NAME]"
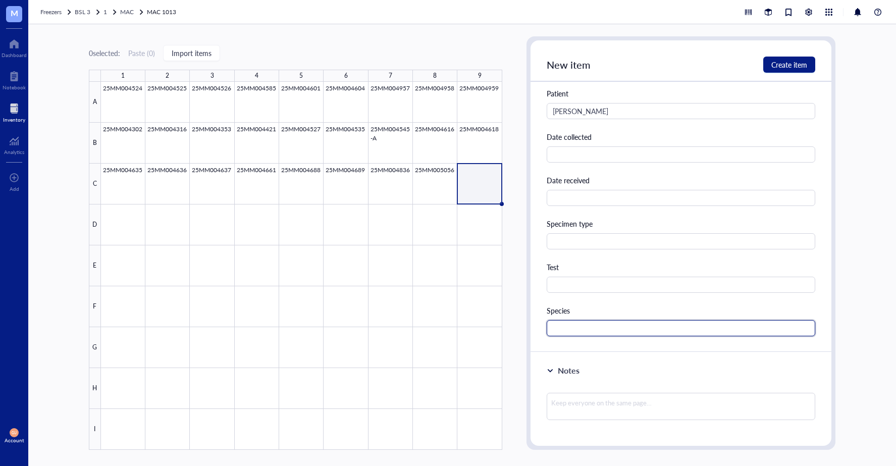
click at [584, 325] on input "text" at bounding box center [681, 328] width 269 height 16
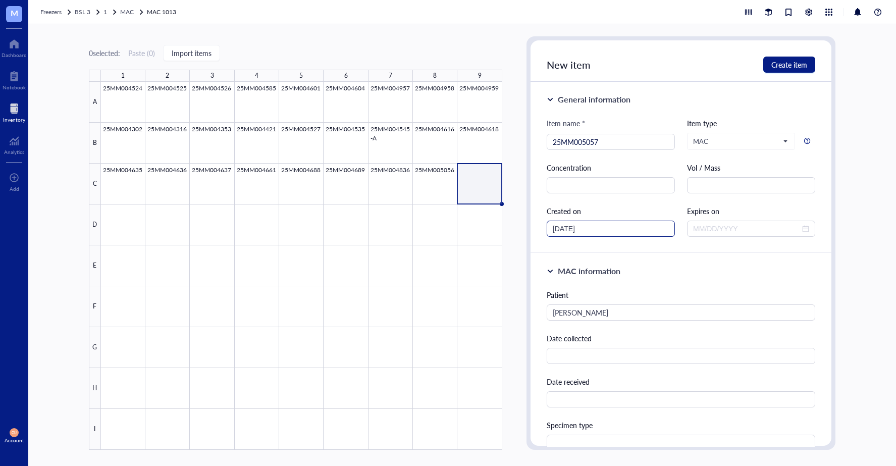
scroll to position [0, 0]
type input "MAC"
click at [808, 58] on button "Create item" at bounding box center [789, 65] width 52 height 16
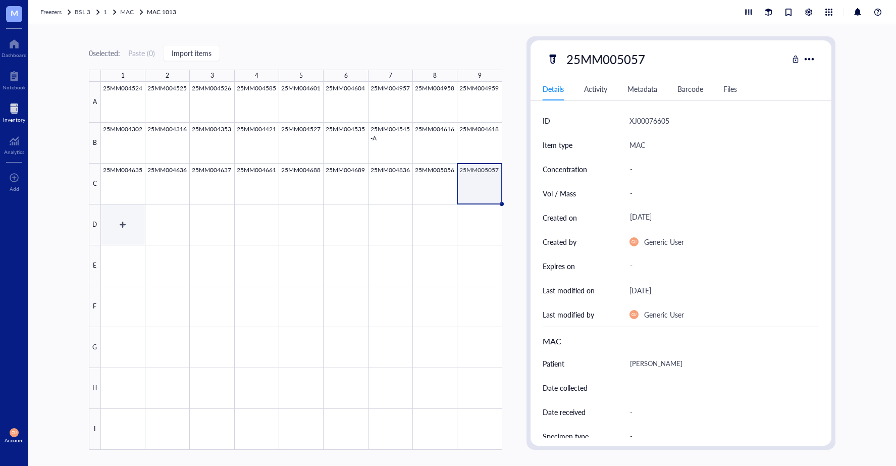
click at [116, 208] on div at bounding box center [301, 266] width 401 height 368
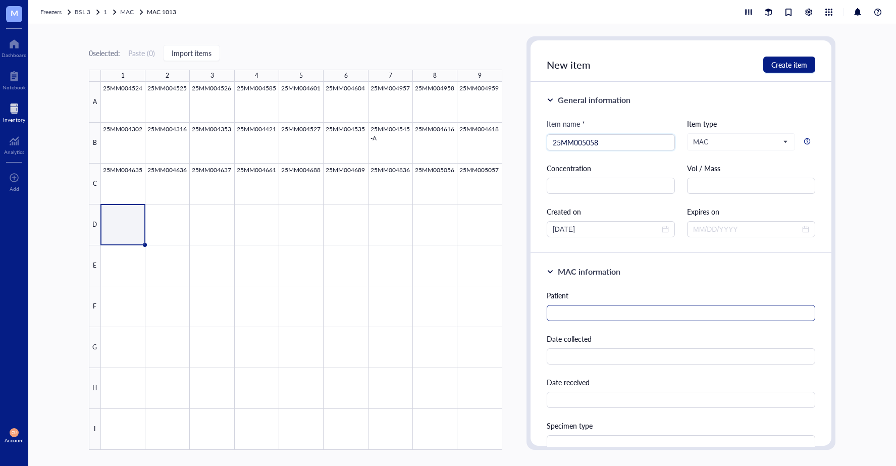
type input "25MM005058"
click at [607, 318] on input "text" at bounding box center [681, 313] width 269 height 16
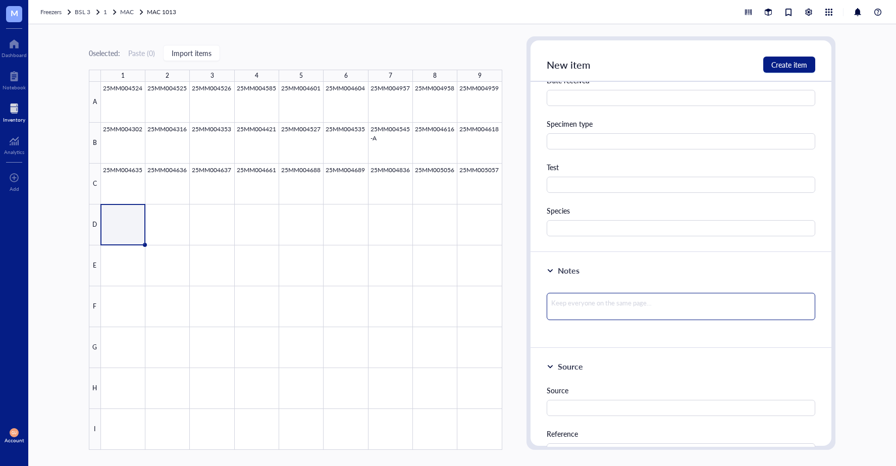
scroll to position [303, 0]
type input "Strienling, Melody"
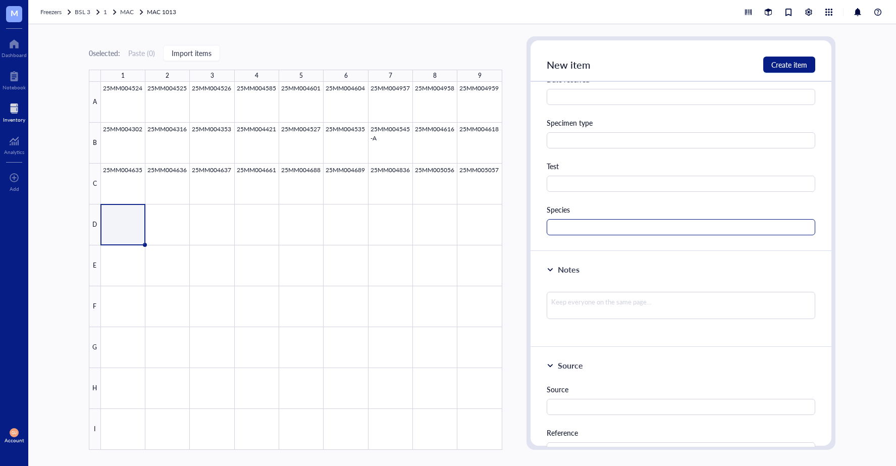
drag, startPoint x: 597, startPoint y: 204, endPoint x: 592, endPoint y: 223, distance: 19.3
click at [596, 205] on div "Species" at bounding box center [681, 209] width 269 height 11
click at [592, 223] on input "text" at bounding box center [681, 227] width 269 height 16
type input "MAC"
click at [796, 63] on span "Create item" at bounding box center [789, 65] width 36 height 8
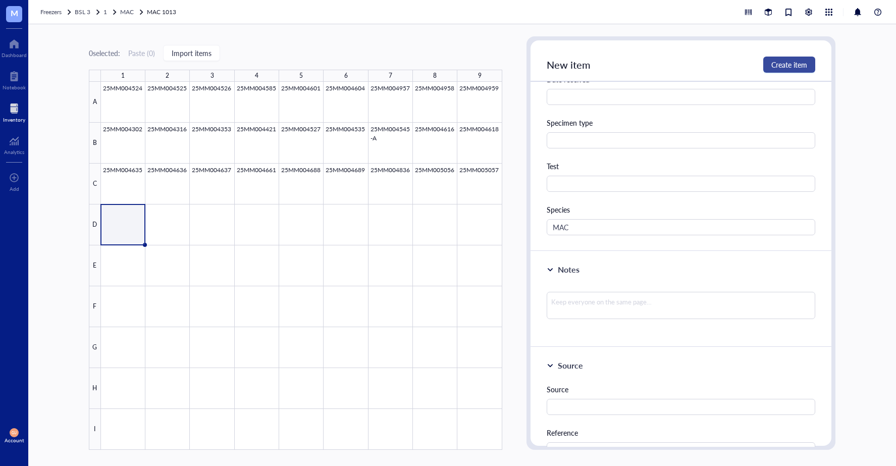
scroll to position [2, 0]
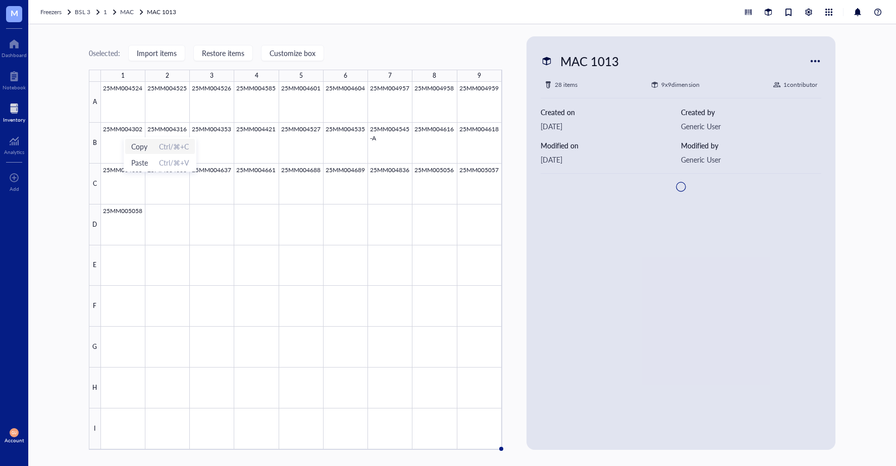
drag, startPoint x: 127, startPoint y: 143, endPoint x: 121, endPoint y: 144, distance: 6.1
click at [128, 144] on li "Copy Ctrl/⌘+C" at bounding box center [160, 146] width 71 height 16
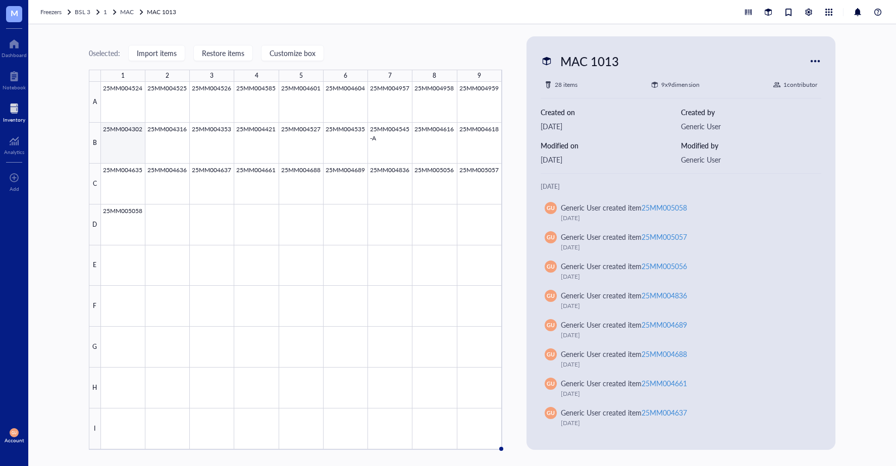
click at [103, 144] on div at bounding box center [301, 265] width 401 height 367
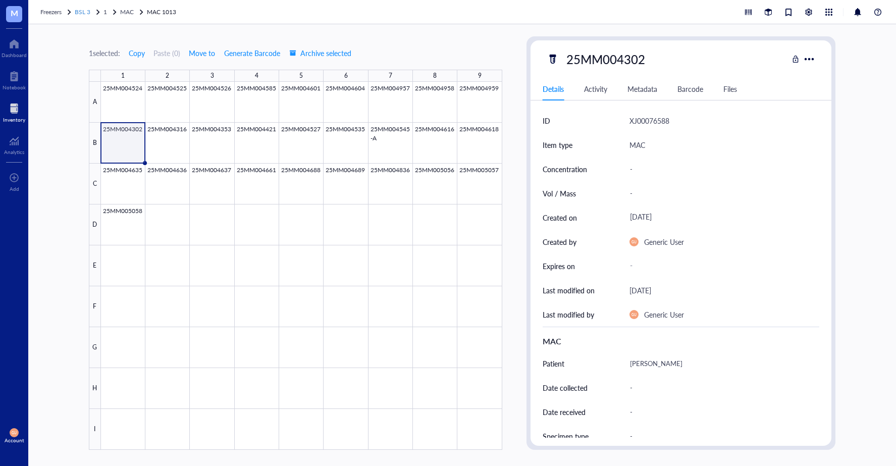
click at [90, 10] on span "BSL 3" at bounding box center [83, 12] width 16 height 9
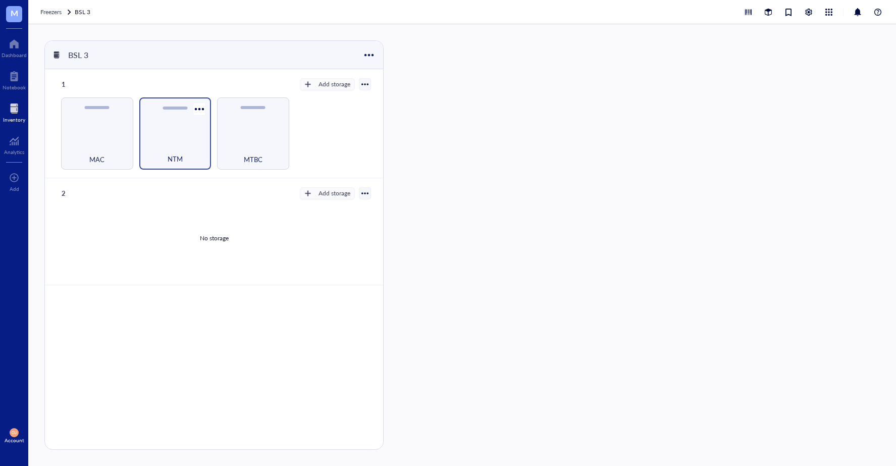
click at [172, 127] on div "NTM" at bounding box center [175, 133] width 72 height 72
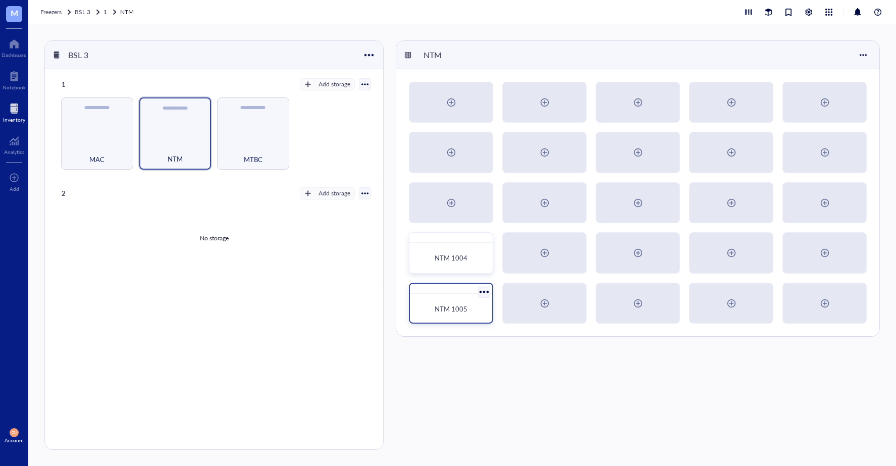
click at [446, 308] on span "NTM 1005" at bounding box center [451, 309] width 33 height 10
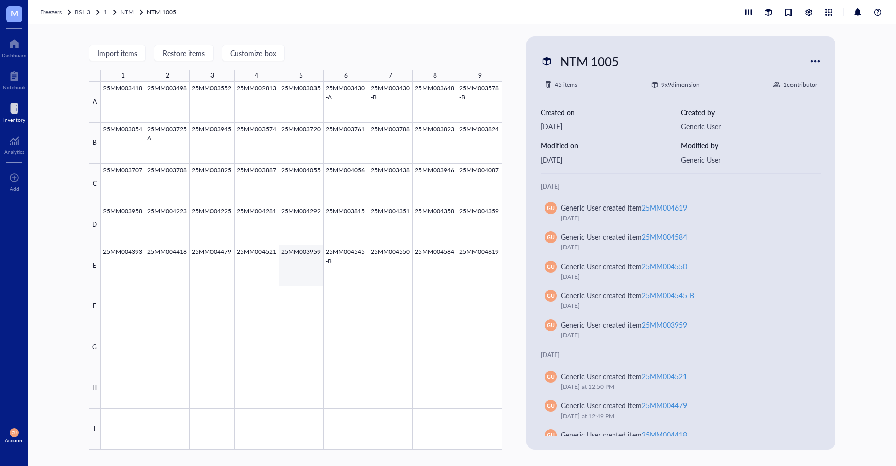
click at [309, 273] on div at bounding box center [301, 266] width 401 height 368
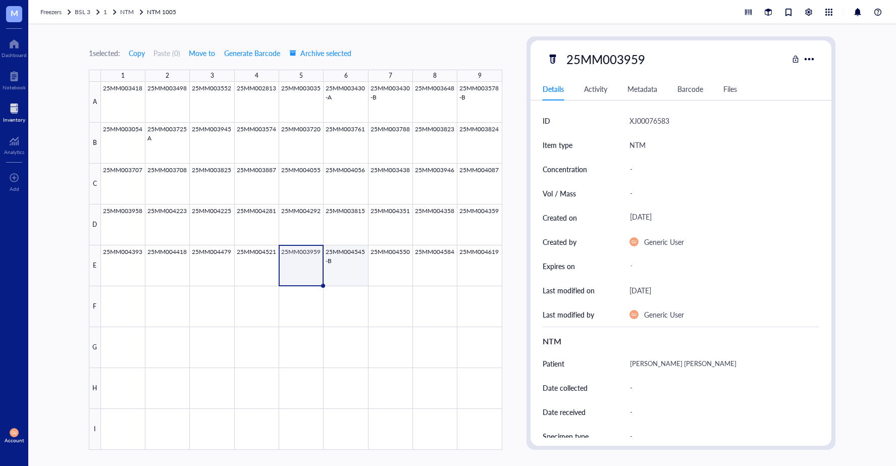
click at [338, 258] on div at bounding box center [301, 266] width 401 height 368
drag, startPoint x: 84, startPoint y: 12, endPoint x: 88, endPoint y: 21, distance: 9.9
click at [84, 12] on span "BSL 3" at bounding box center [83, 12] width 16 height 9
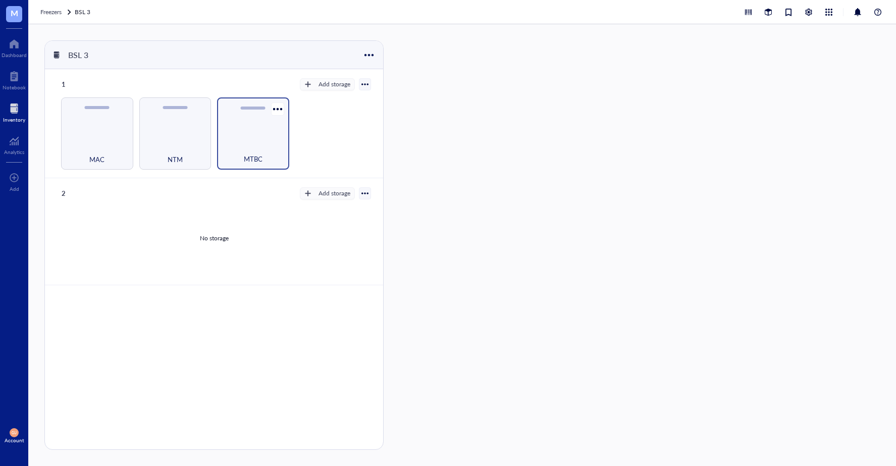
click at [230, 153] on div "MTBC" at bounding box center [253, 153] width 62 height 22
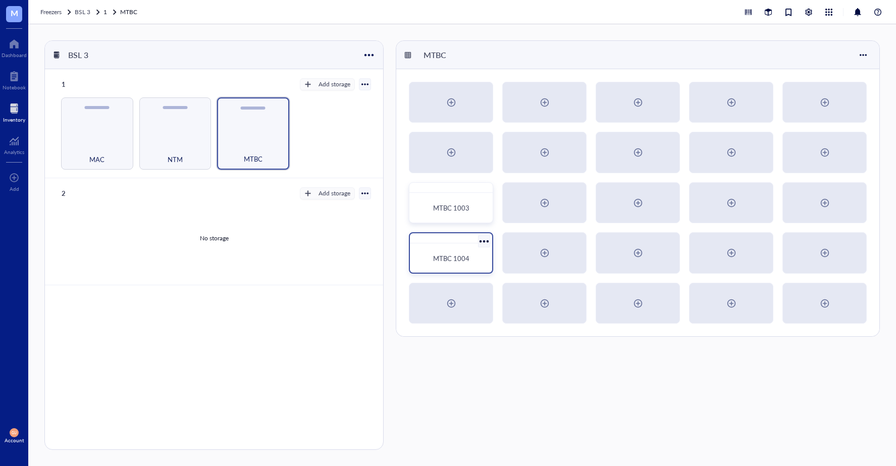
click at [461, 246] on div "MTBC 1004" at bounding box center [451, 252] width 84 height 41
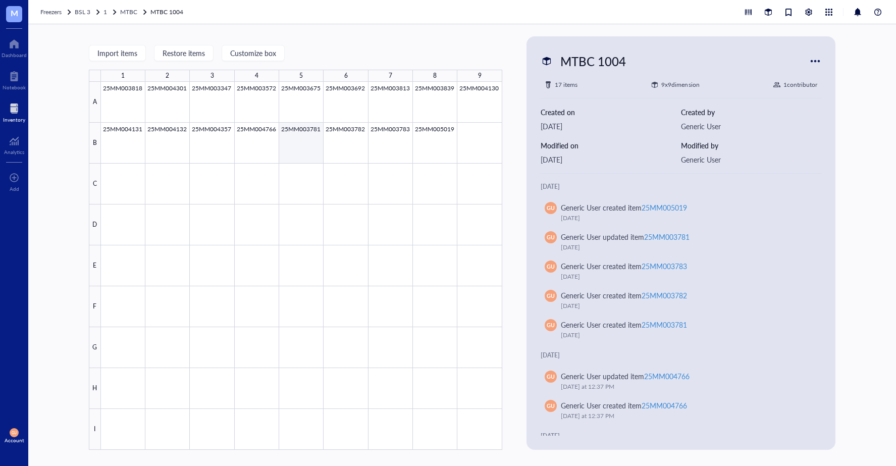
click at [292, 144] on div at bounding box center [301, 266] width 401 height 368
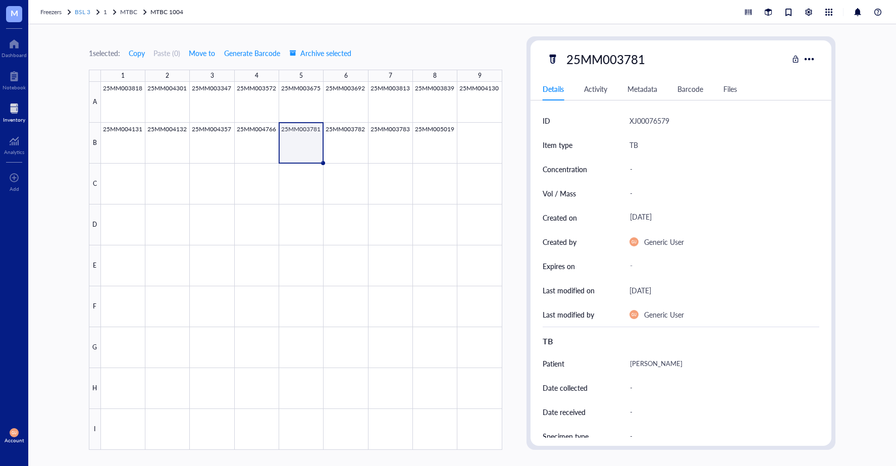
click at [80, 9] on span "BSL 3" at bounding box center [83, 12] width 16 height 9
